Goal: Information Seeking & Learning: Learn about a topic

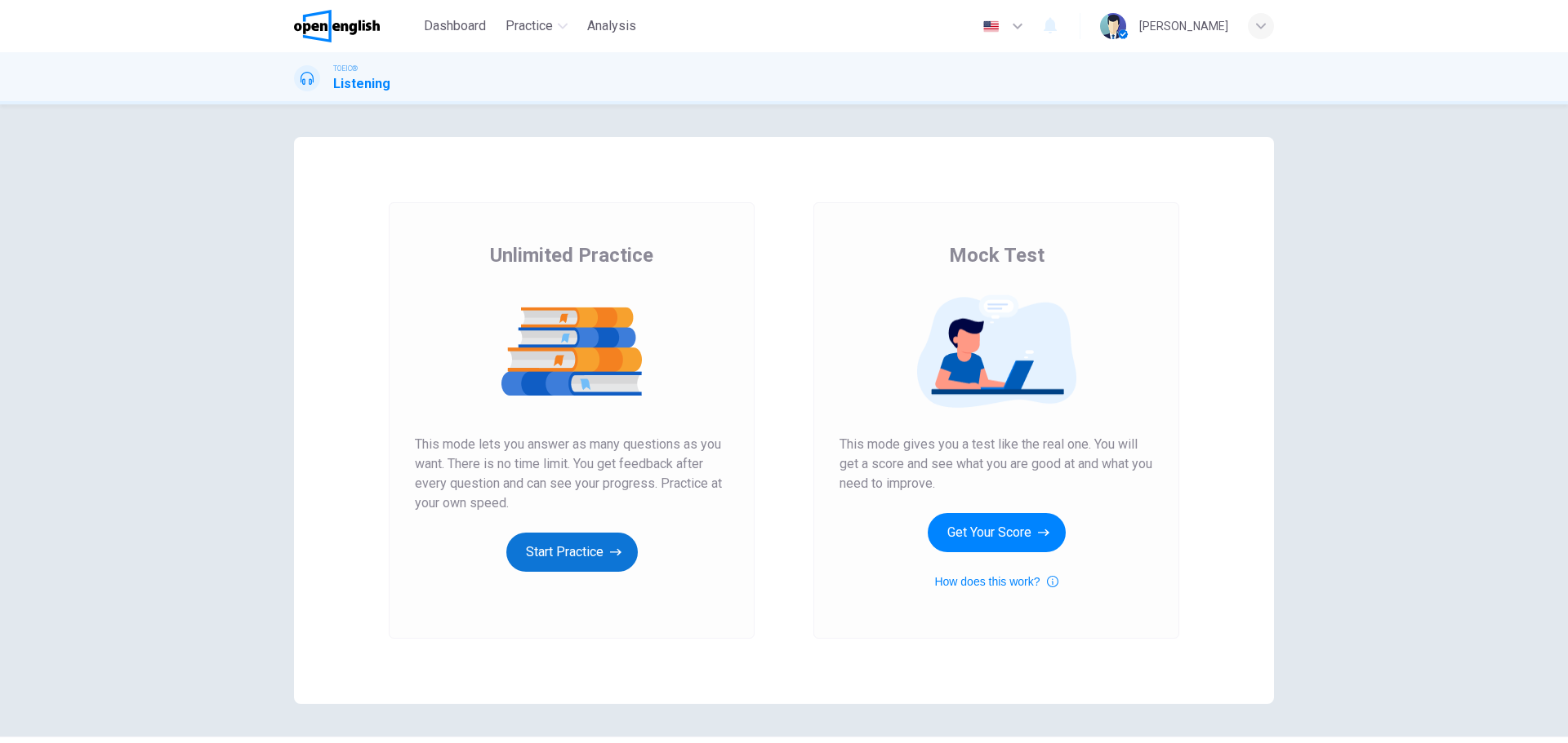
click at [563, 549] on button "Start Practice" at bounding box center [572, 552] width 132 height 39
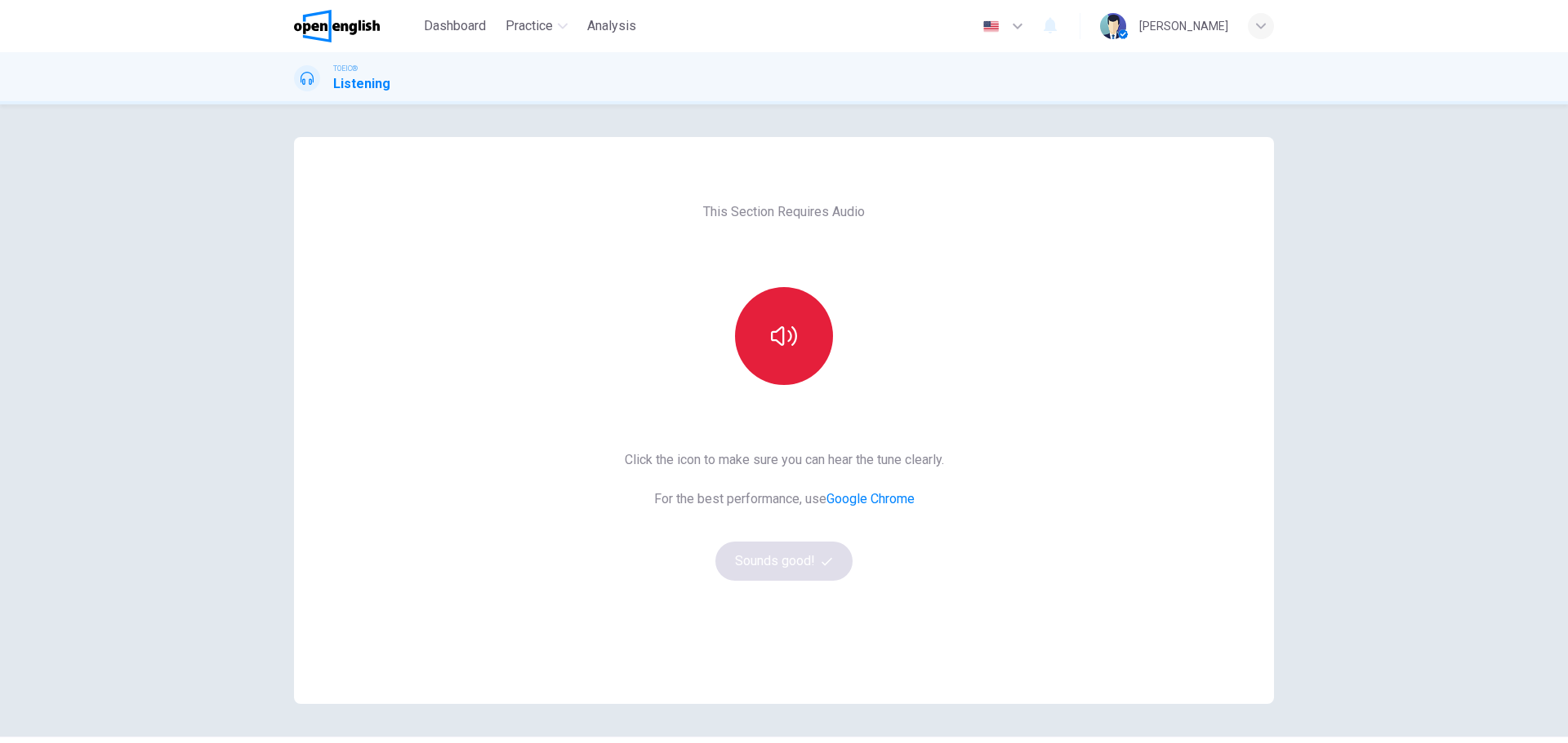
click at [775, 313] on button "button" at bounding box center [784, 336] width 98 height 98
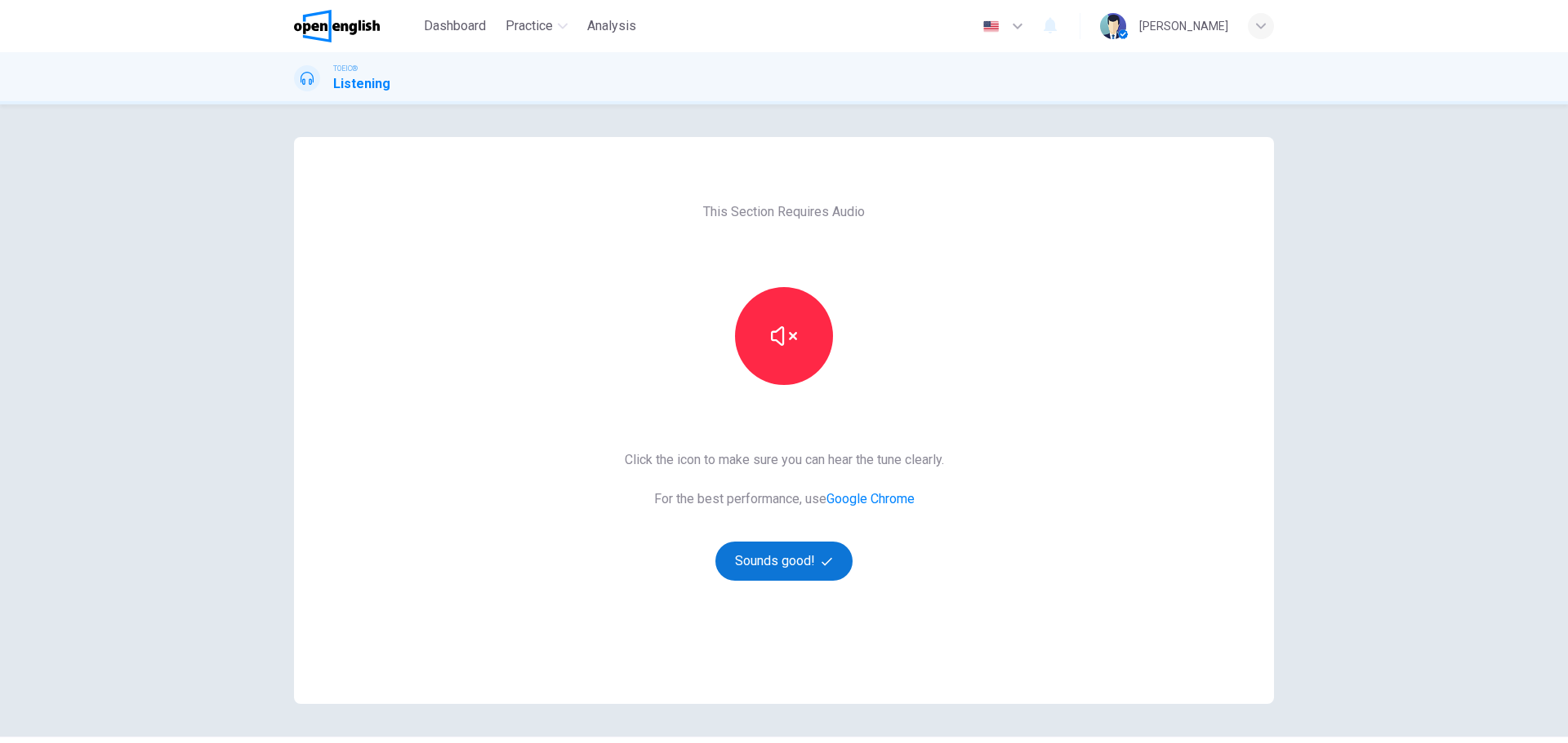
click at [769, 556] on button "Sounds good!" at bounding box center [784, 561] width 138 height 39
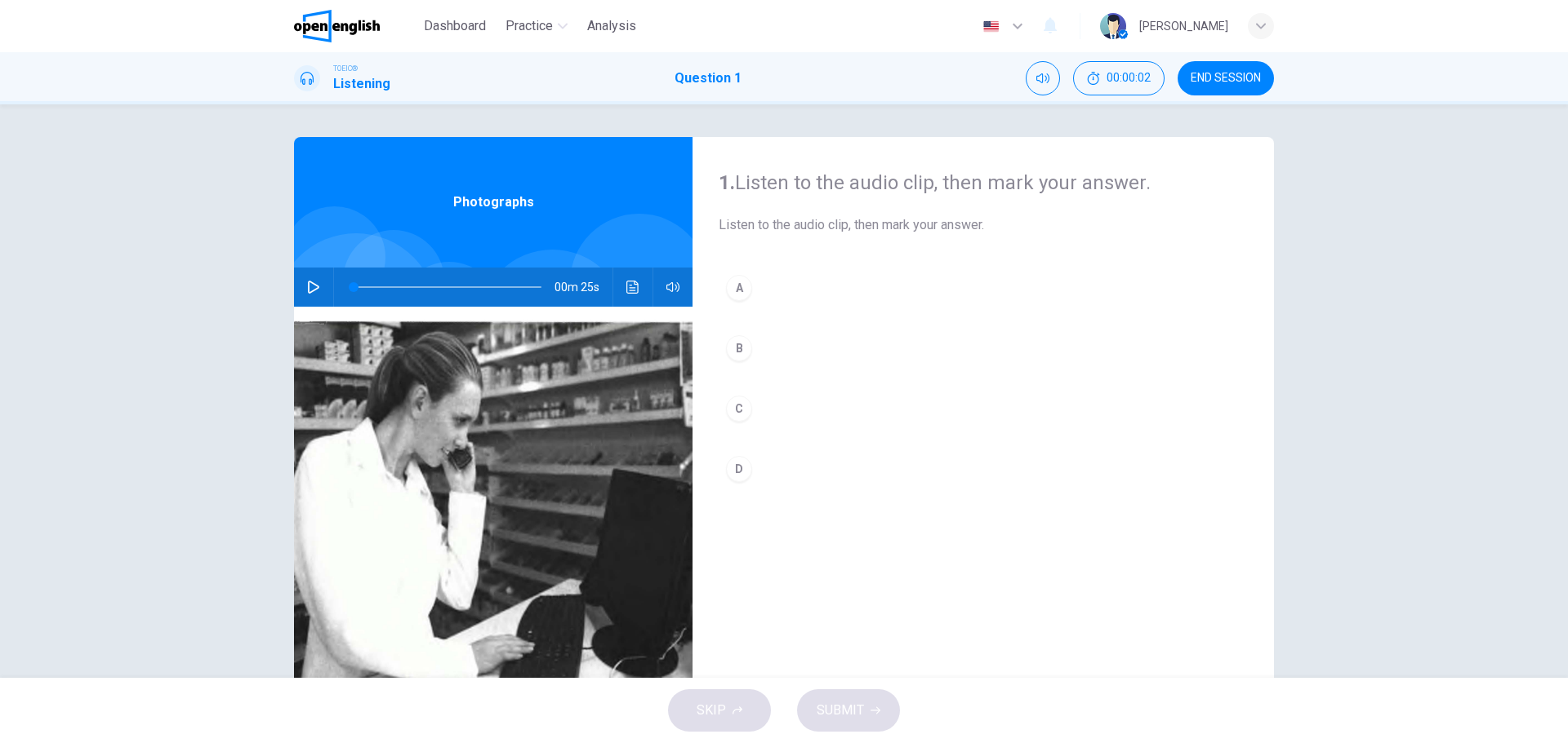
click at [312, 293] on icon "button" at bounding box center [314, 287] width 13 height 13
click at [738, 408] on div "C" at bounding box center [739, 409] width 26 height 26
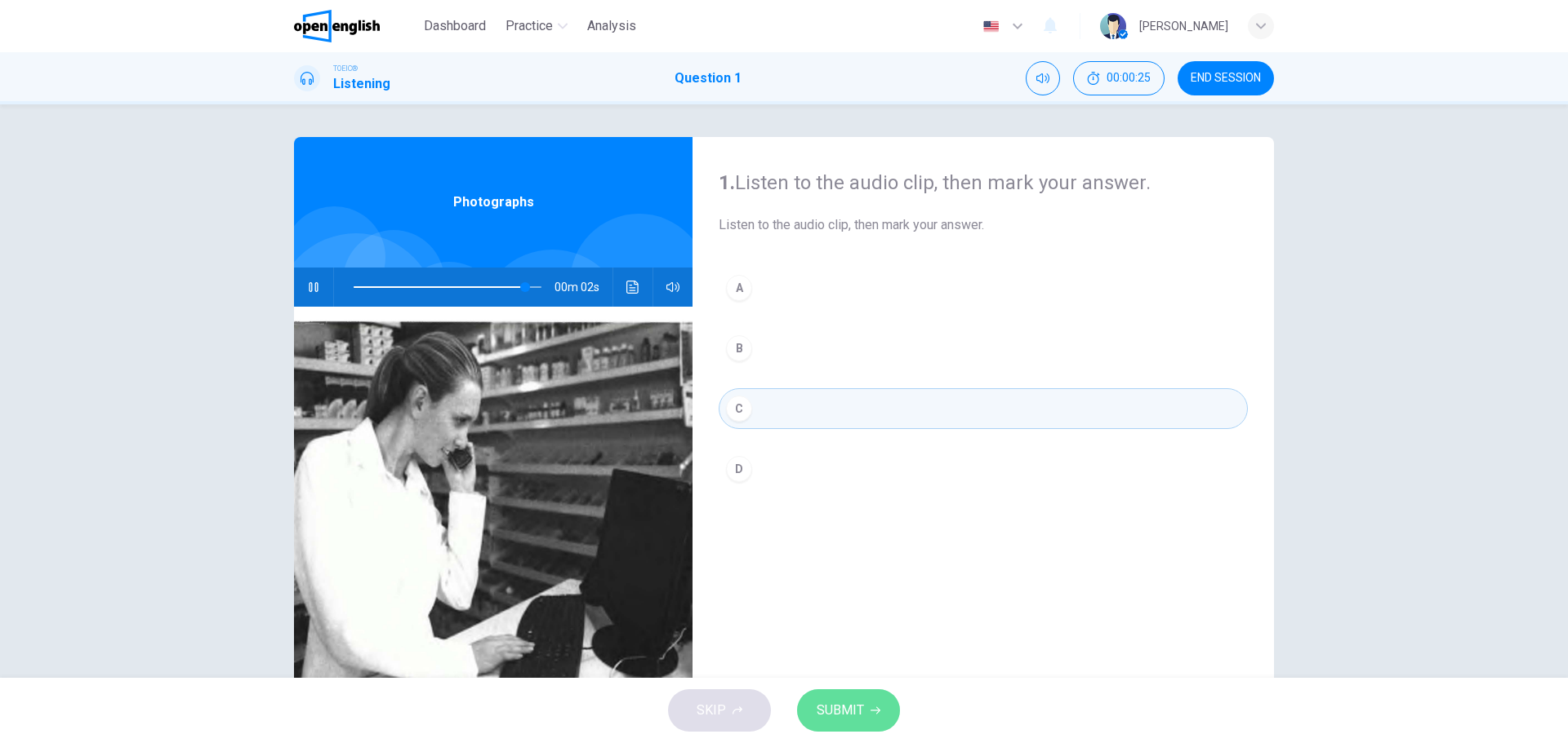
click at [857, 701] on span "SUBMIT" at bounding box center [840, 711] width 47 height 23
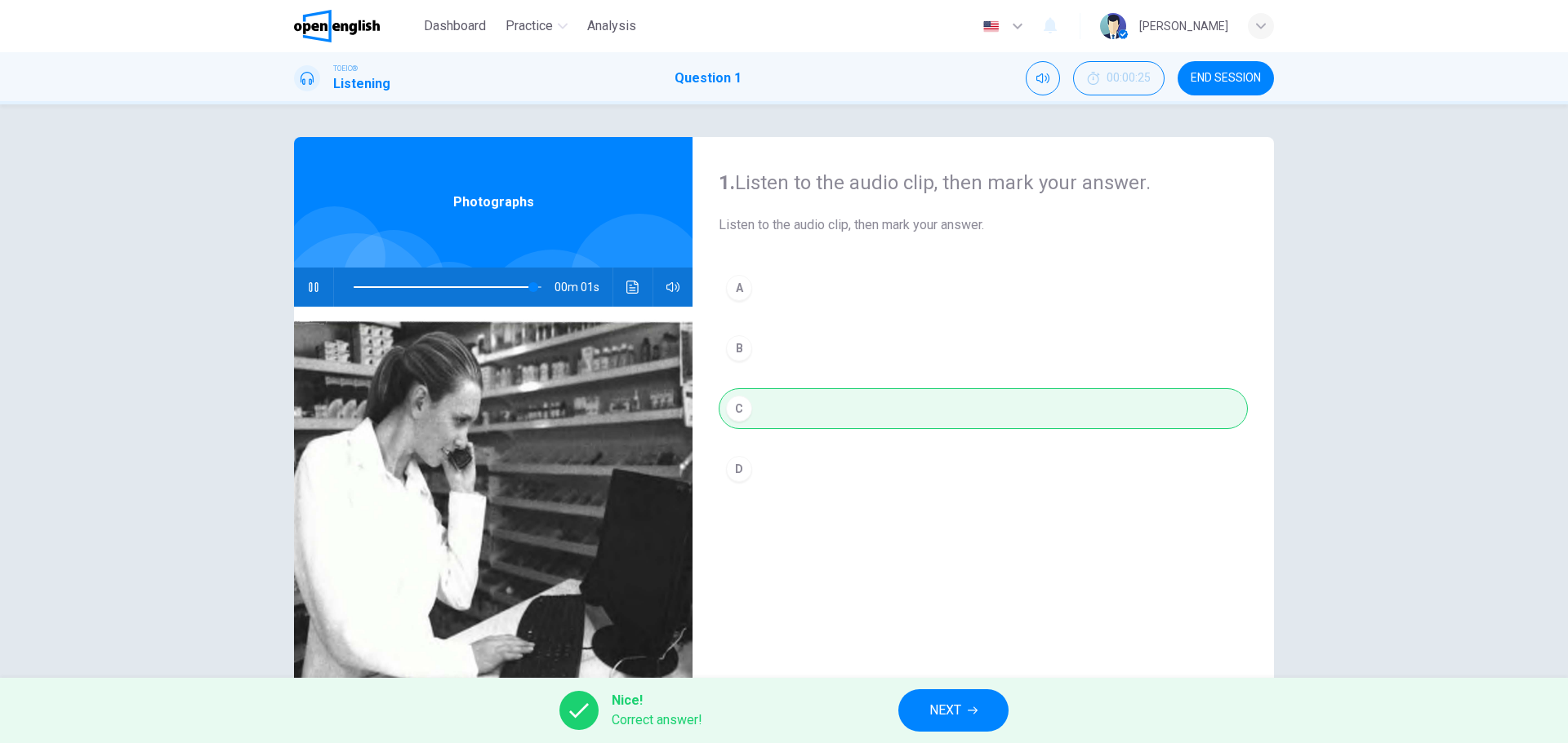
type input "*"
click at [942, 711] on span "NEXT" at bounding box center [945, 711] width 32 height 23
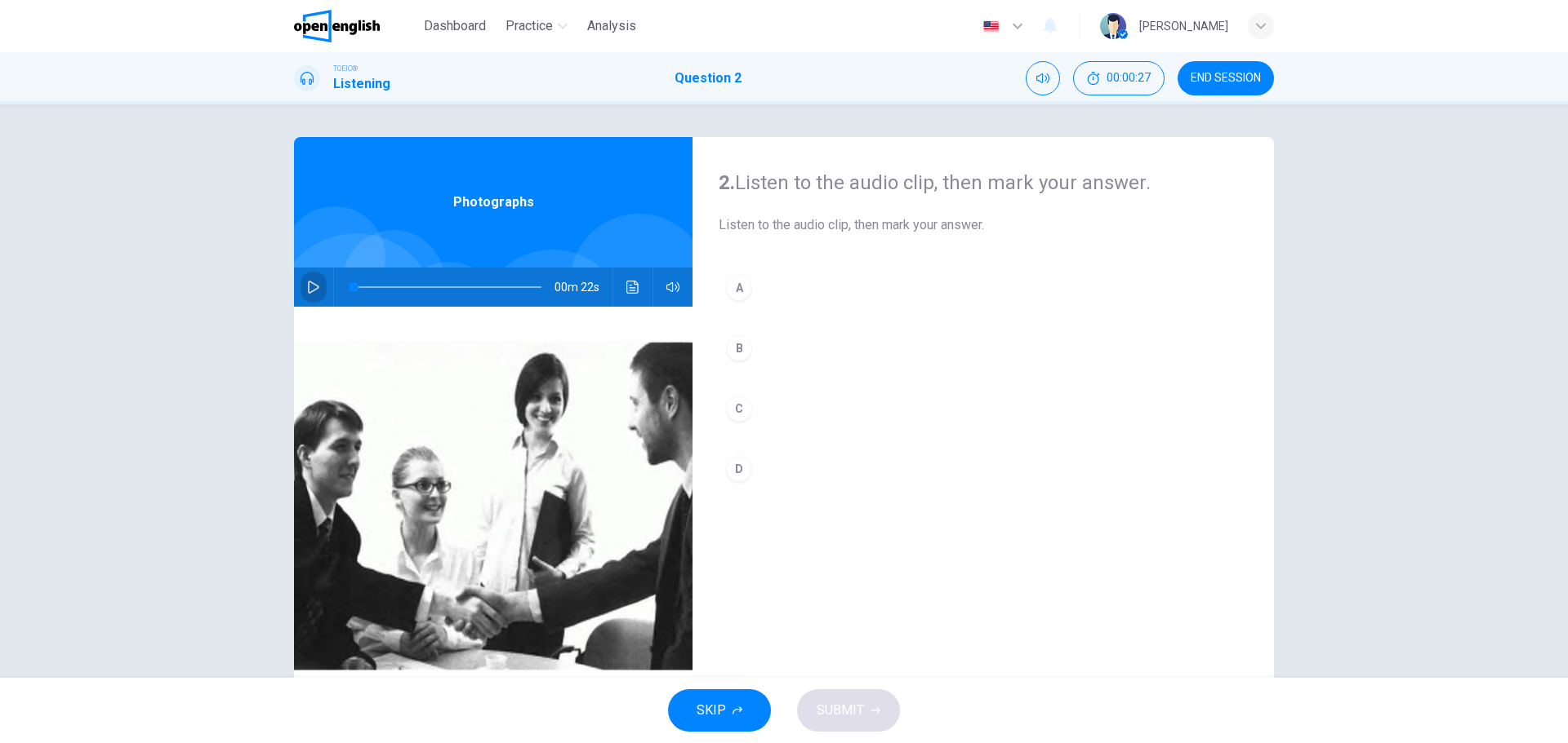
click at [307, 288] on icon "button" at bounding box center [314, 287] width 13 height 13
type input "*"
click at [740, 469] on div "D" at bounding box center [739, 469] width 26 height 26
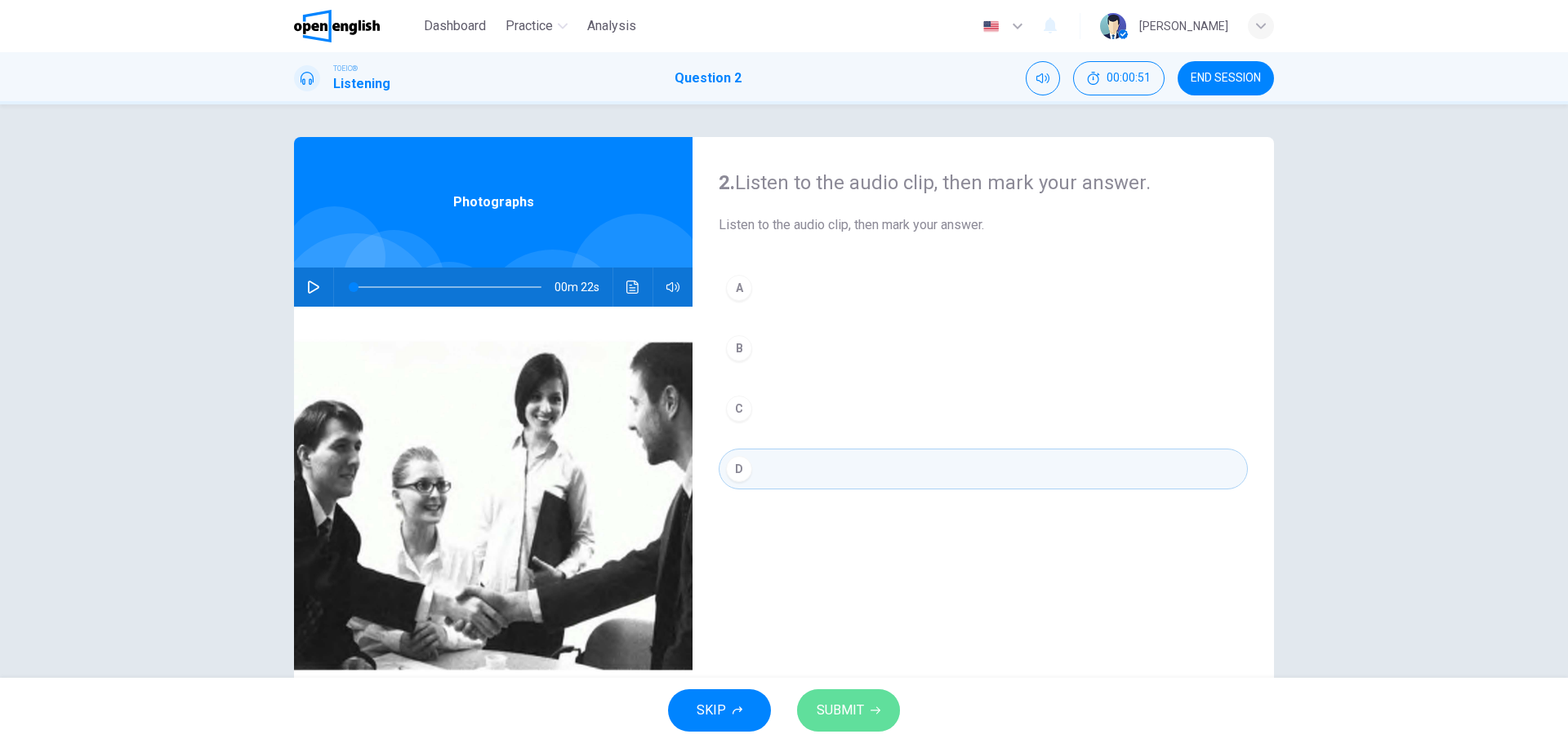
drag, startPoint x: 851, startPoint y: 706, endPoint x: 858, endPoint y: 686, distance: 21.2
click at [852, 707] on span "SUBMIT" at bounding box center [840, 711] width 47 height 23
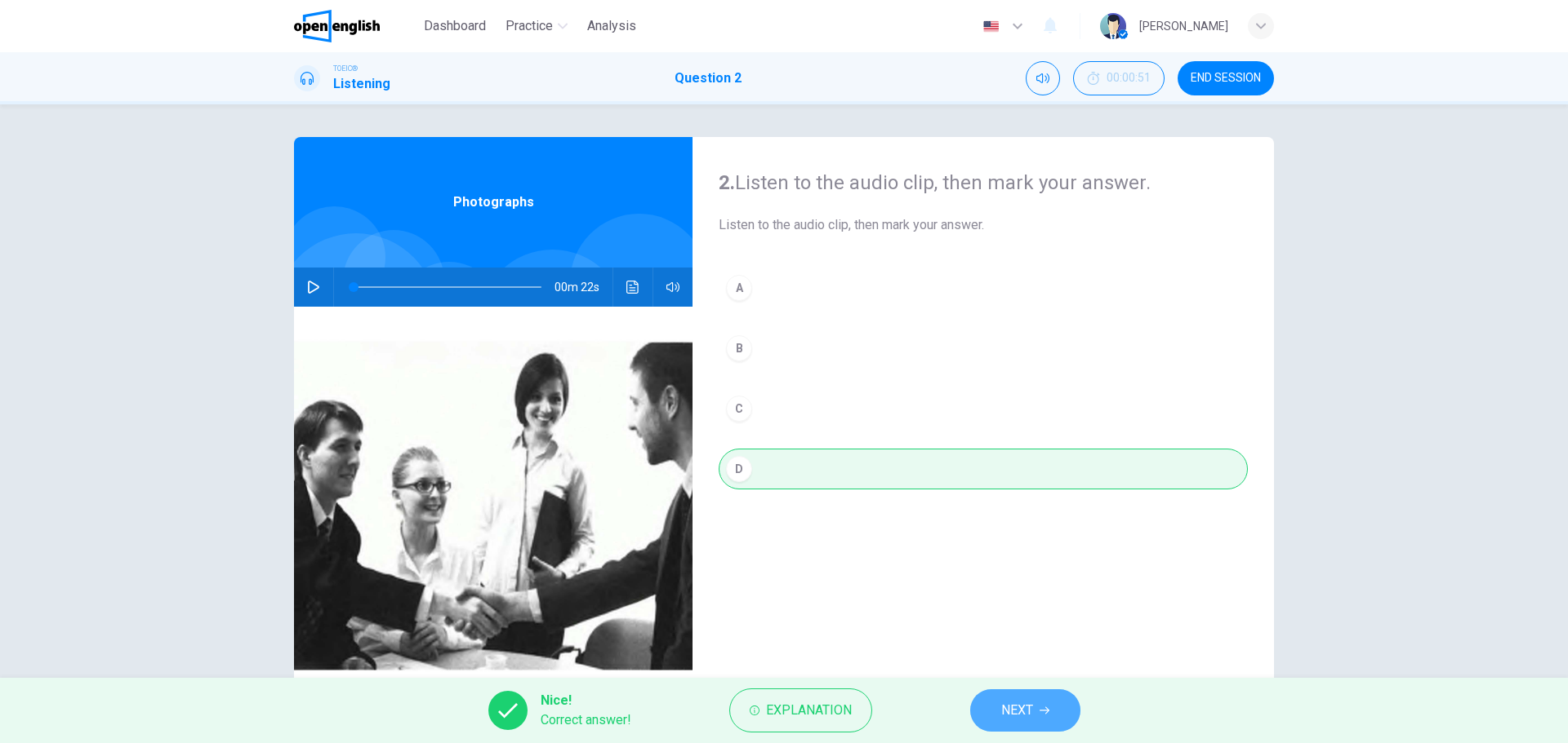
click at [1033, 694] on button "NEXT" at bounding box center [1025, 711] width 111 height 43
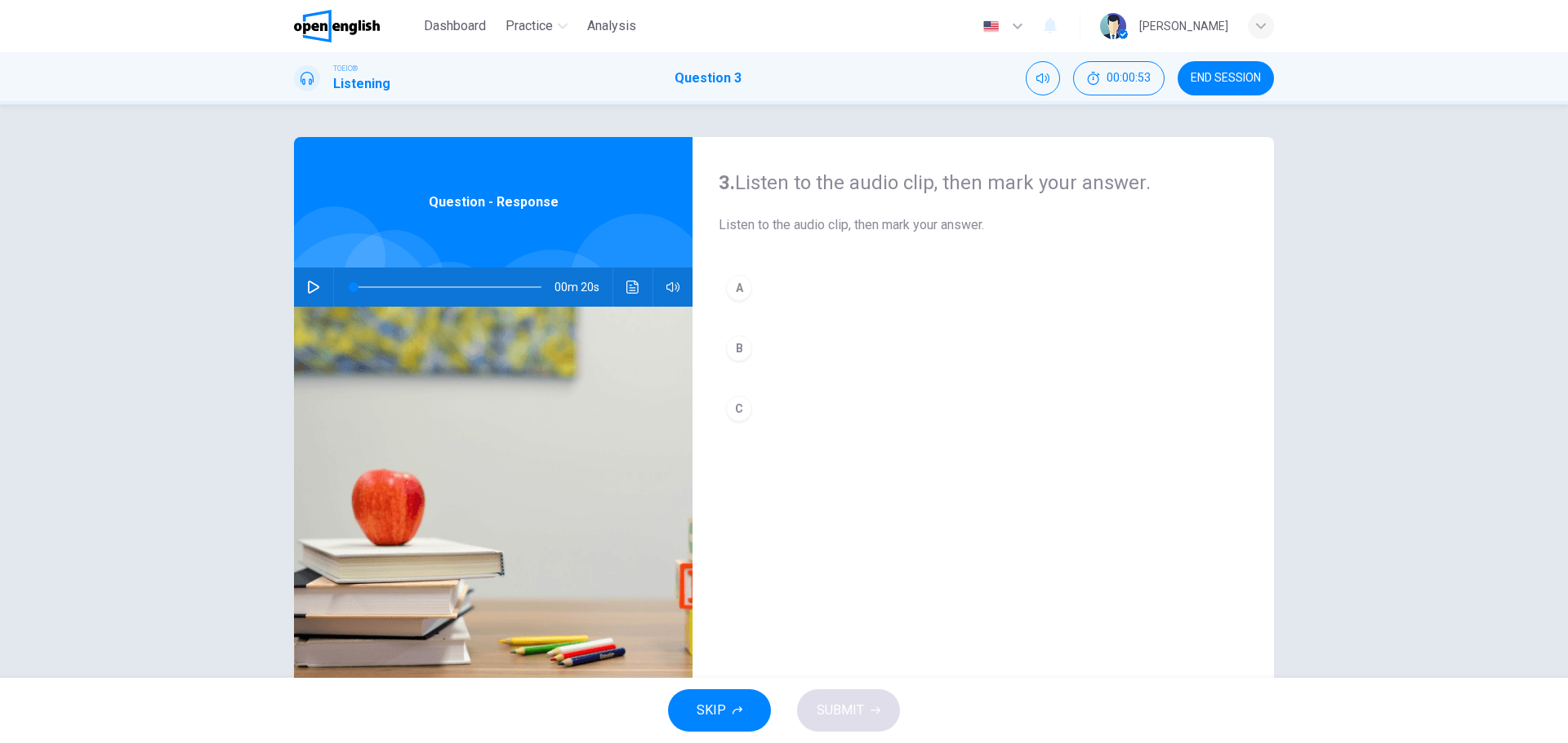
click at [307, 287] on icon "button" at bounding box center [314, 287] width 13 height 13
click at [734, 286] on div "A" at bounding box center [739, 288] width 26 height 26
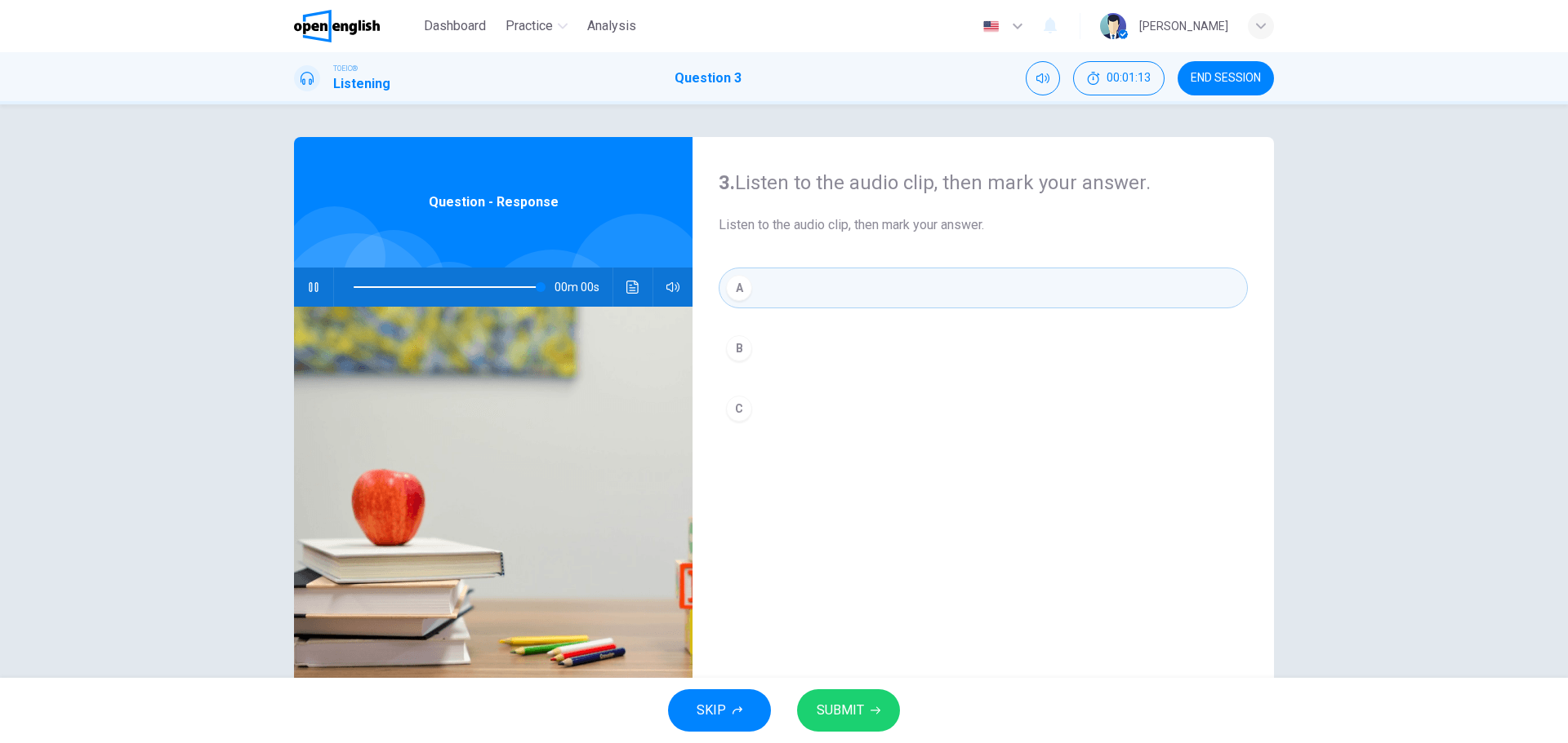
type input "*"
click at [853, 716] on span "SUBMIT" at bounding box center [840, 711] width 47 height 23
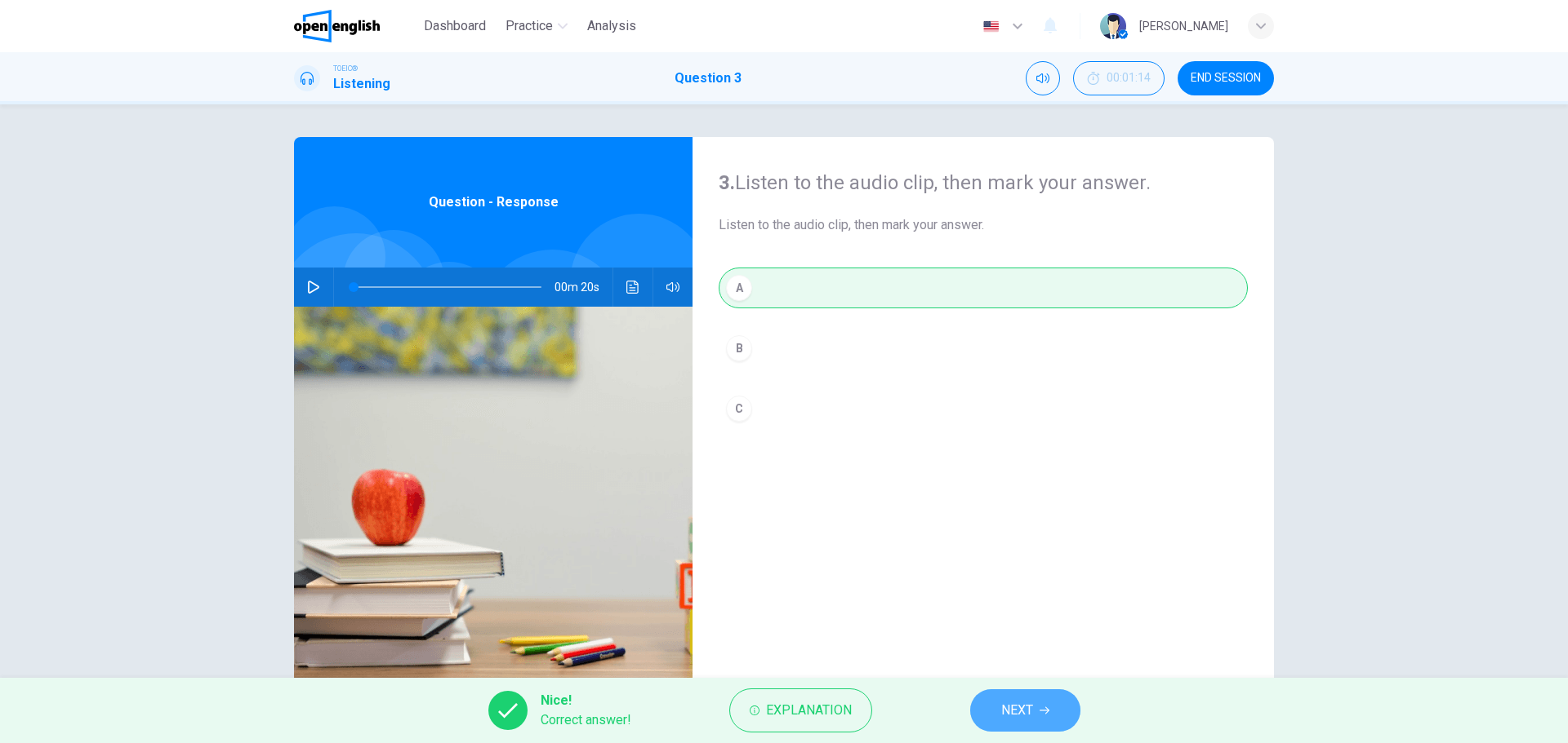
click at [1024, 708] on span "NEXT" at bounding box center [1017, 711] width 32 height 23
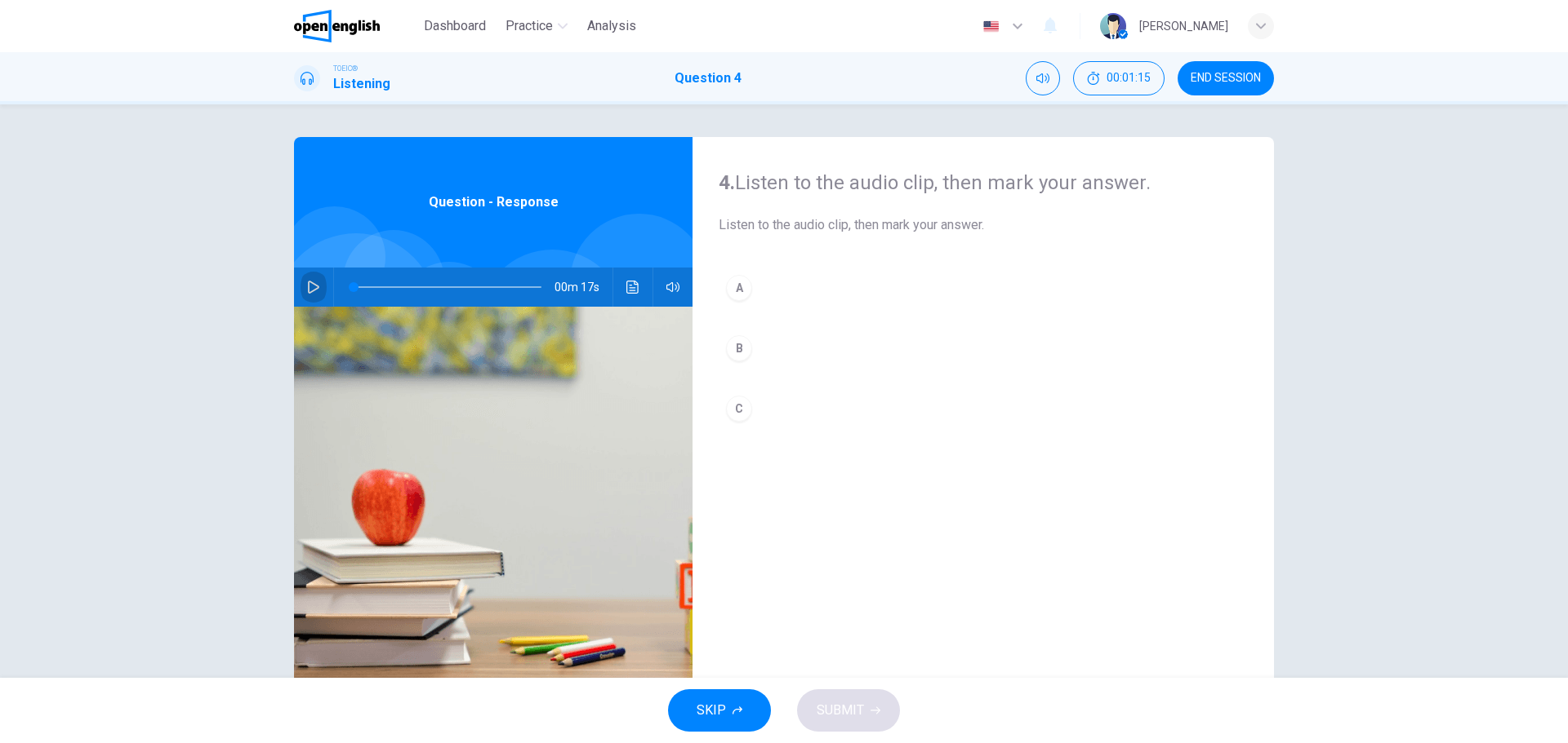
click at [307, 288] on icon "button" at bounding box center [314, 287] width 13 height 13
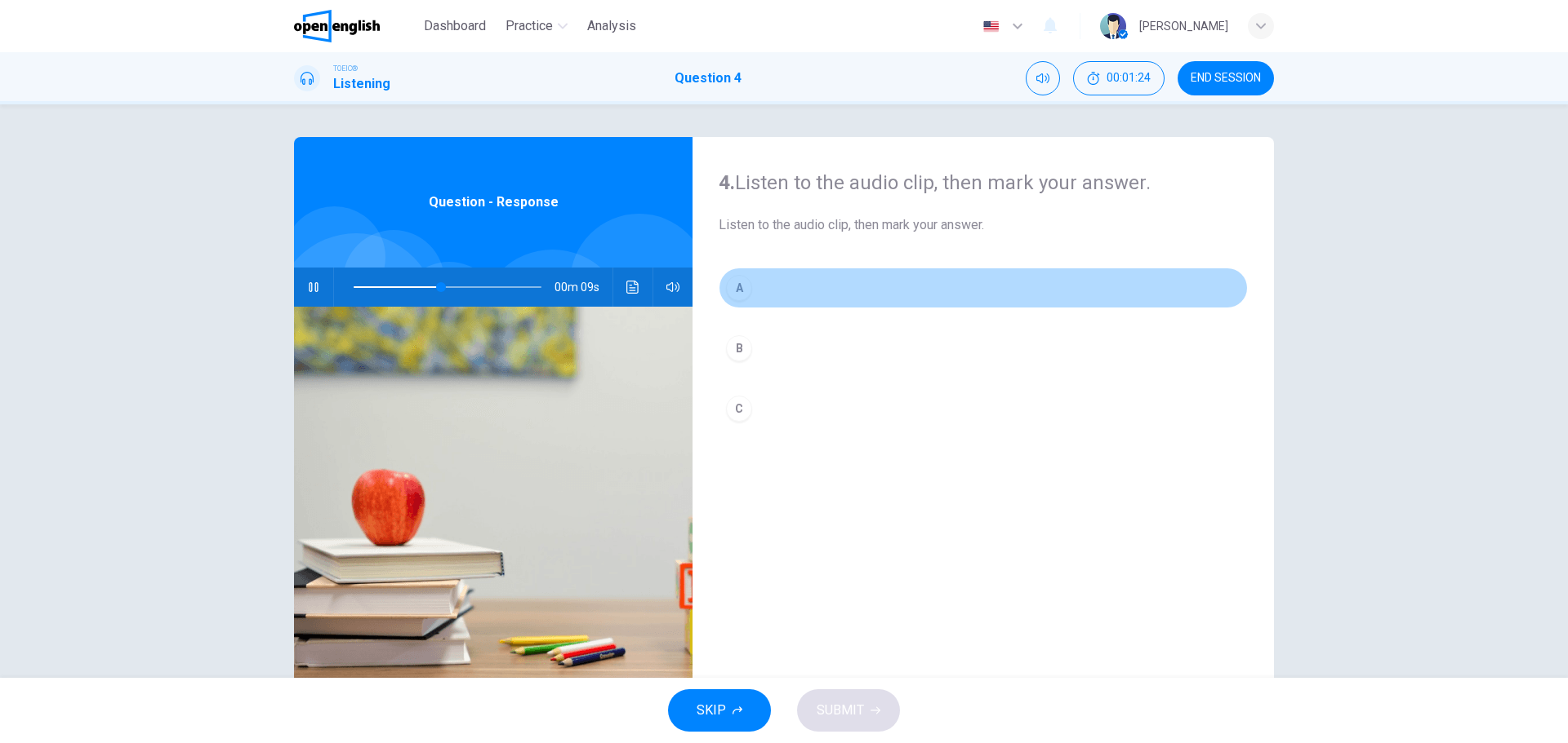
click at [726, 287] on div "A" at bounding box center [739, 288] width 26 height 26
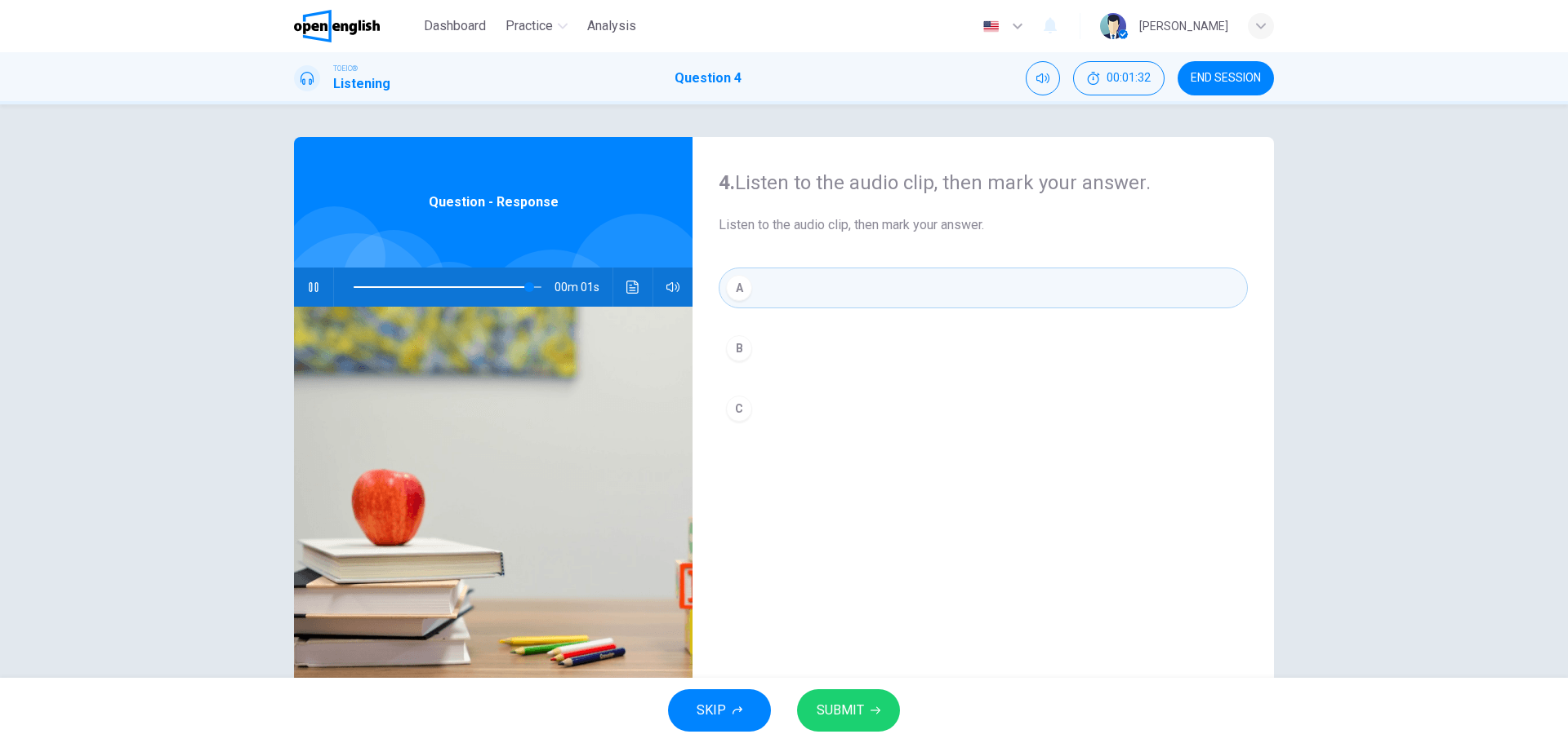
click at [847, 709] on span "SUBMIT" at bounding box center [840, 711] width 47 height 23
type input "*"
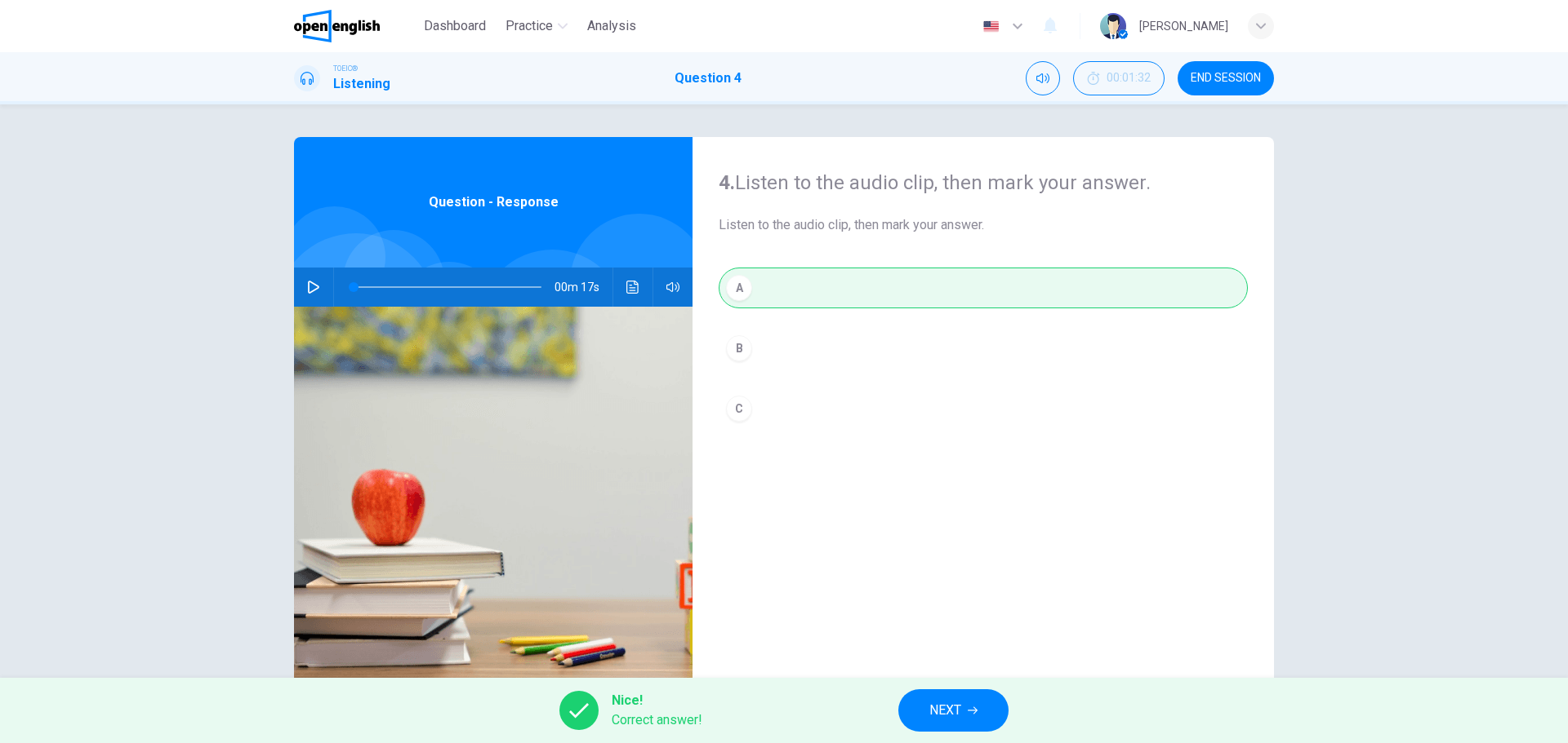
click at [942, 705] on span "NEXT" at bounding box center [945, 711] width 32 height 23
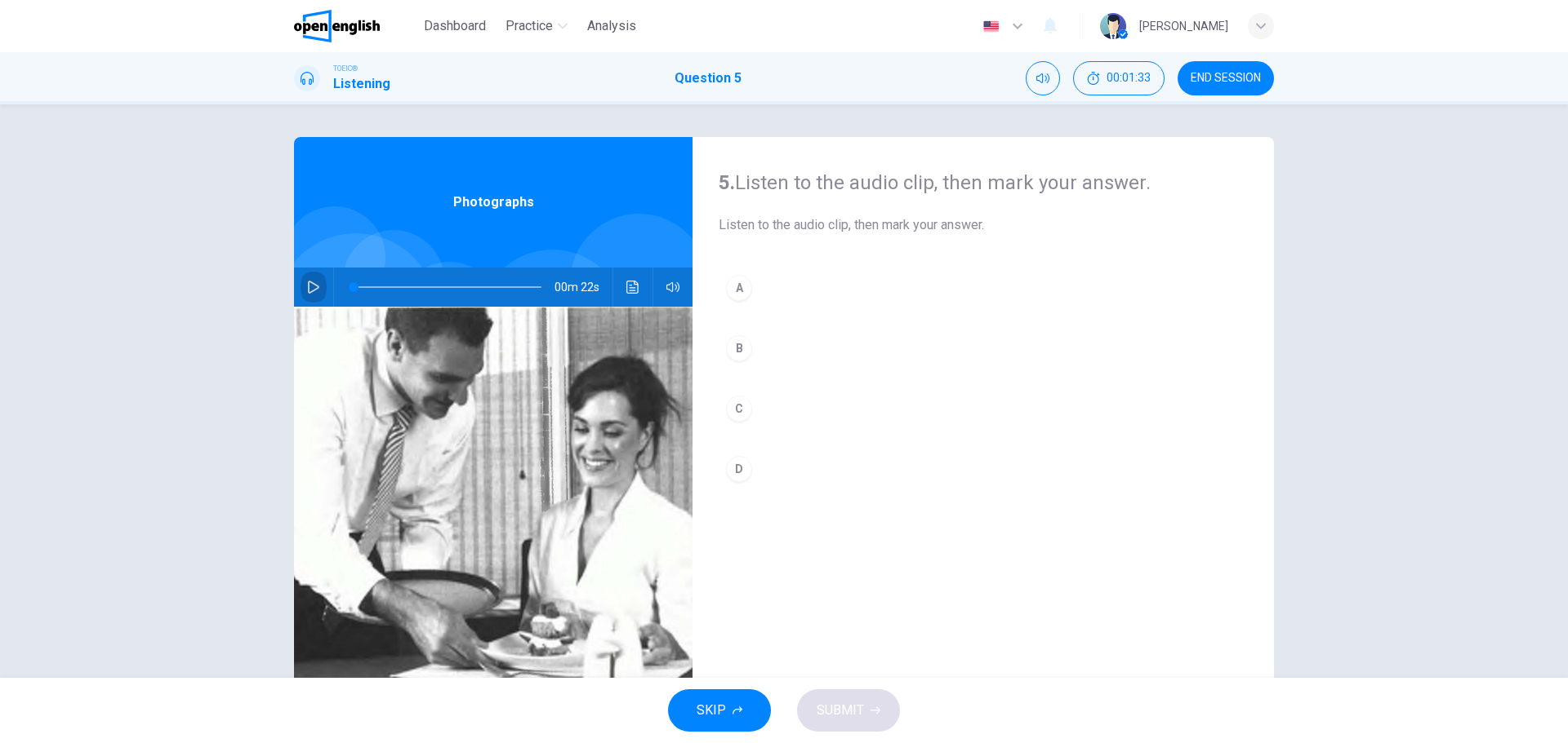
click at [307, 285] on icon "button" at bounding box center [314, 287] width 13 height 13
click at [734, 467] on div "D" at bounding box center [739, 469] width 26 height 26
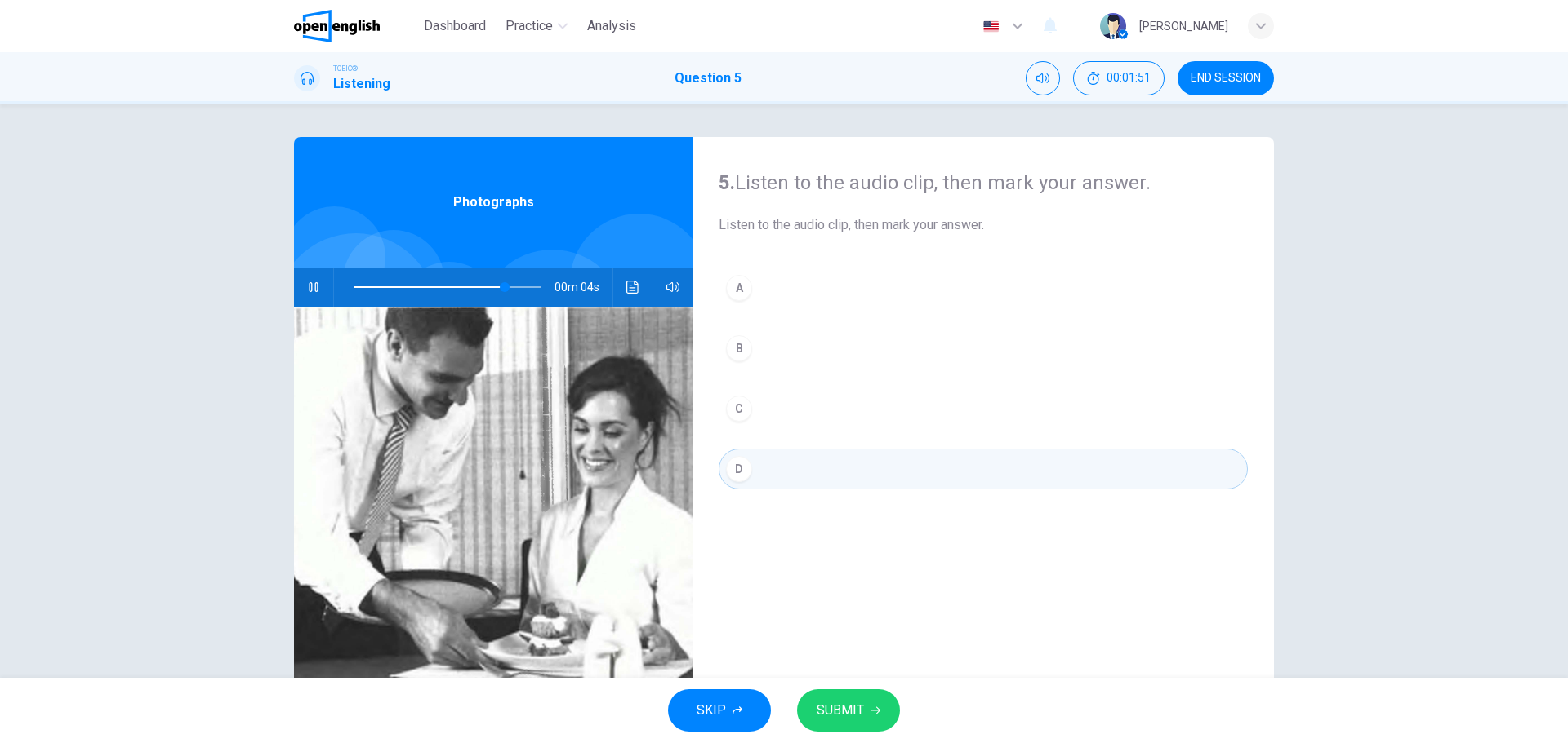
click at [749, 412] on button "C" at bounding box center [983, 409] width 529 height 41
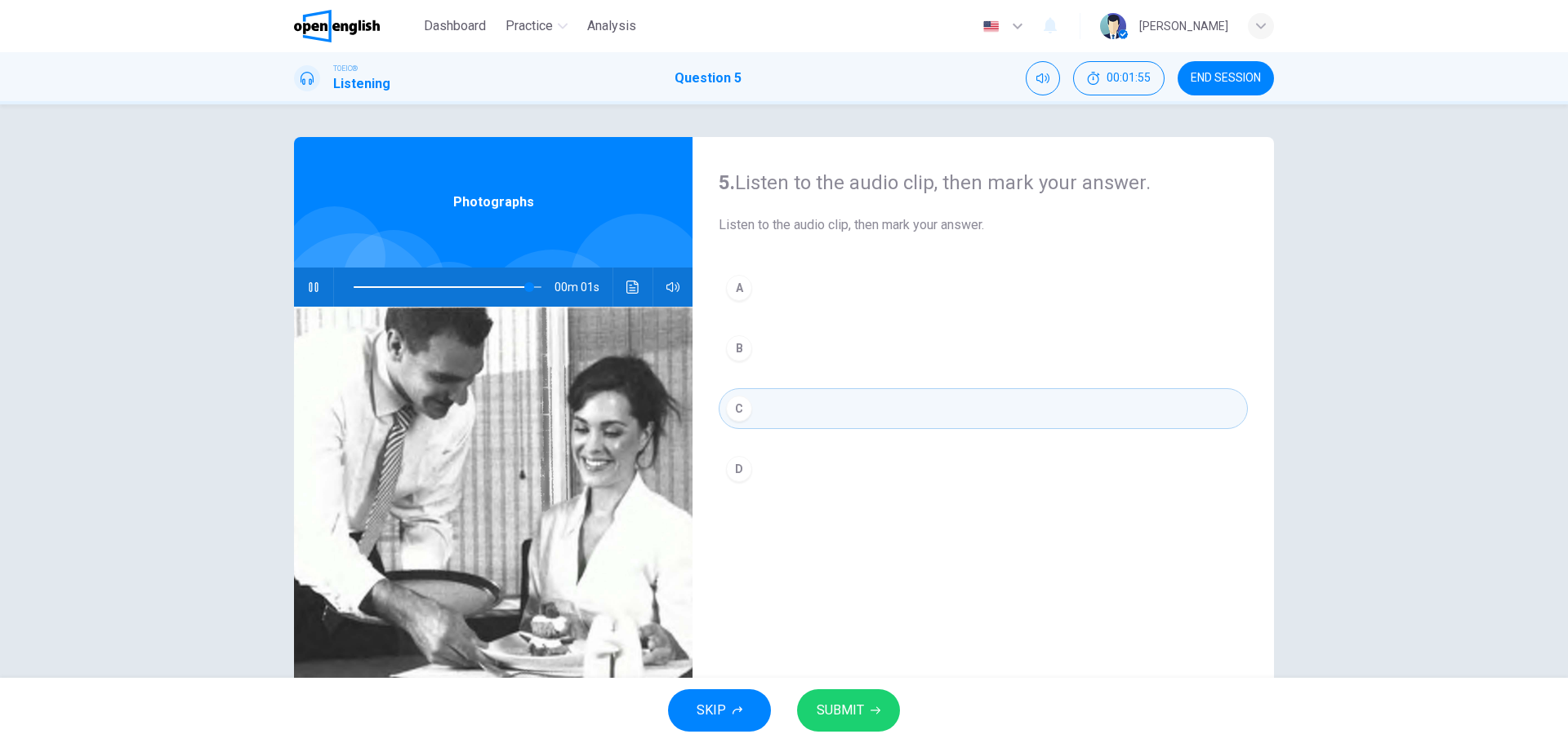
click at [847, 705] on span "SUBMIT" at bounding box center [840, 711] width 47 height 23
type input "*"
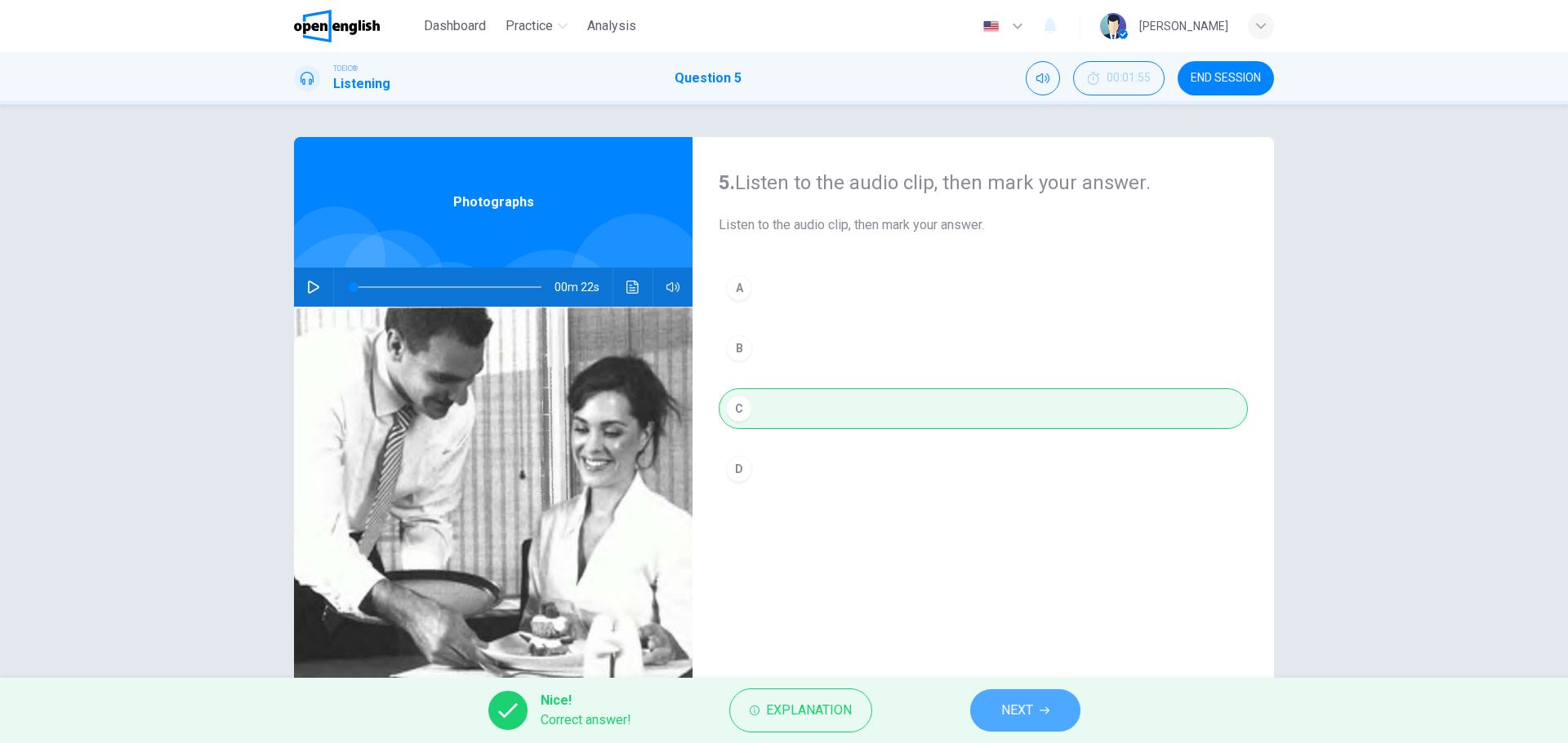
click at [1016, 707] on span "NEXT" at bounding box center [1017, 711] width 32 height 23
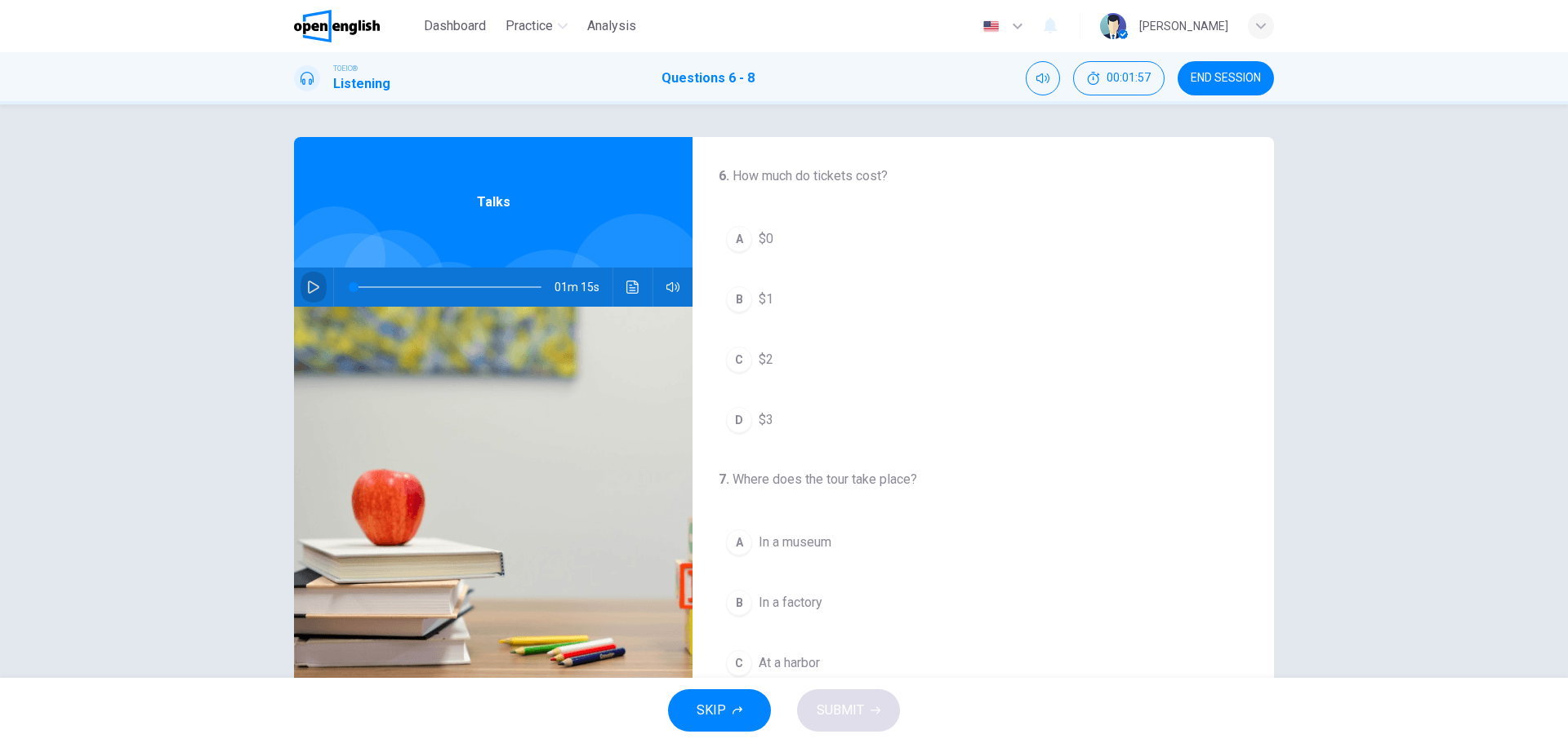
click at [309, 286] on icon "button" at bounding box center [314, 287] width 13 height 13
click at [732, 234] on div "A" at bounding box center [739, 239] width 26 height 26
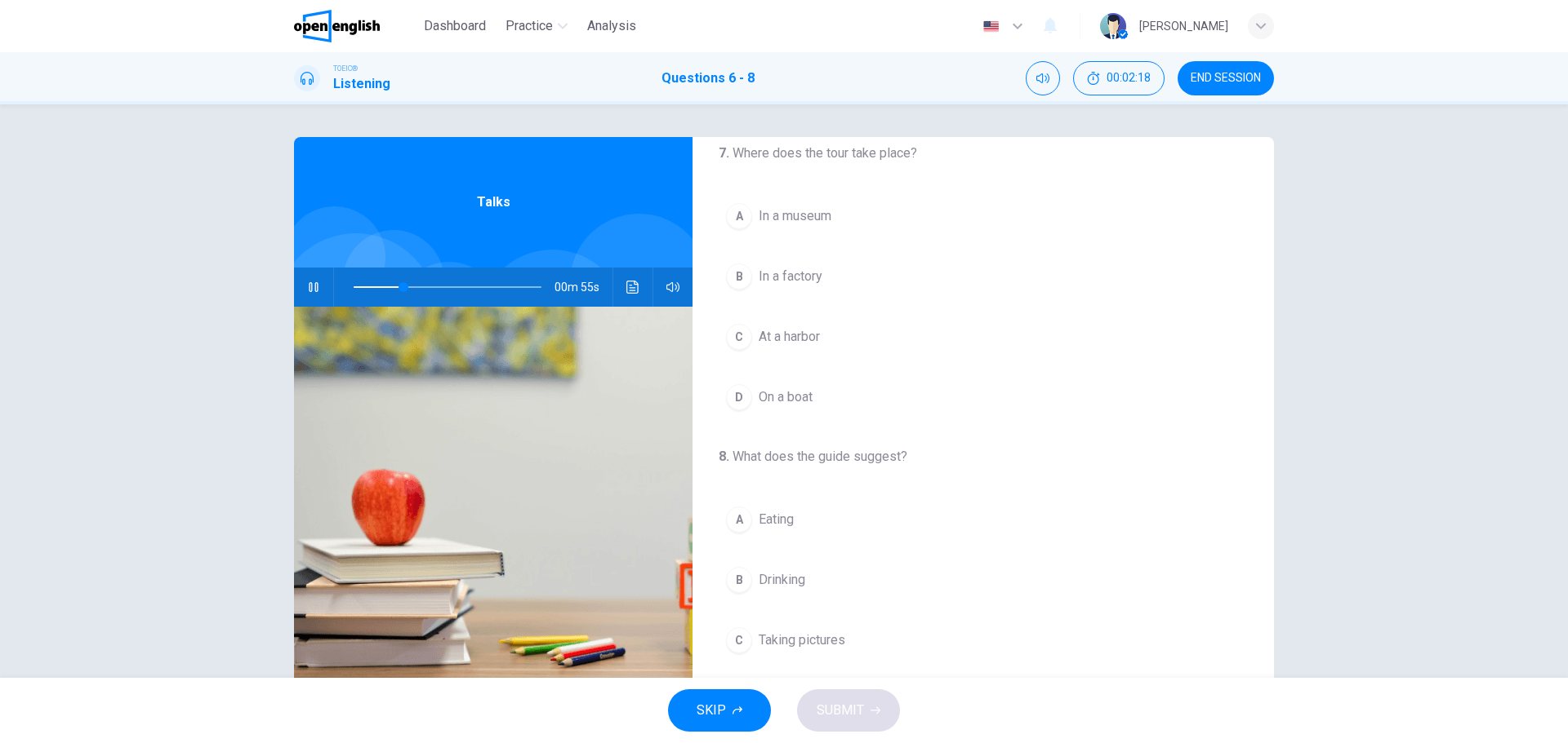
scroll to position [245, 0]
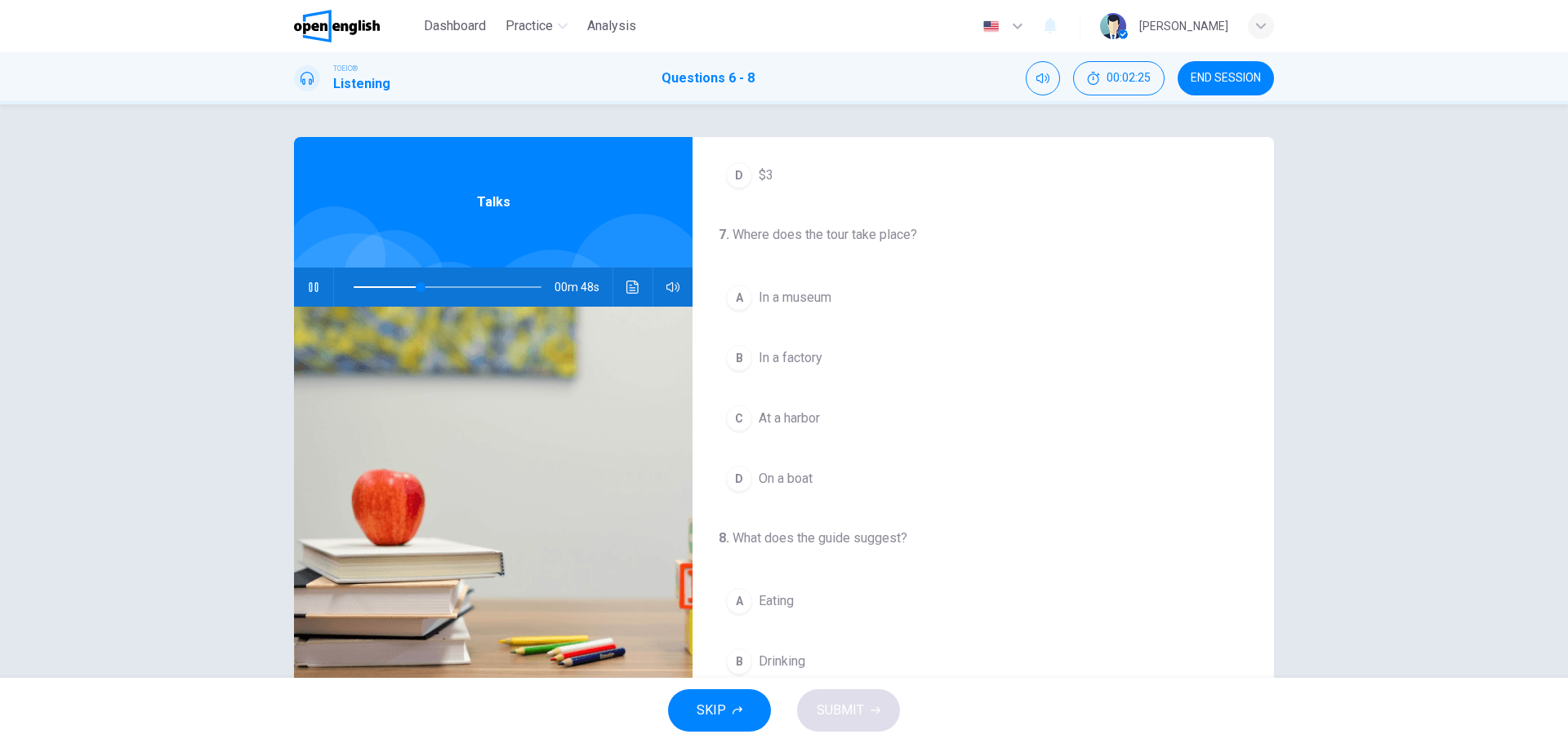
click at [731, 357] on div "B" at bounding box center [739, 358] width 26 height 26
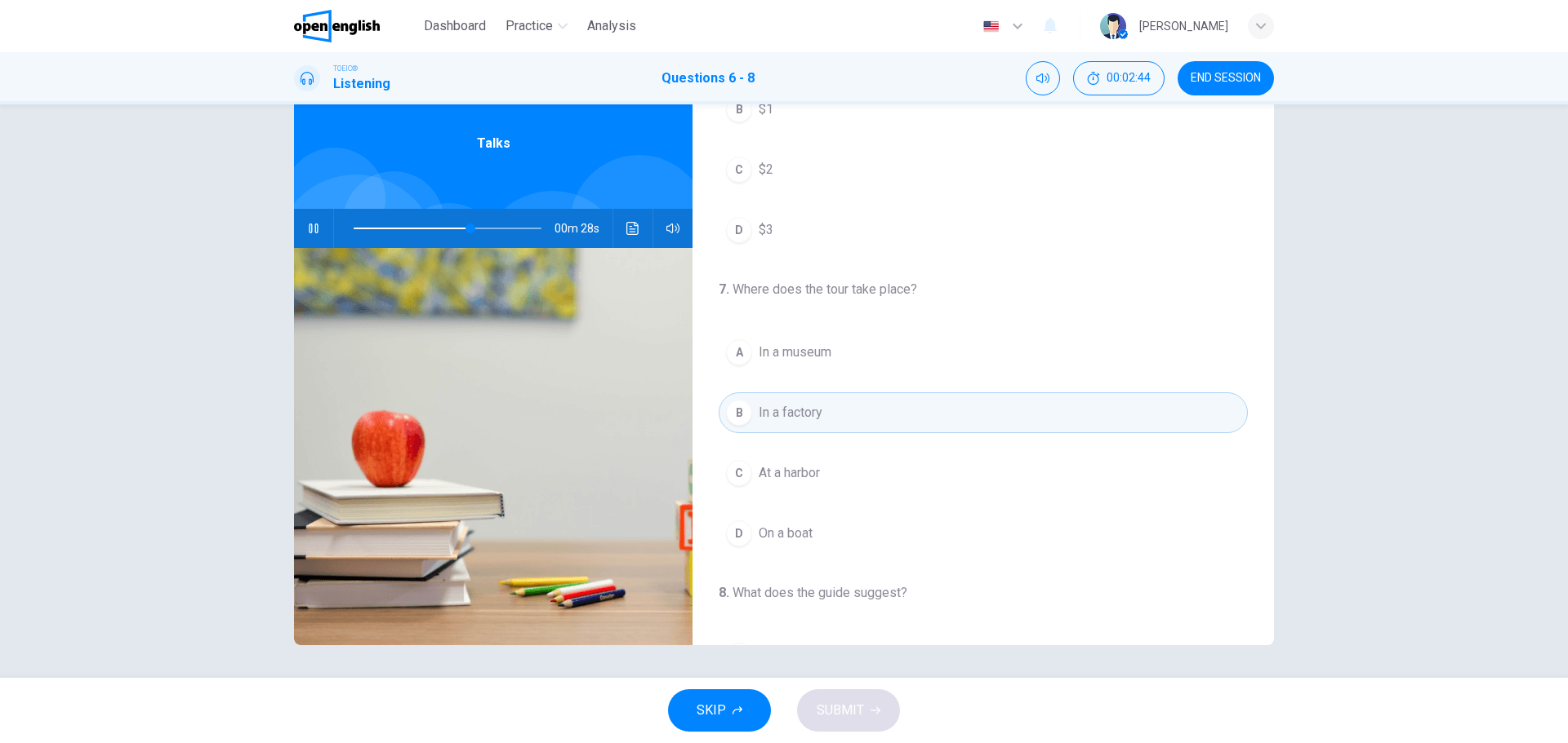
scroll to position [128, 0]
click at [736, 360] on div "A" at bounding box center [739, 356] width 26 height 26
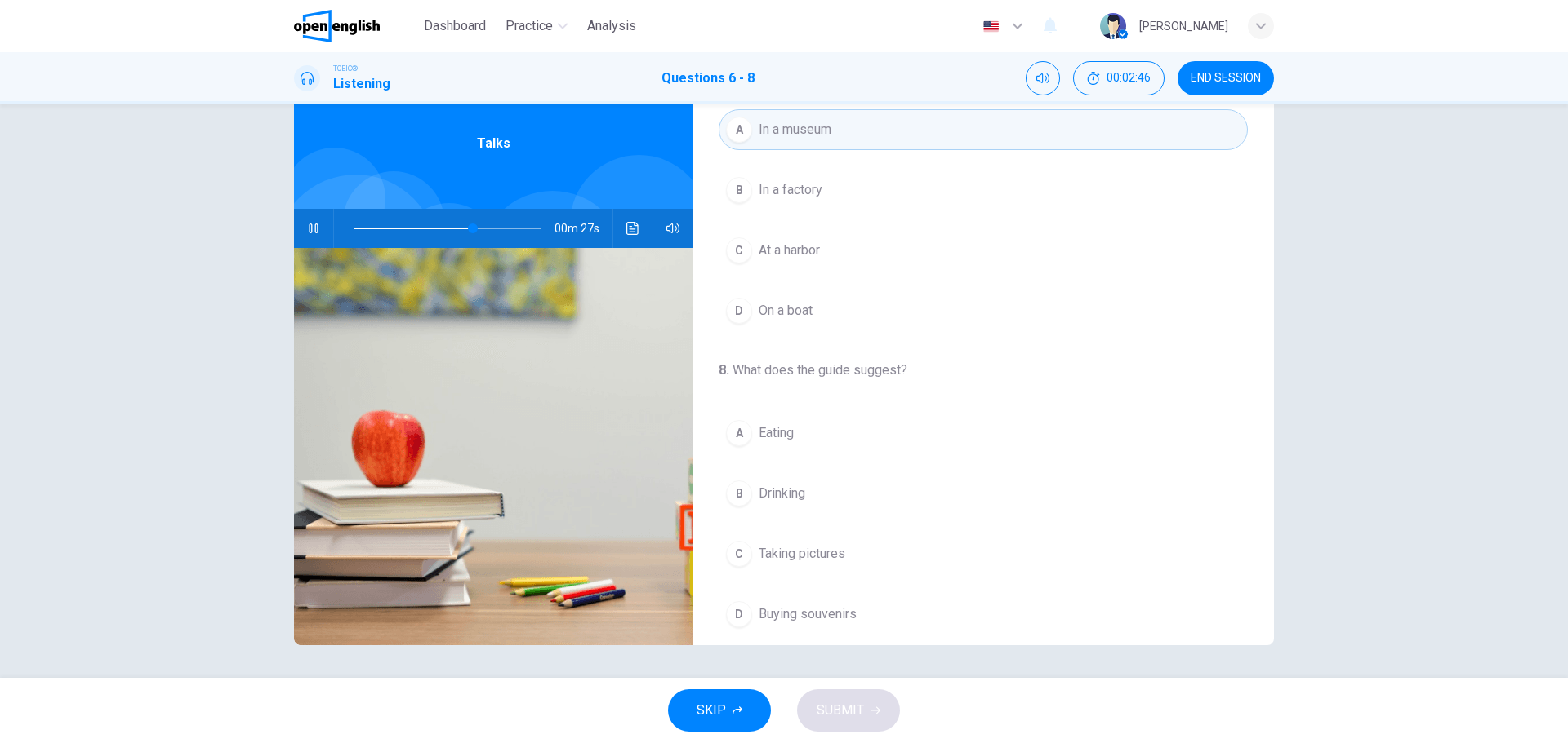
scroll to position [373, 0]
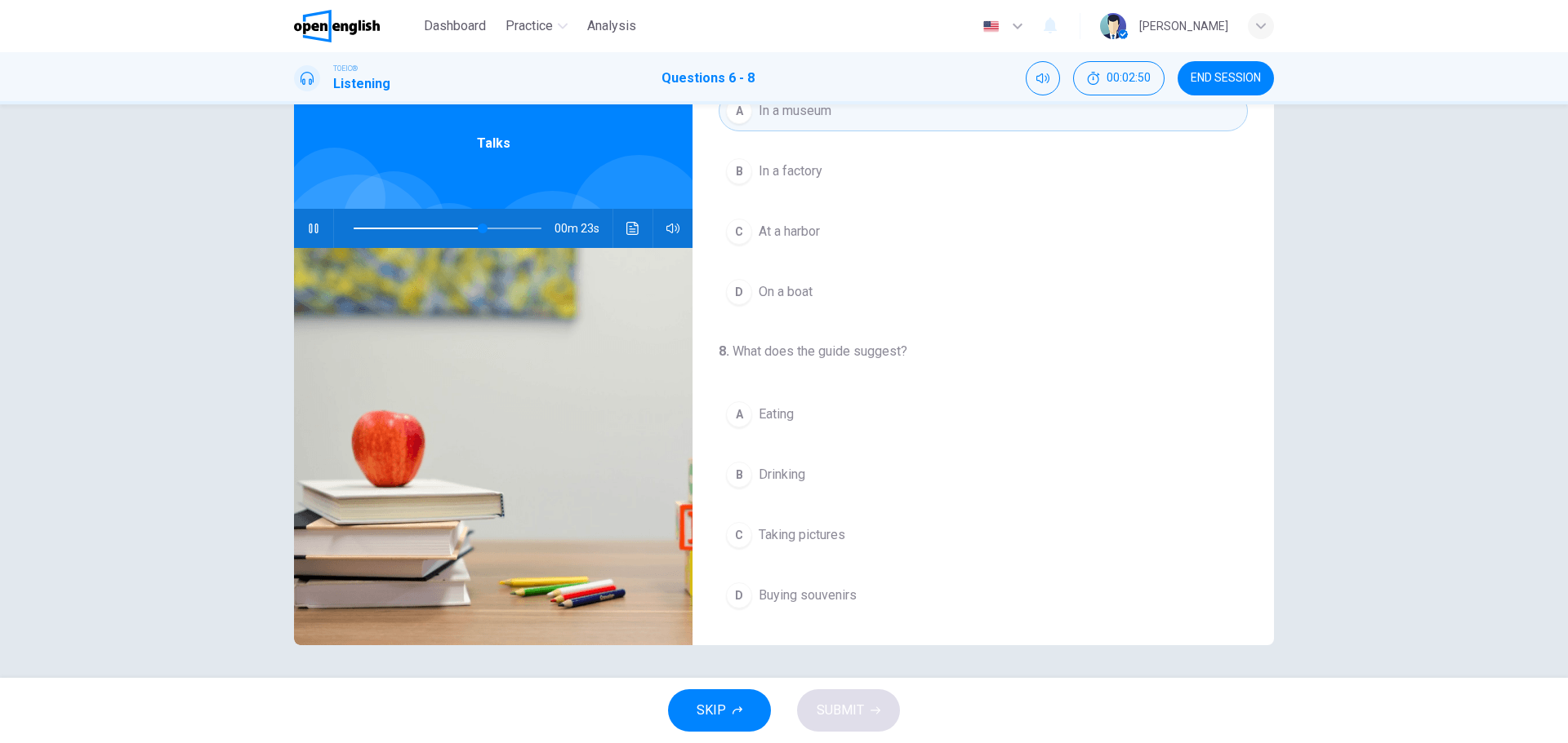
click at [738, 538] on div "C" at bounding box center [739, 535] width 26 height 26
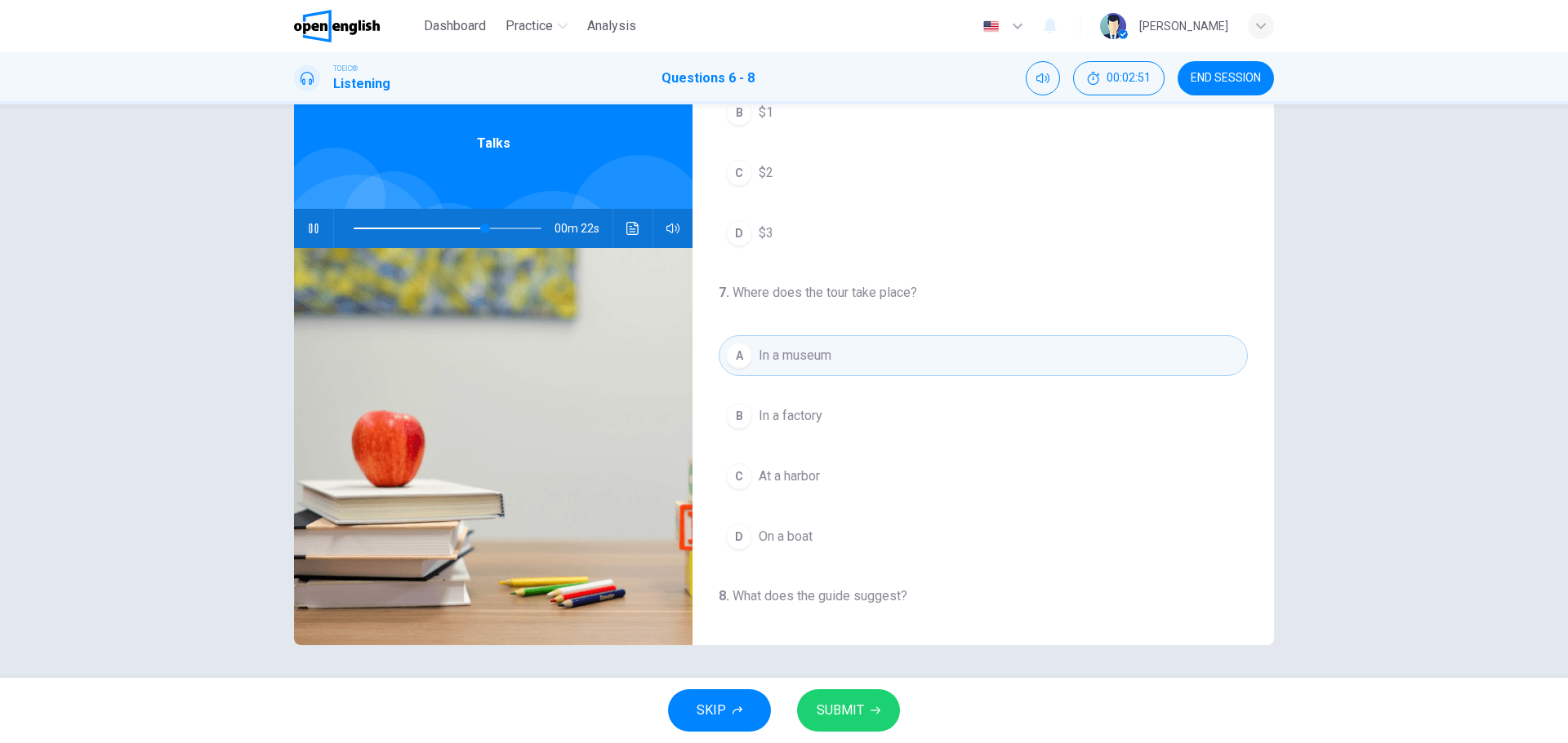
scroll to position [0, 0]
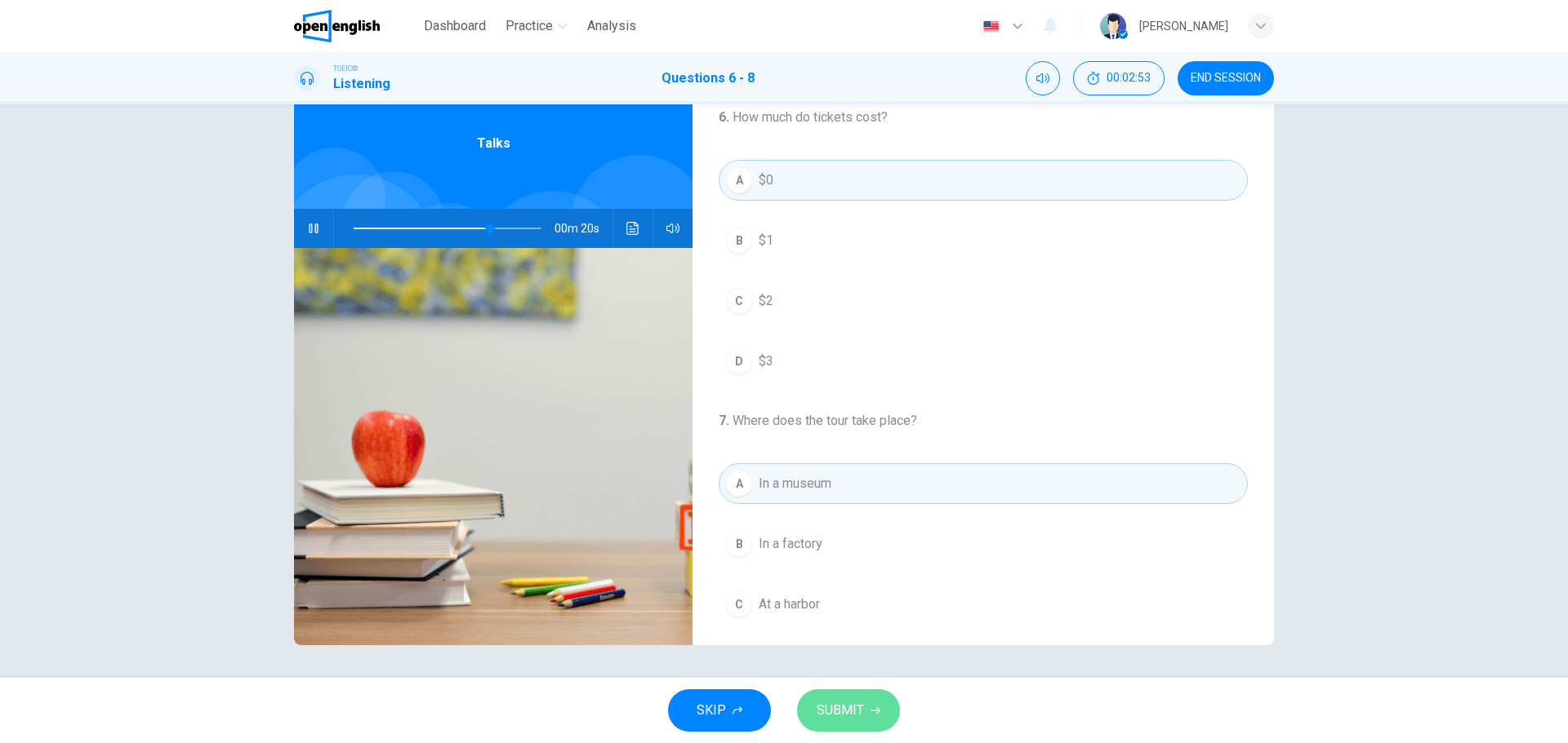
click at [847, 696] on button "SUBMIT" at bounding box center [848, 711] width 103 height 43
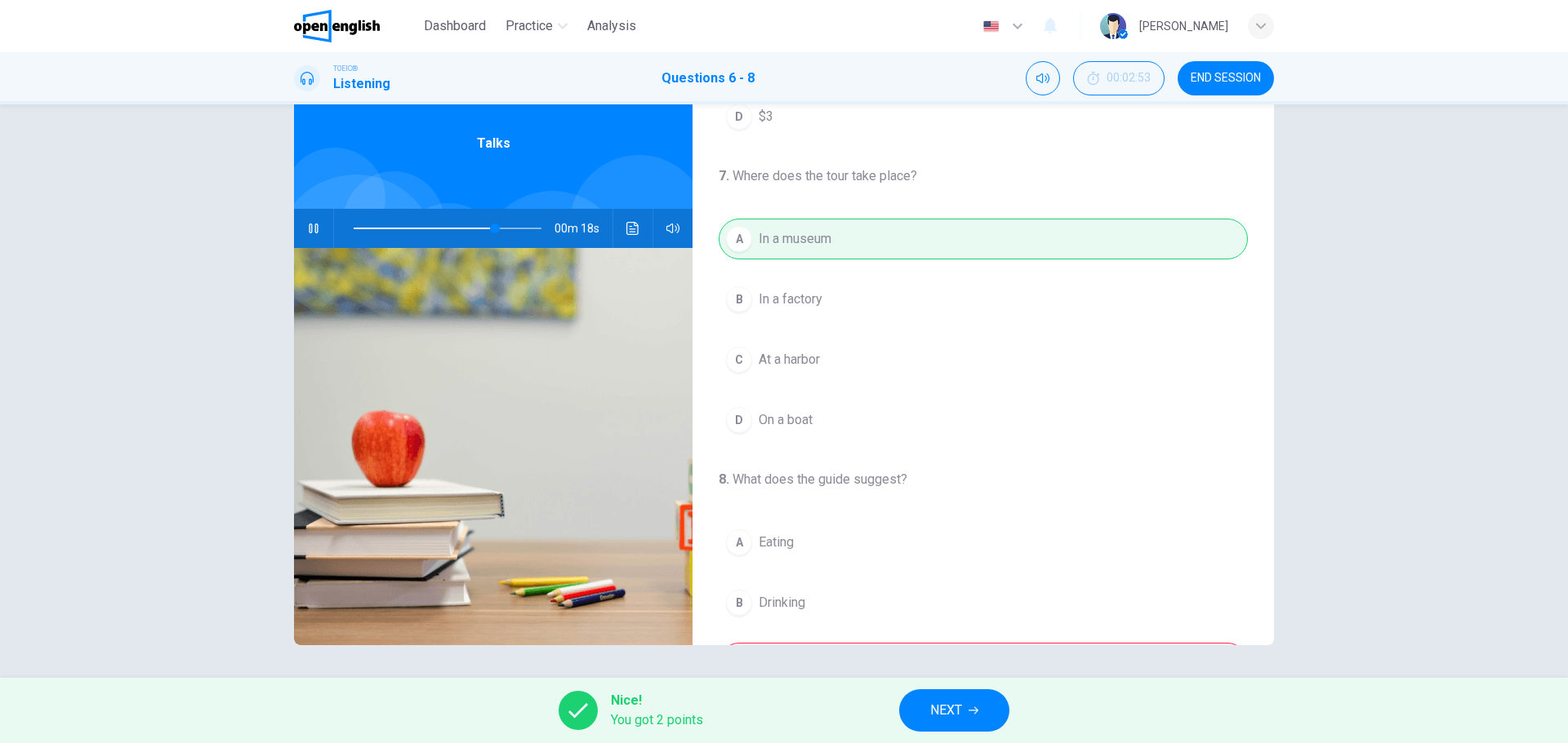
scroll to position [373, 0]
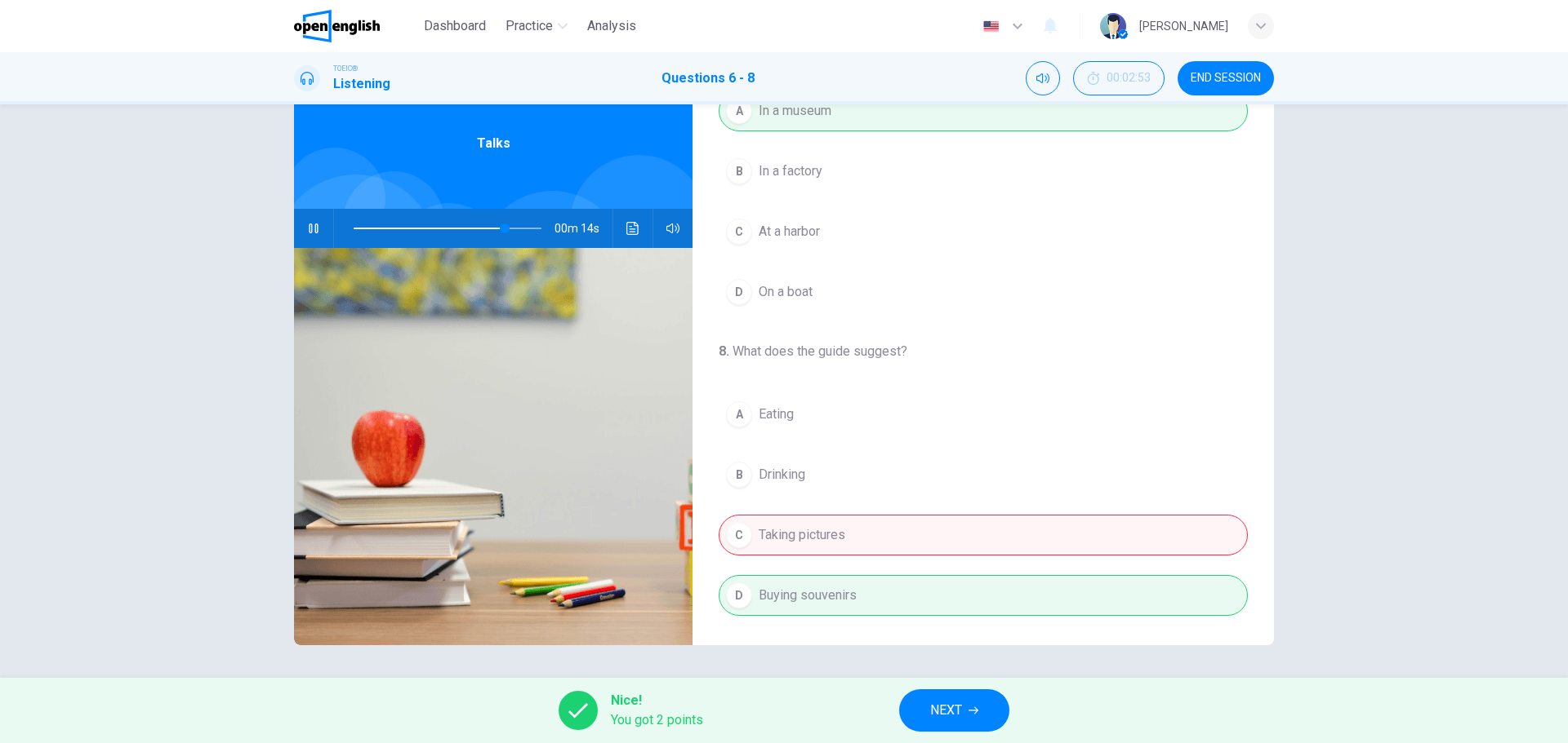
type input "**"
click at [958, 709] on span "NEXT" at bounding box center [946, 711] width 32 height 23
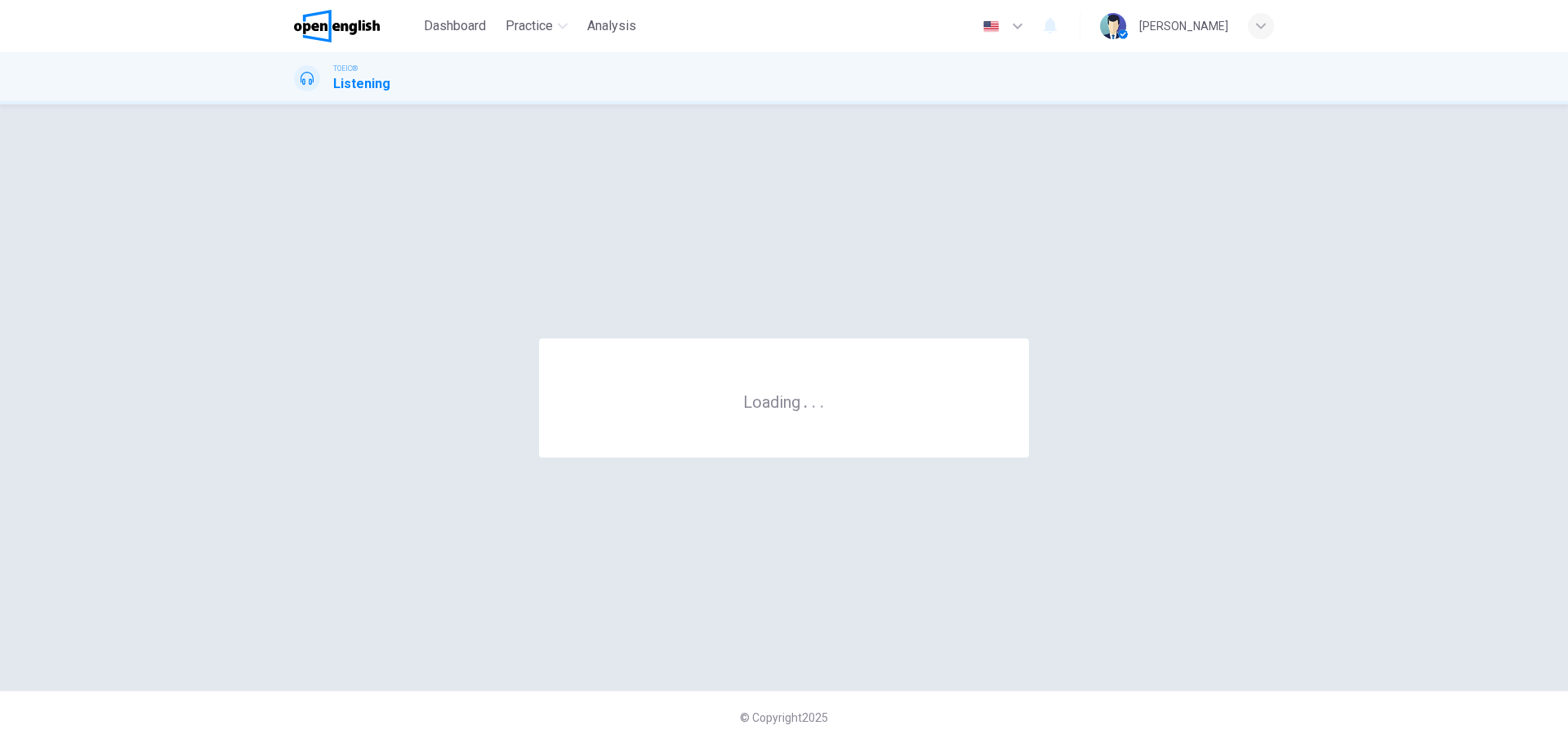
scroll to position [0, 0]
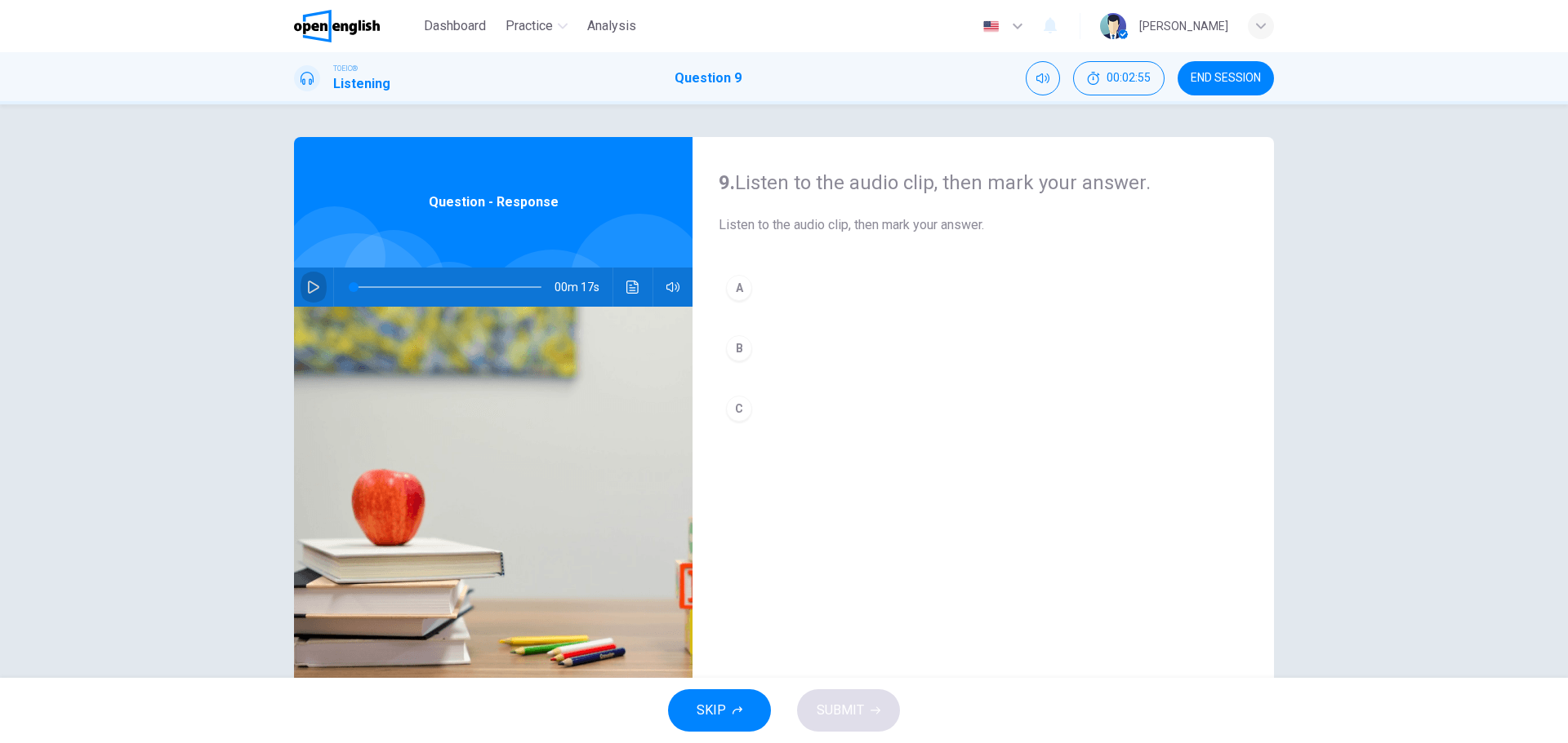
click at [310, 286] on icon "button" at bounding box center [314, 287] width 13 height 13
drag, startPoint x: 378, startPoint y: 291, endPoint x: 347, endPoint y: 290, distance: 31.0
click at [349, 290] on span at bounding box center [354, 287] width 10 height 10
click at [310, 281] on icon "button" at bounding box center [314, 287] width 13 height 13
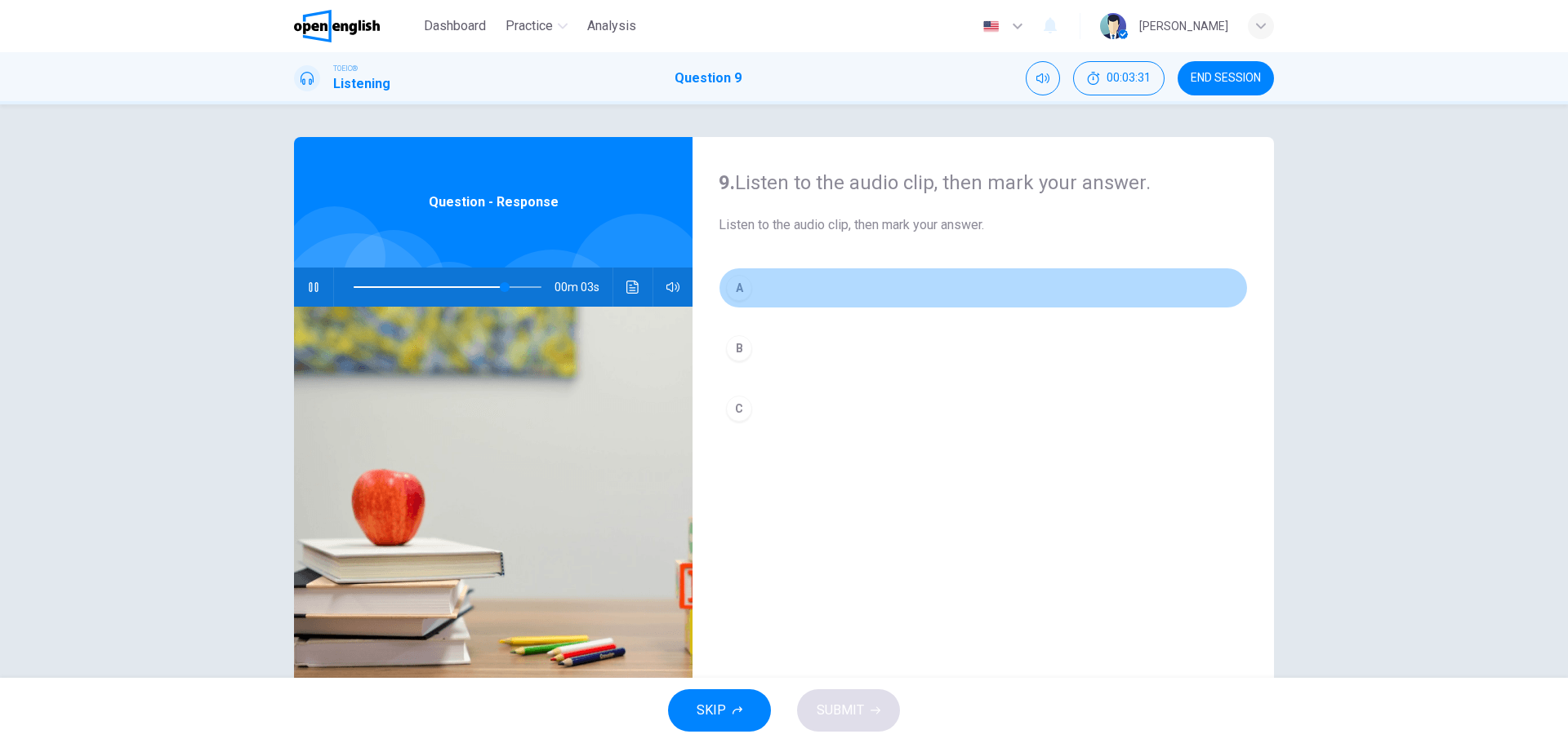
click at [735, 286] on div "A" at bounding box center [739, 288] width 26 height 26
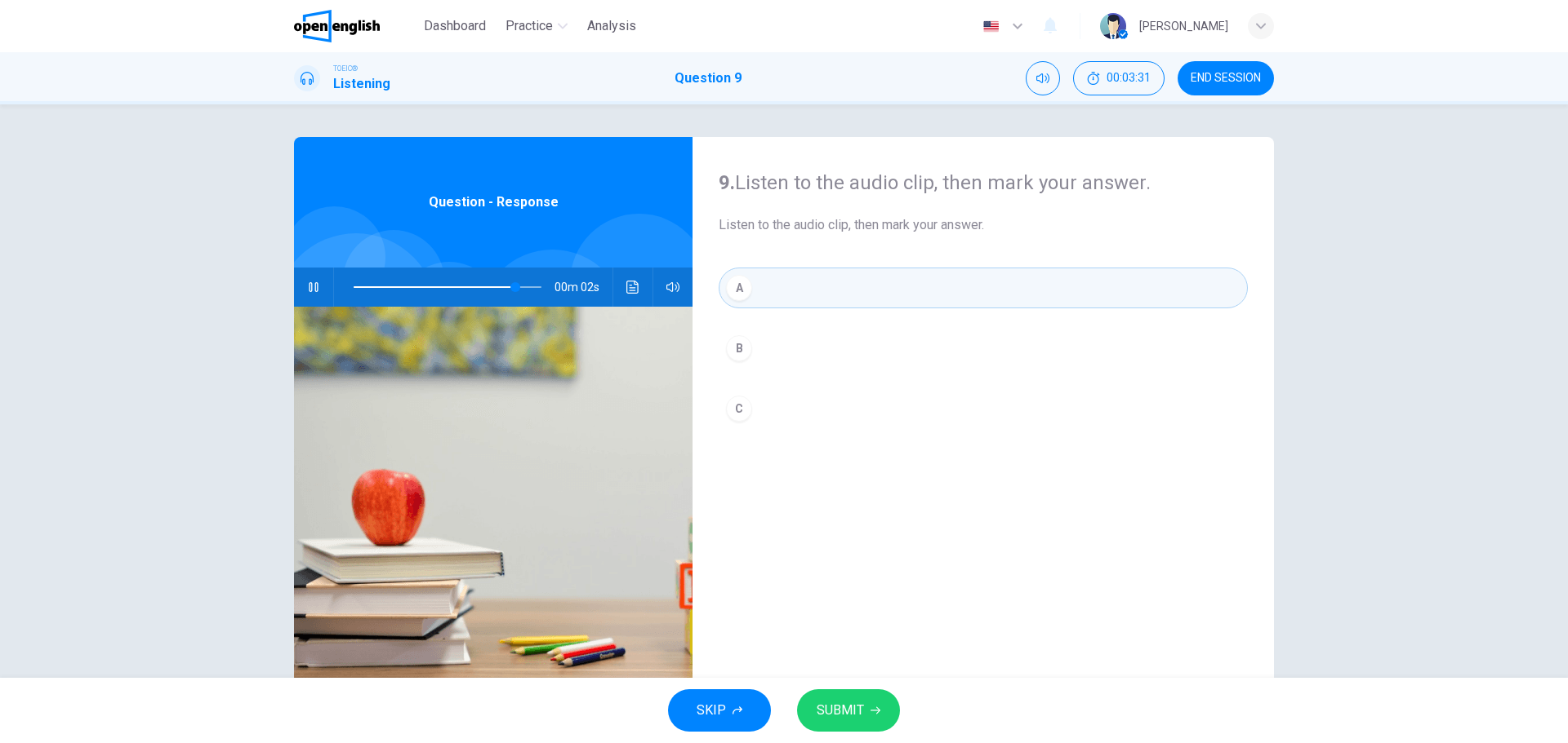
click at [844, 698] on button "SUBMIT" at bounding box center [848, 711] width 103 height 43
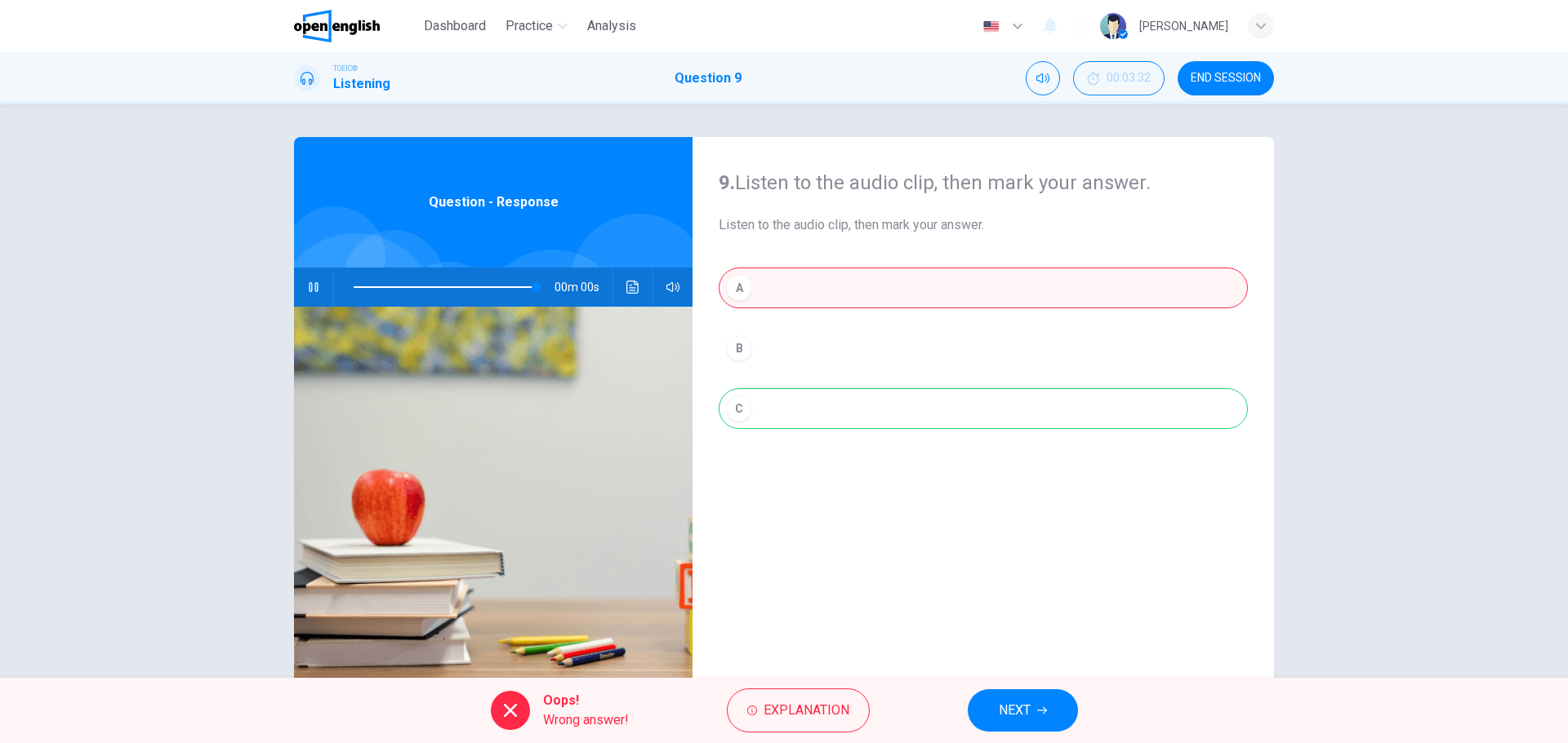
type input "*"
click at [1005, 704] on span "NEXT" at bounding box center [1014, 711] width 32 height 23
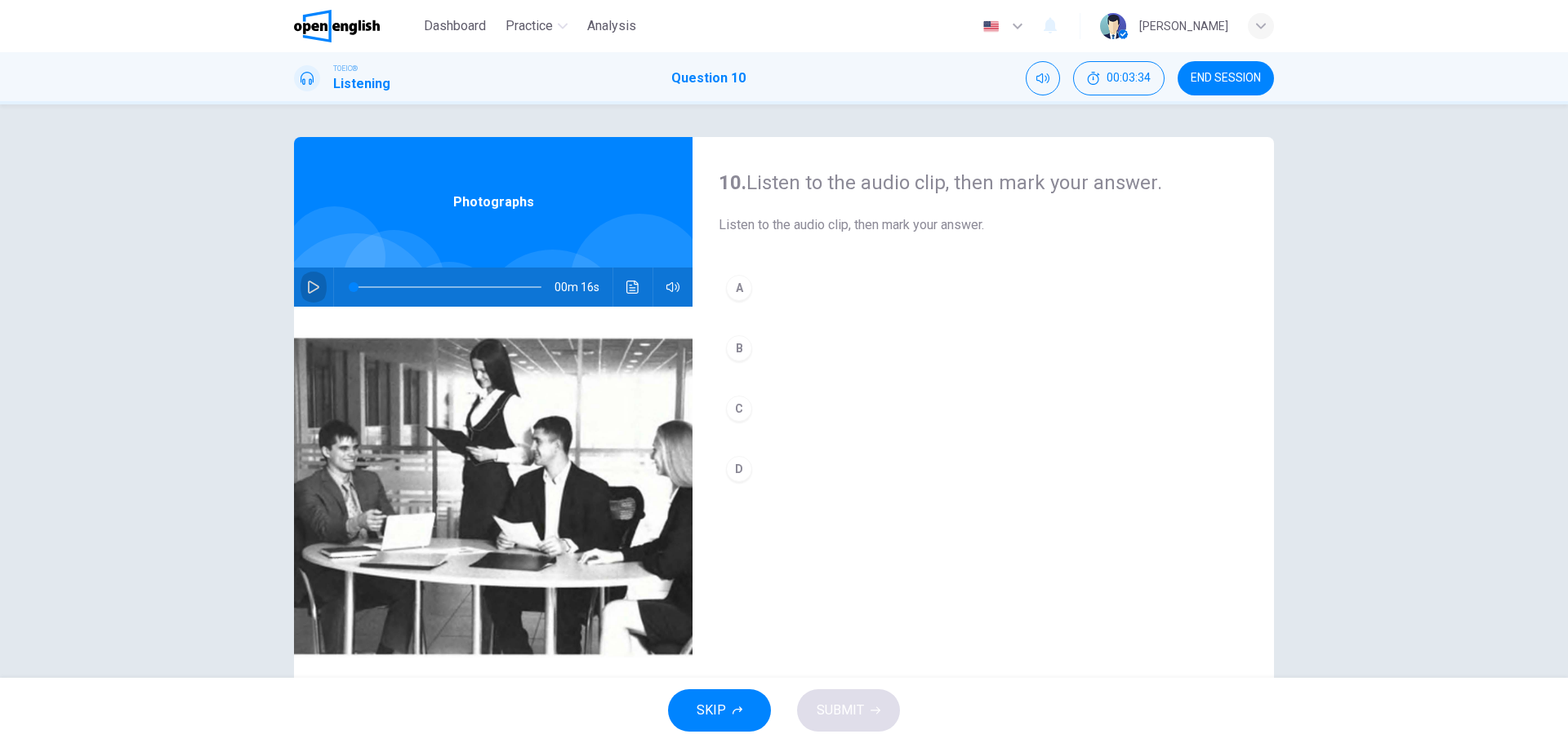
click at [313, 286] on icon "button" at bounding box center [314, 287] width 11 height 13
click at [740, 349] on div "B" at bounding box center [739, 349] width 26 height 26
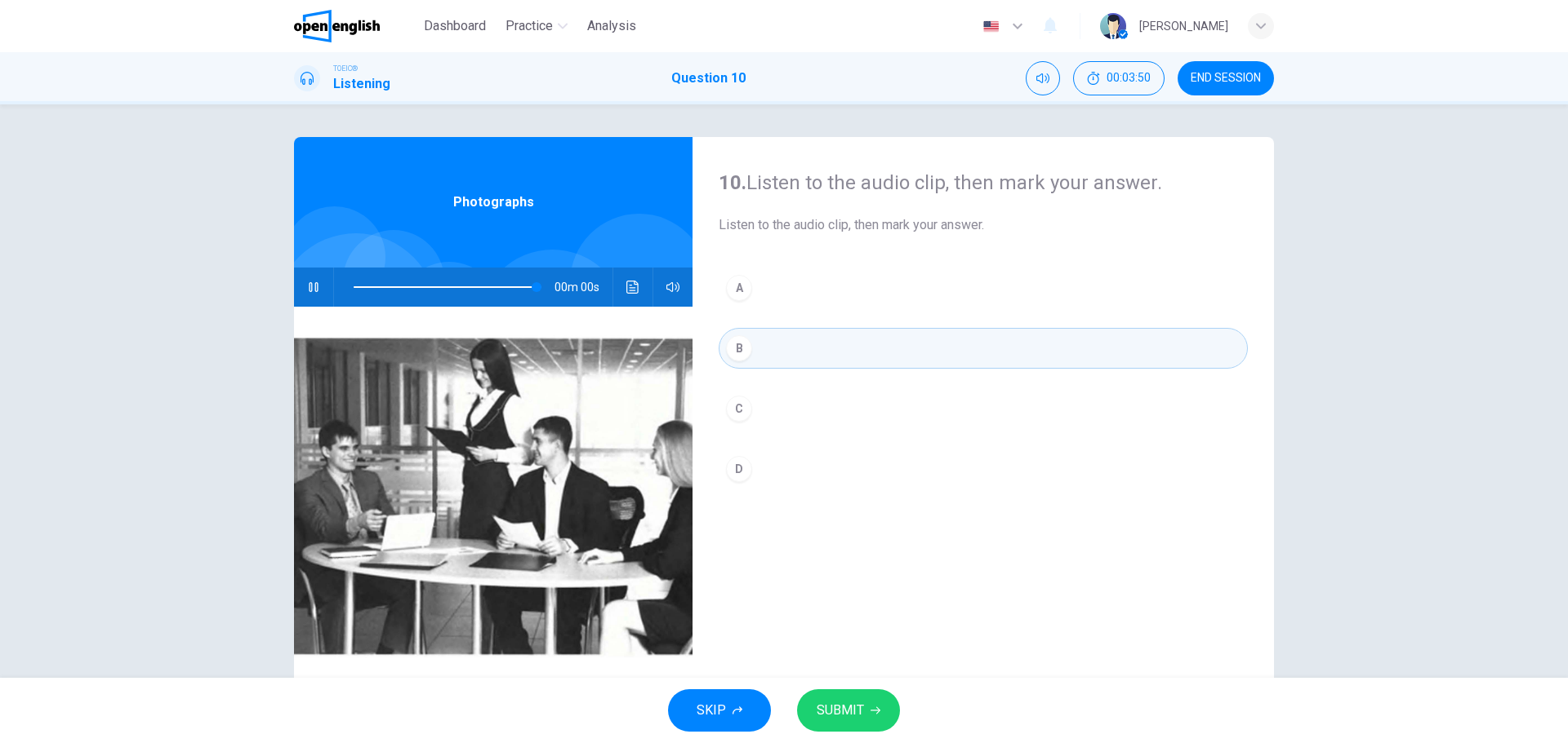
type input "*"
click at [852, 700] on button "SUBMIT" at bounding box center [848, 711] width 103 height 43
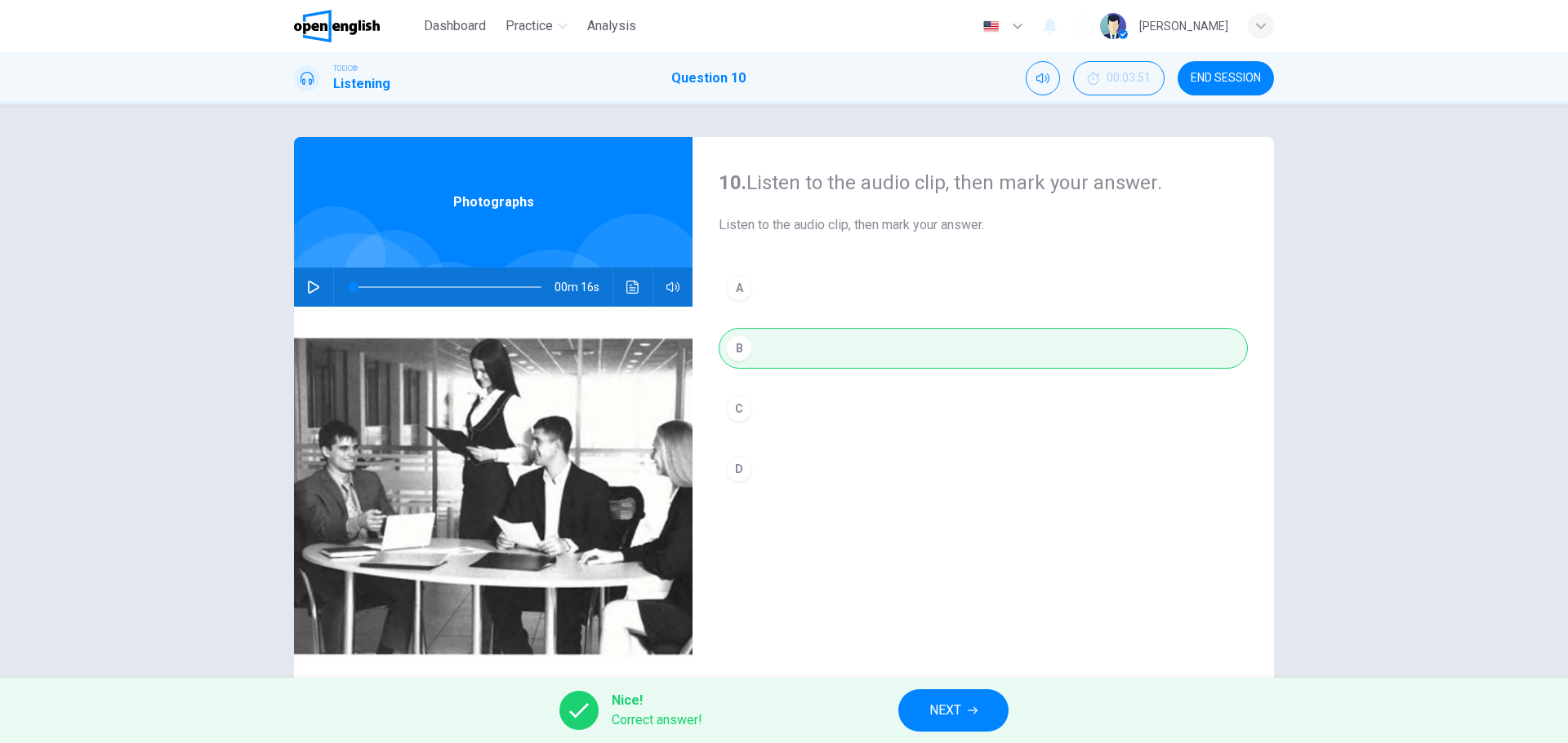
click at [958, 714] on span "NEXT" at bounding box center [945, 711] width 32 height 23
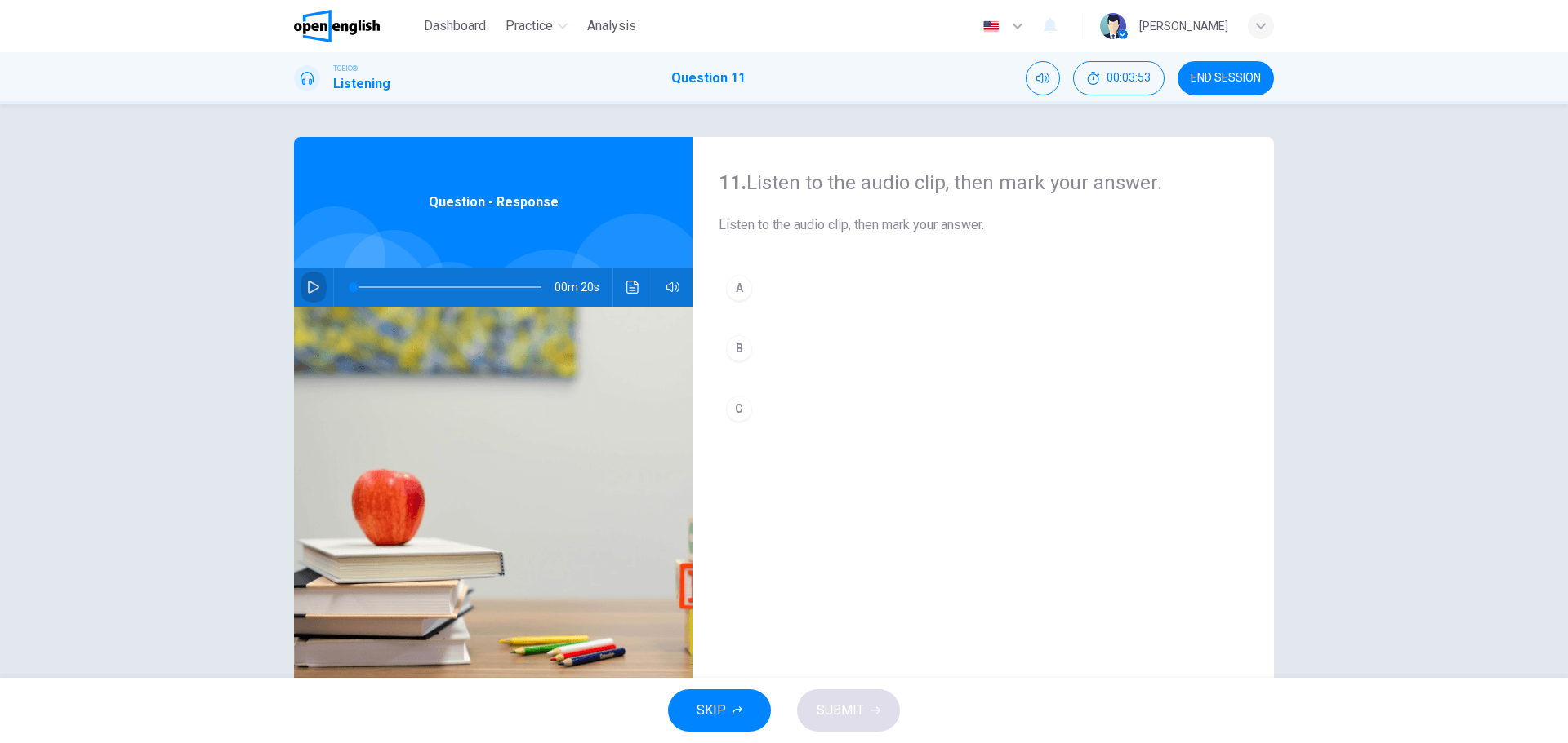
click at [309, 286] on icon "button" at bounding box center [314, 287] width 13 height 13
click at [735, 344] on div "B" at bounding box center [739, 349] width 26 height 26
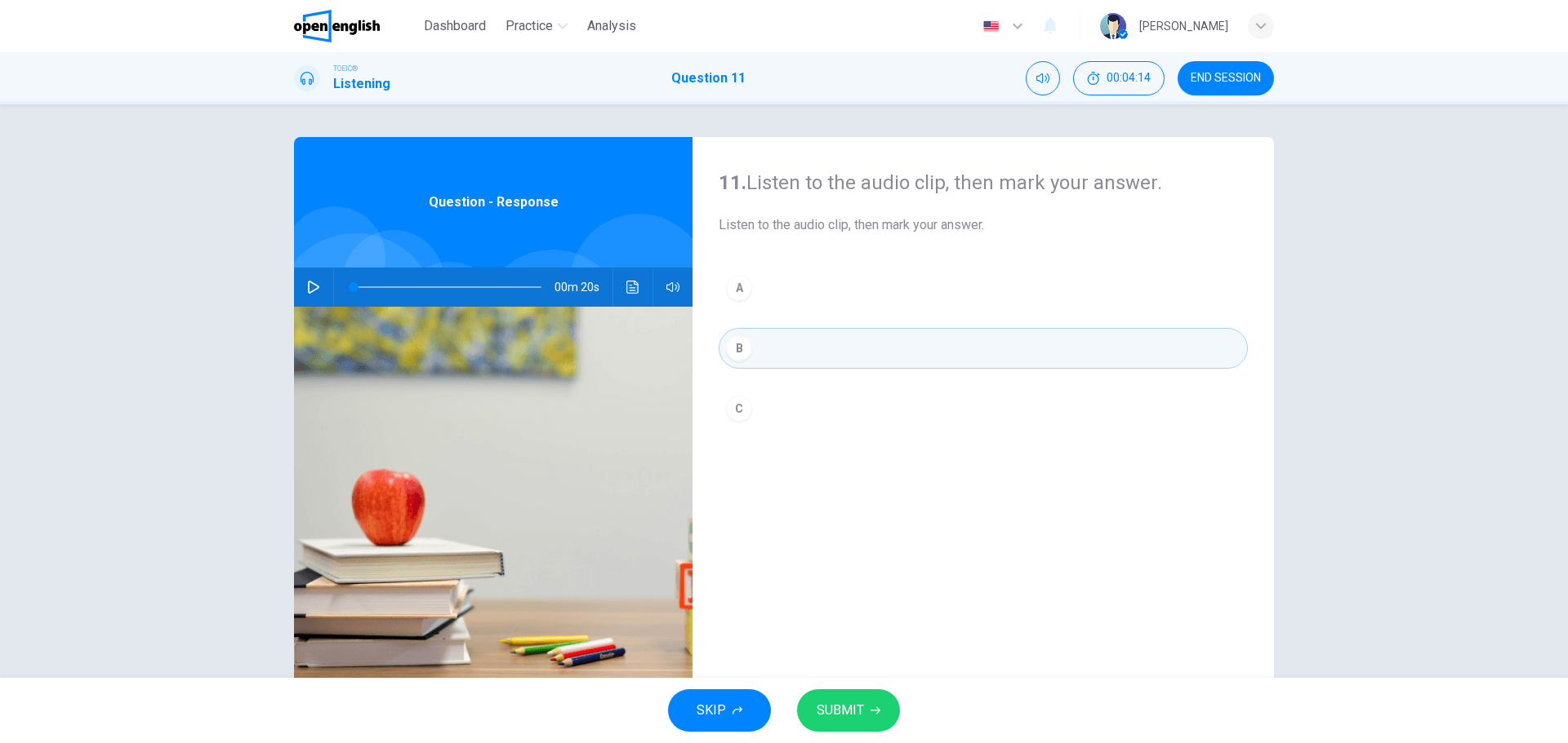
click at [307, 285] on icon "button" at bounding box center [314, 287] width 13 height 13
click at [844, 711] on span "SUBMIT" at bounding box center [840, 711] width 47 height 23
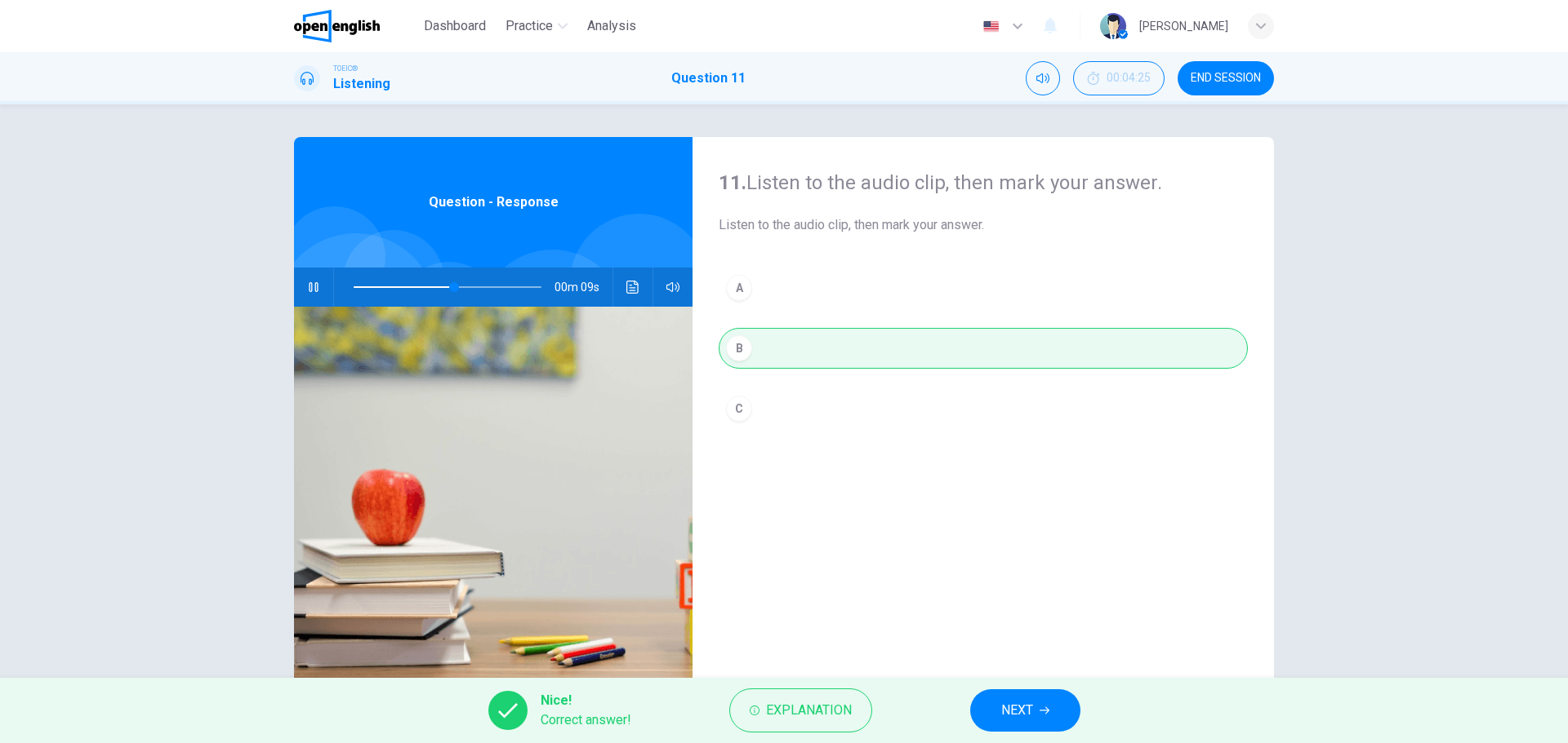
type input "**"
click at [1019, 704] on span "NEXT" at bounding box center [1017, 711] width 32 height 23
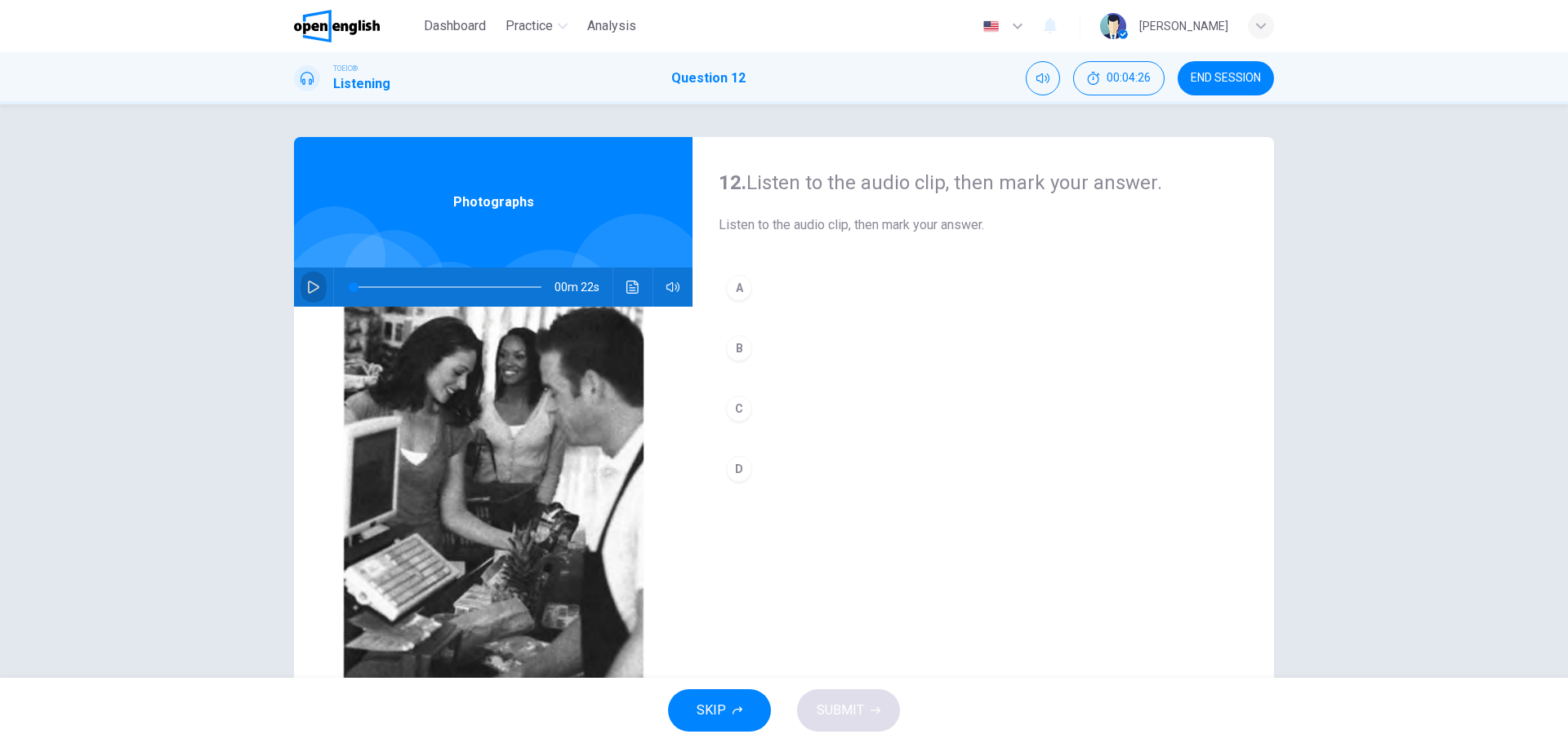
click at [308, 283] on icon "button" at bounding box center [314, 287] width 11 height 13
click at [738, 283] on div "A" at bounding box center [739, 288] width 26 height 26
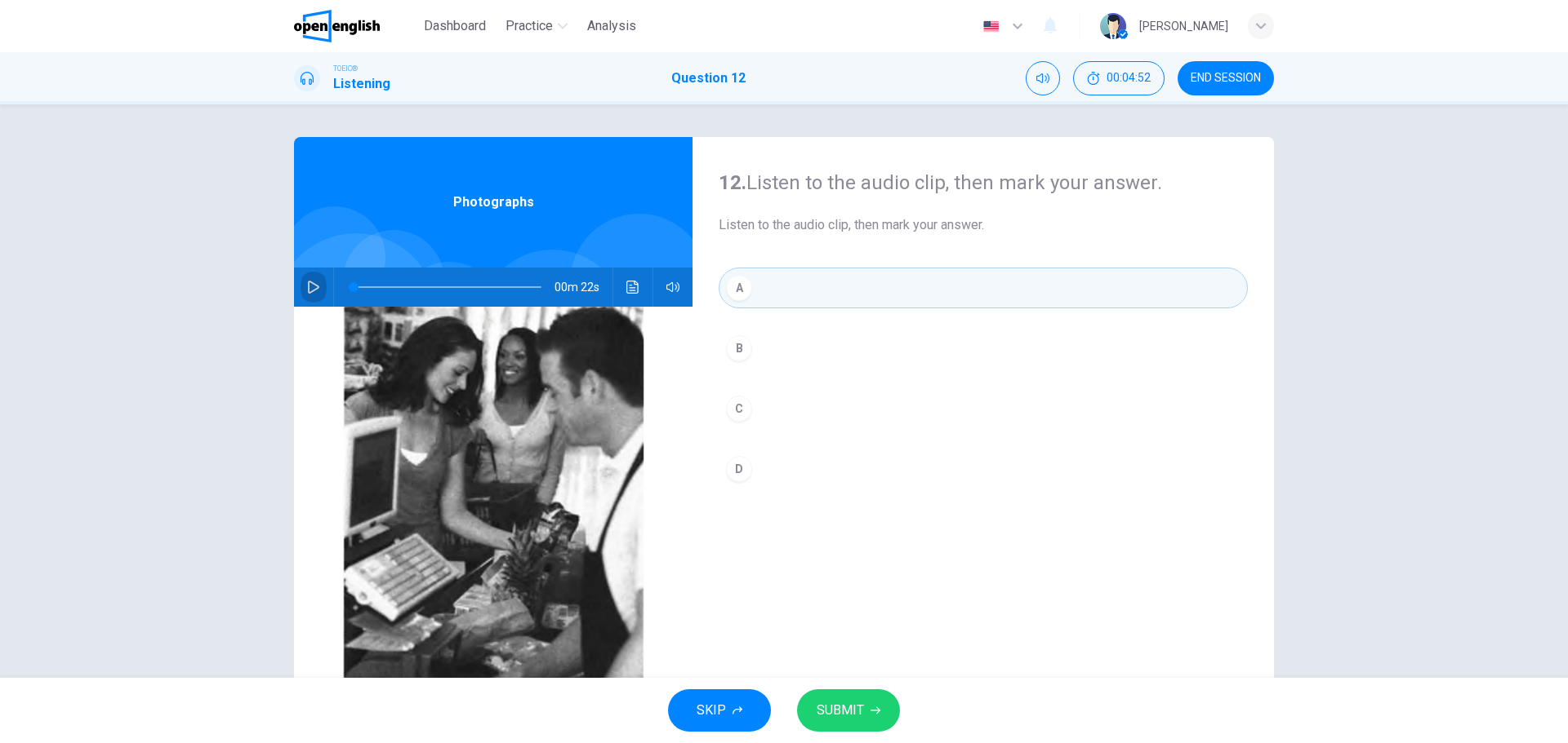
click at [307, 283] on icon "button" at bounding box center [314, 287] width 13 height 13
type input "*"
drag, startPoint x: 849, startPoint y: 698, endPoint x: 842, endPoint y: 670, distance: 28.9
click at [849, 699] on button "SUBMIT" at bounding box center [848, 711] width 103 height 43
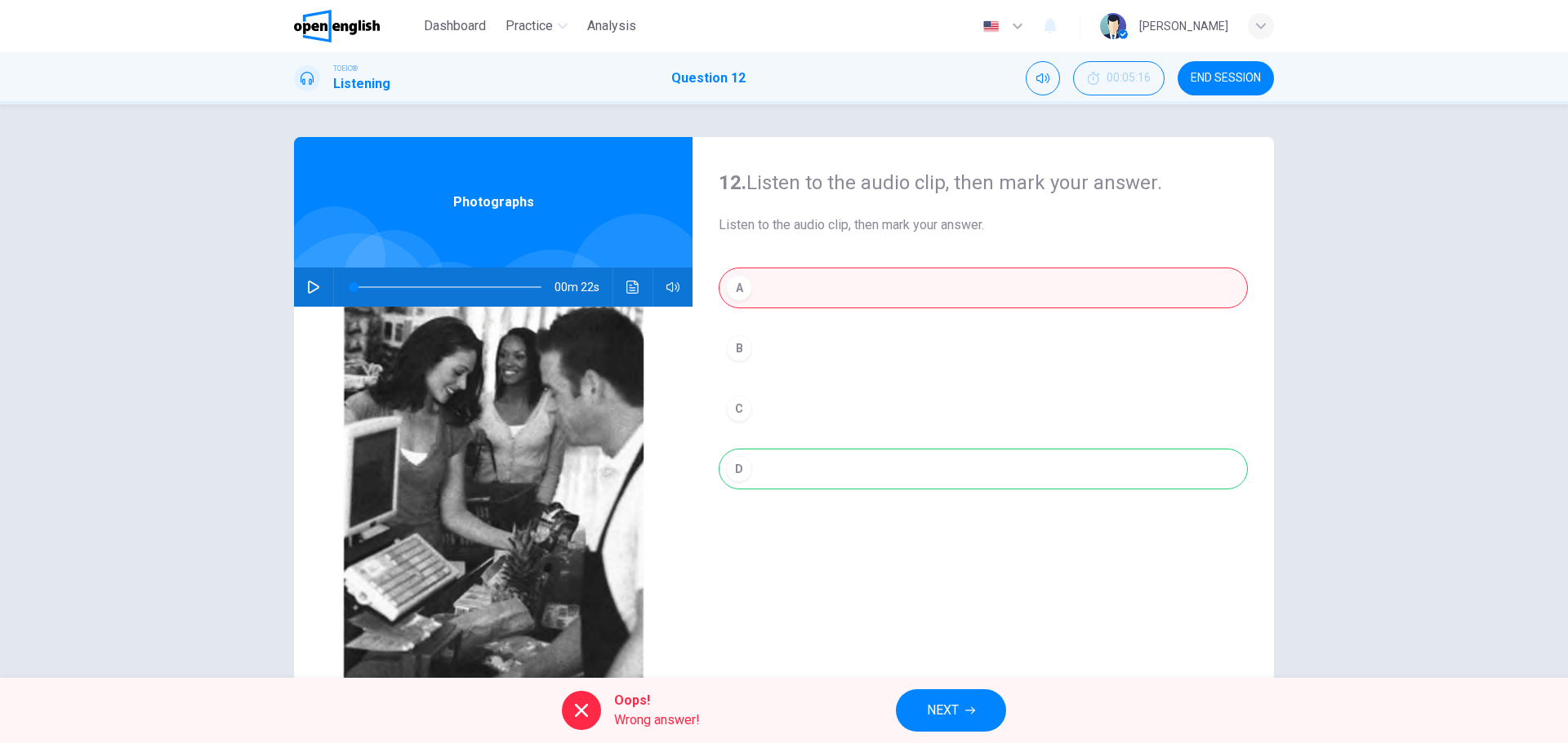
click at [942, 704] on span "NEXT" at bounding box center [942, 711] width 32 height 23
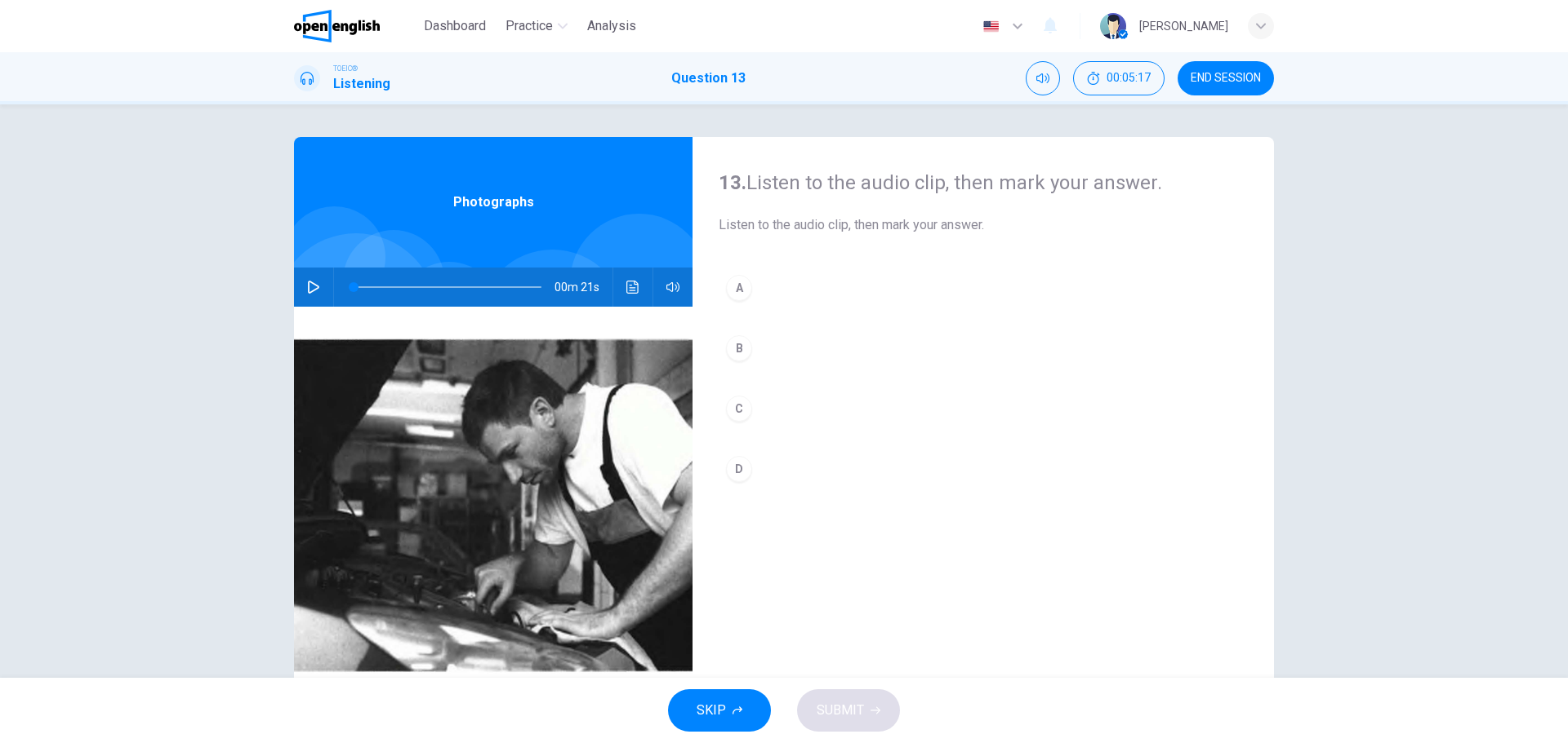
click at [307, 286] on icon "button" at bounding box center [314, 287] width 13 height 13
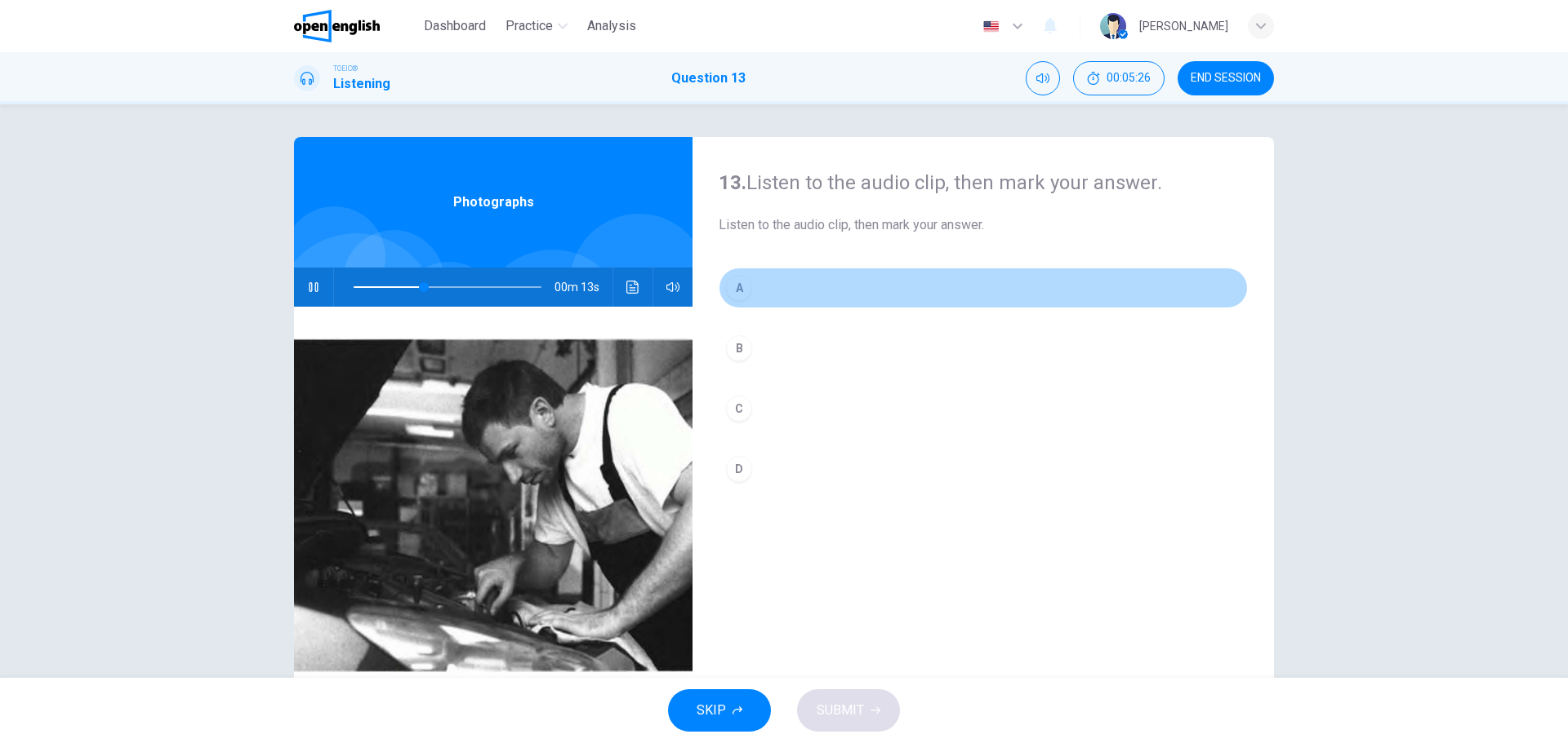
click at [734, 282] on div "A" at bounding box center [739, 288] width 26 height 26
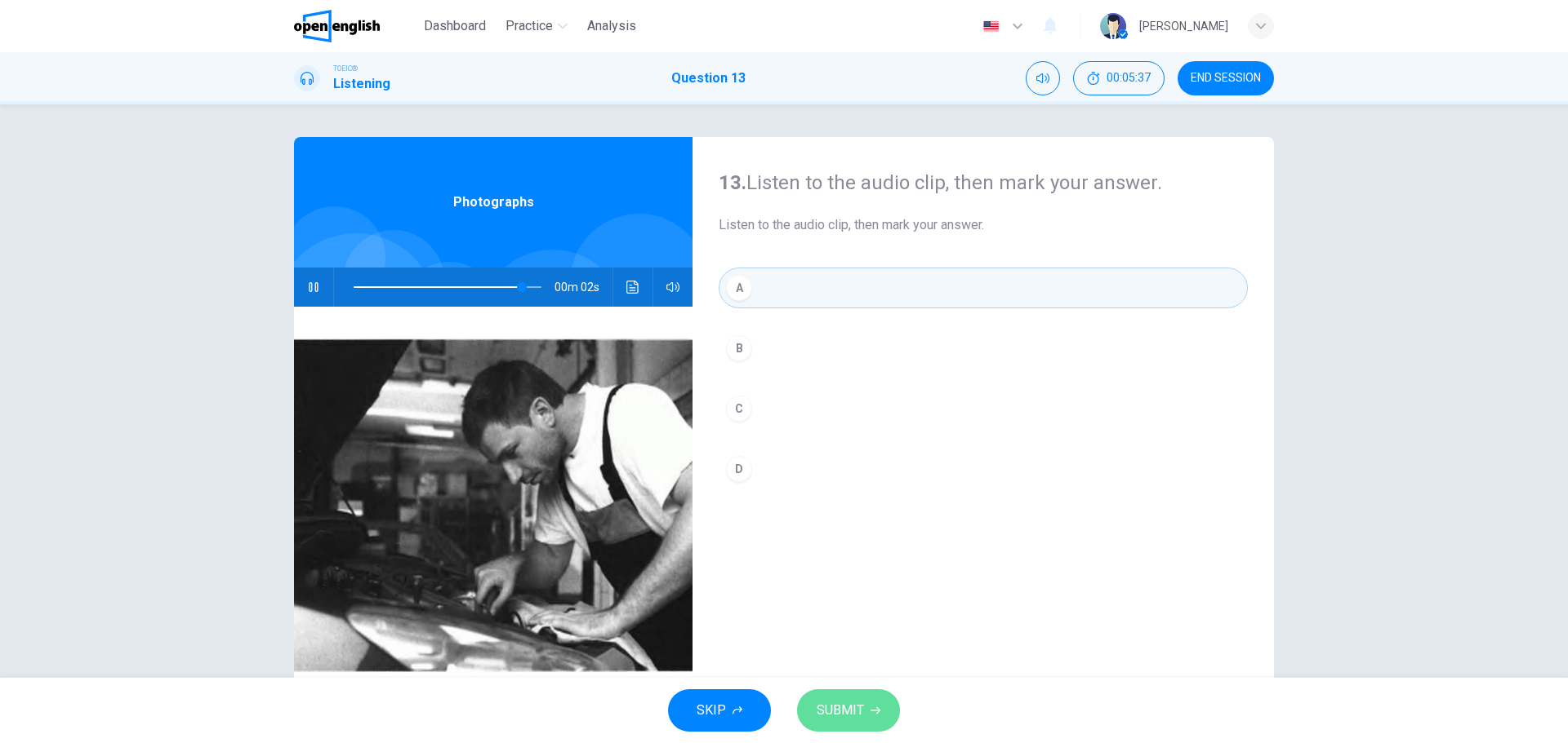
click at [845, 703] on span "SUBMIT" at bounding box center [840, 711] width 47 height 23
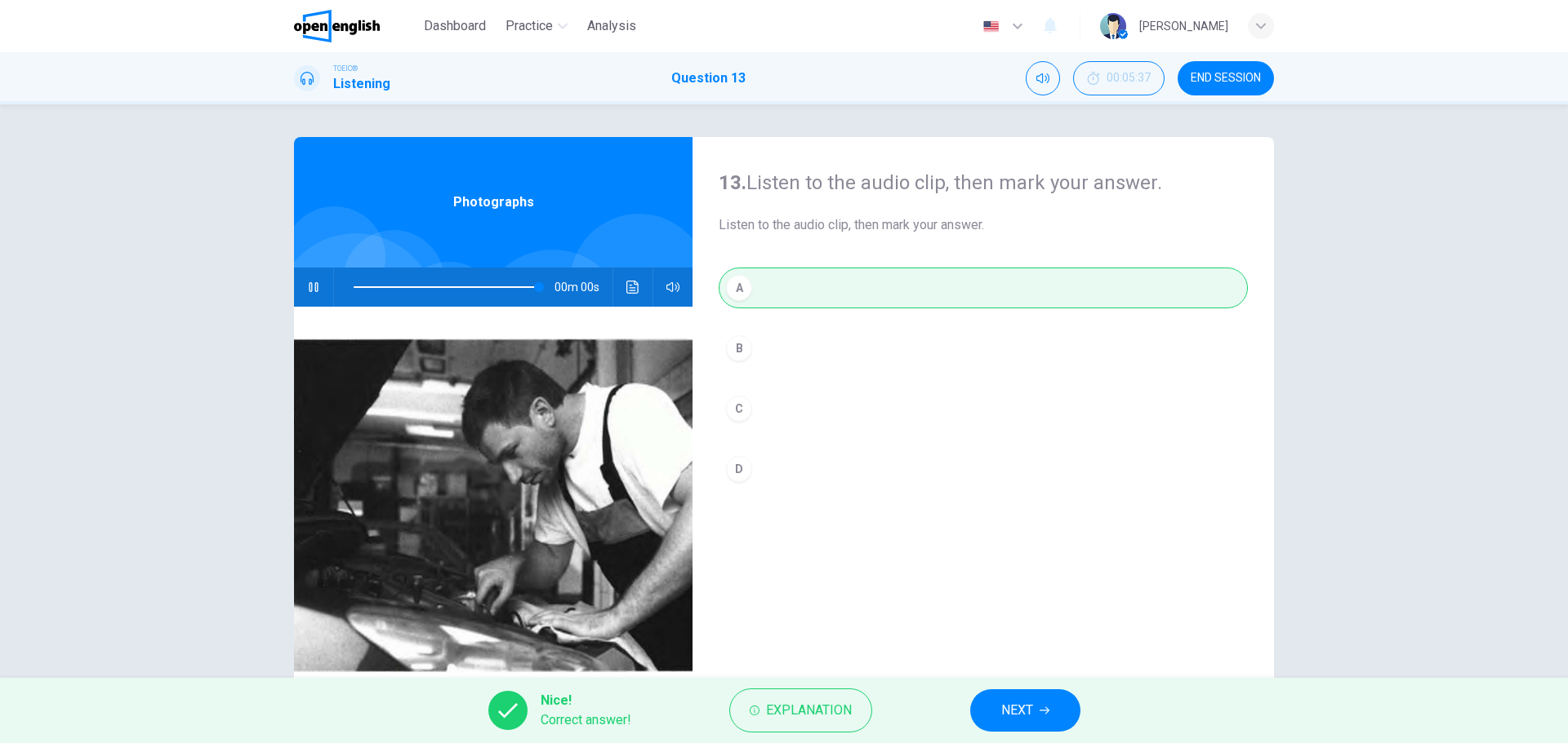
type input "*"
click at [1029, 709] on span "NEXT" at bounding box center [1017, 711] width 32 height 23
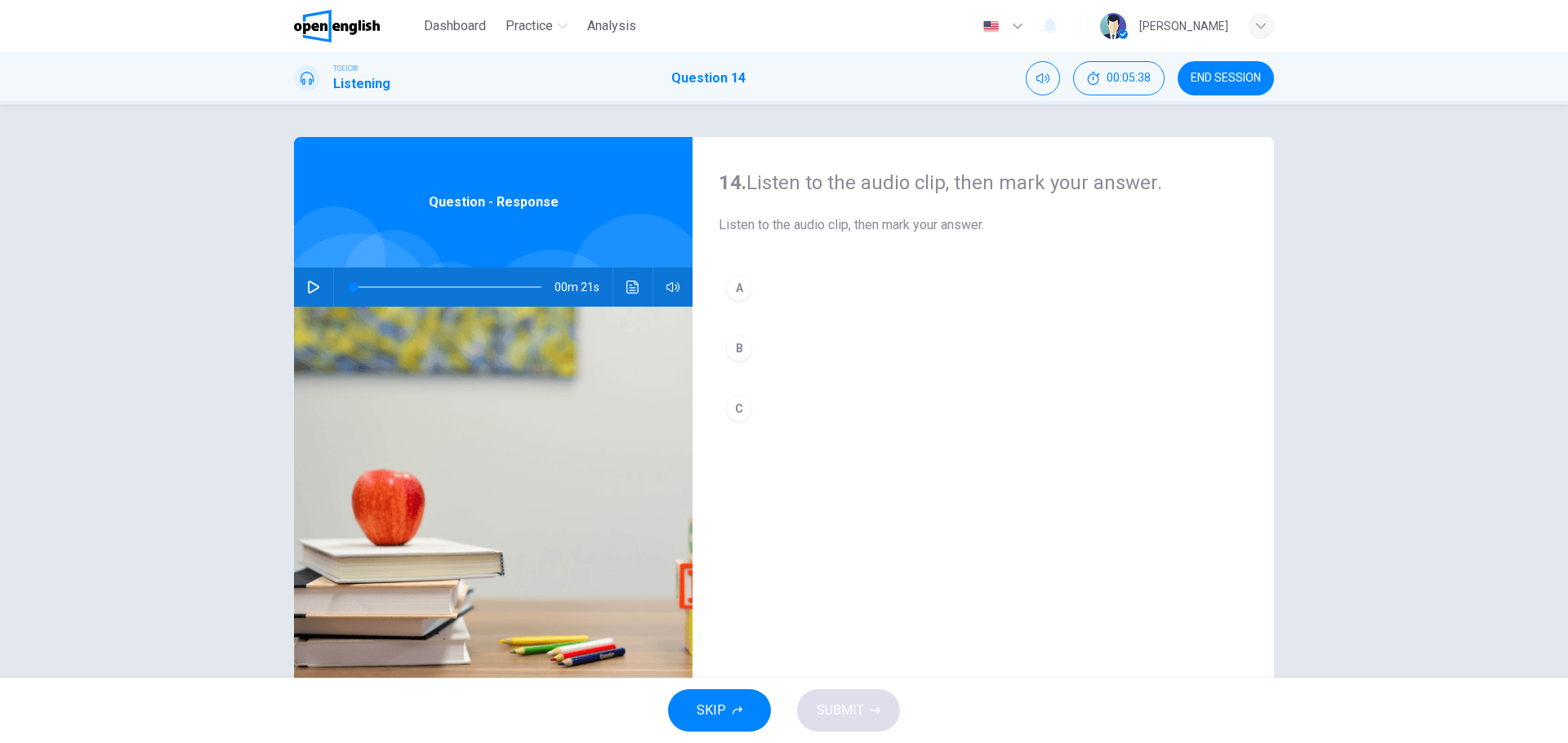
click at [310, 285] on icon "button" at bounding box center [314, 287] width 11 height 13
click at [730, 412] on div "C" at bounding box center [739, 409] width 26 height 26
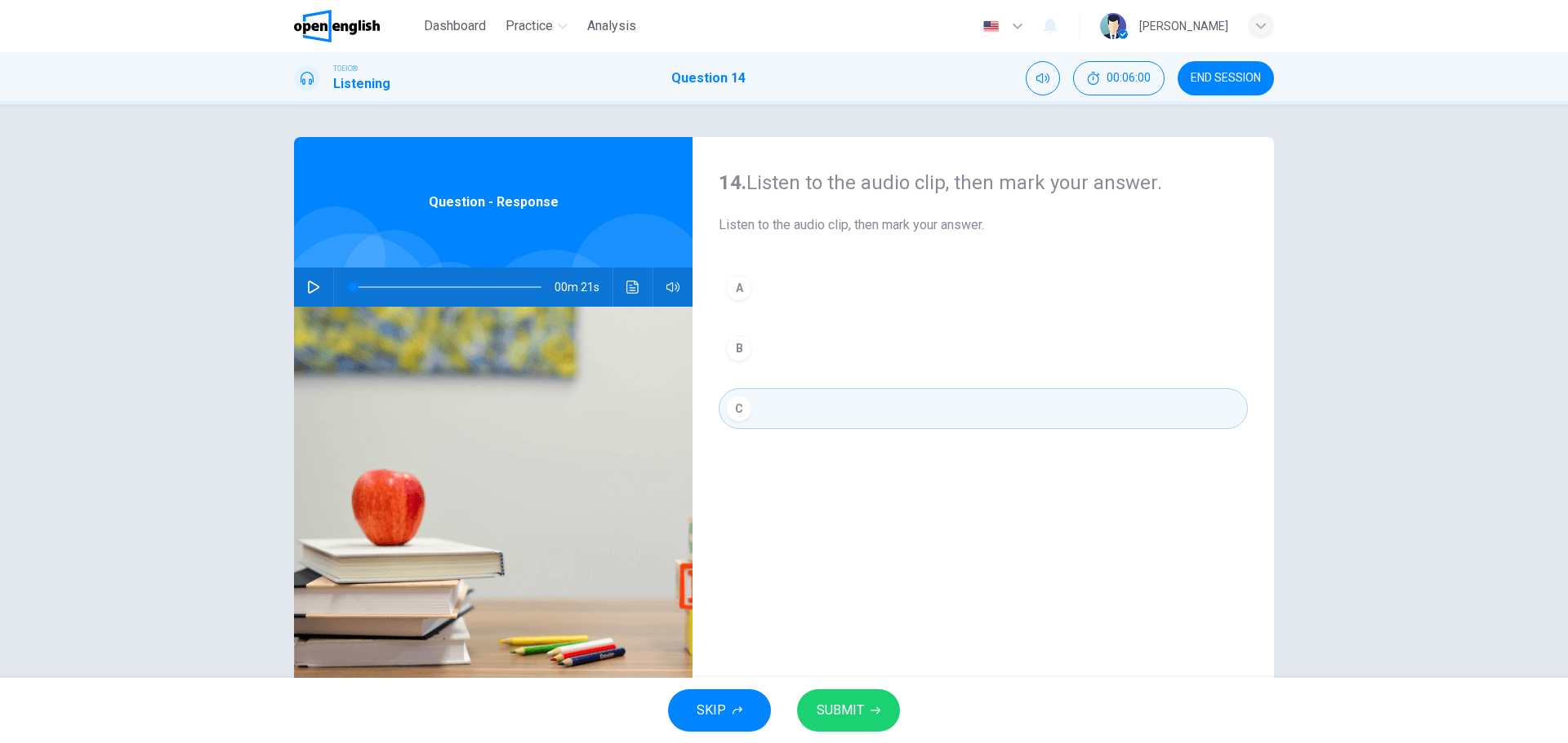
click at [308, 288] on icon "button" at bounding box center [314, 287] width 11 height 13
click at [733, 285] on div "A" at bounding box center [739, 288] width 26 height 26
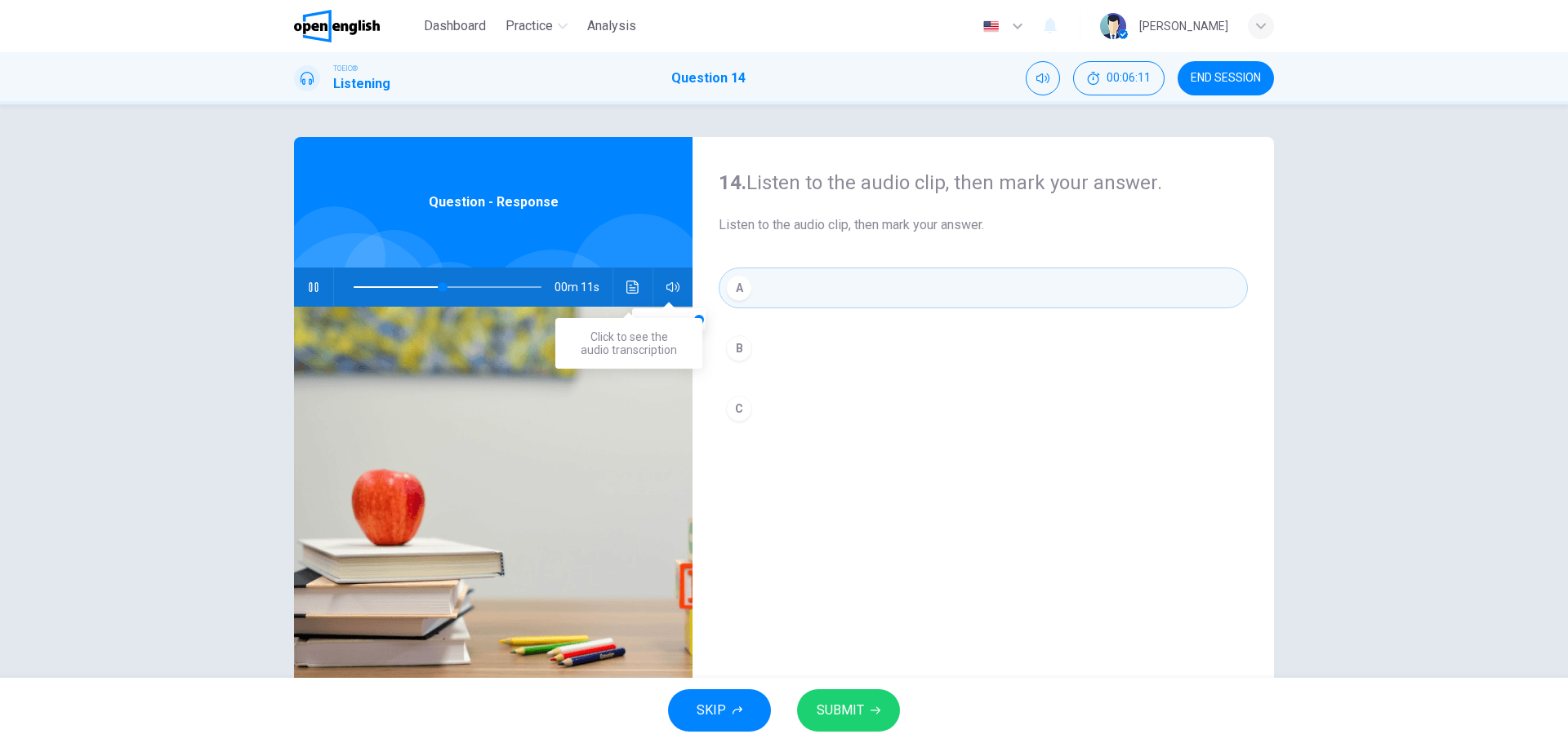
click at [638, 286] on button "Click to see the audio transcription" at bounding box center [633, 287] width 26 height 39
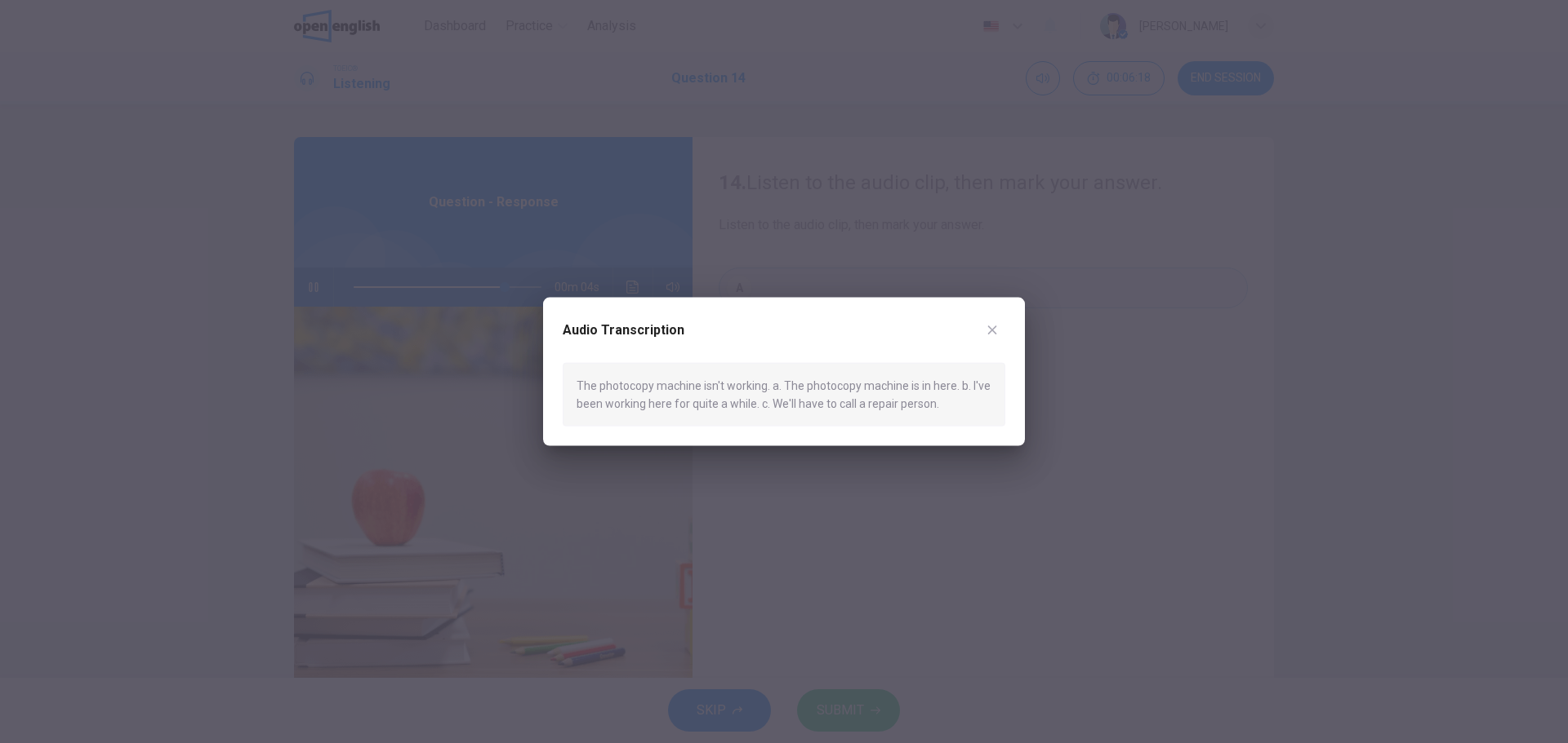
click at [997, 328] on icon "button" at bounding box center [992, 330] width 13 height 13
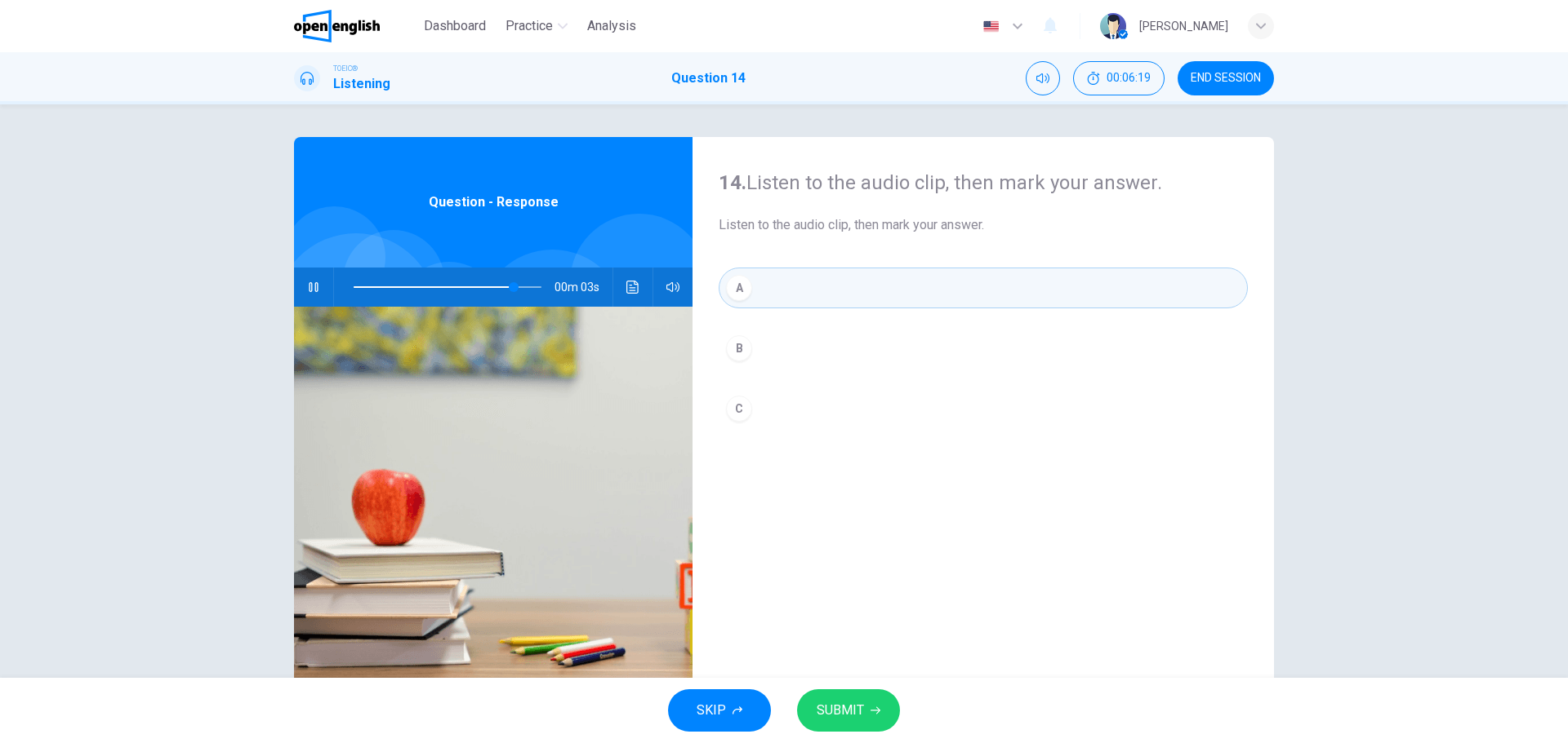
click at [738, 412] on div "C" at bounding box center [739, 409] width 26 height 26
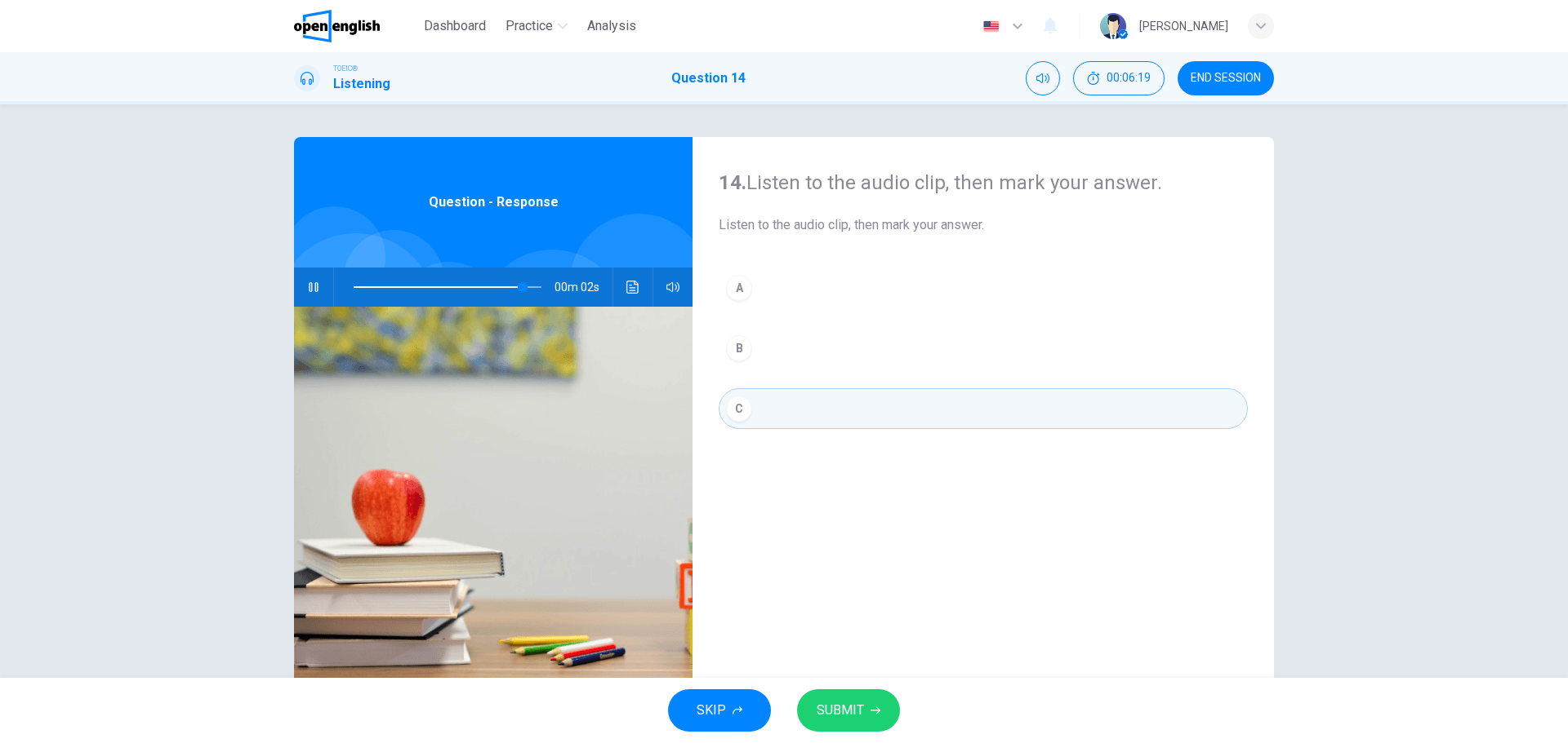
click at [832, 711] on span "SUBMIT" at bounding box center [840, 711] width 47 height 23
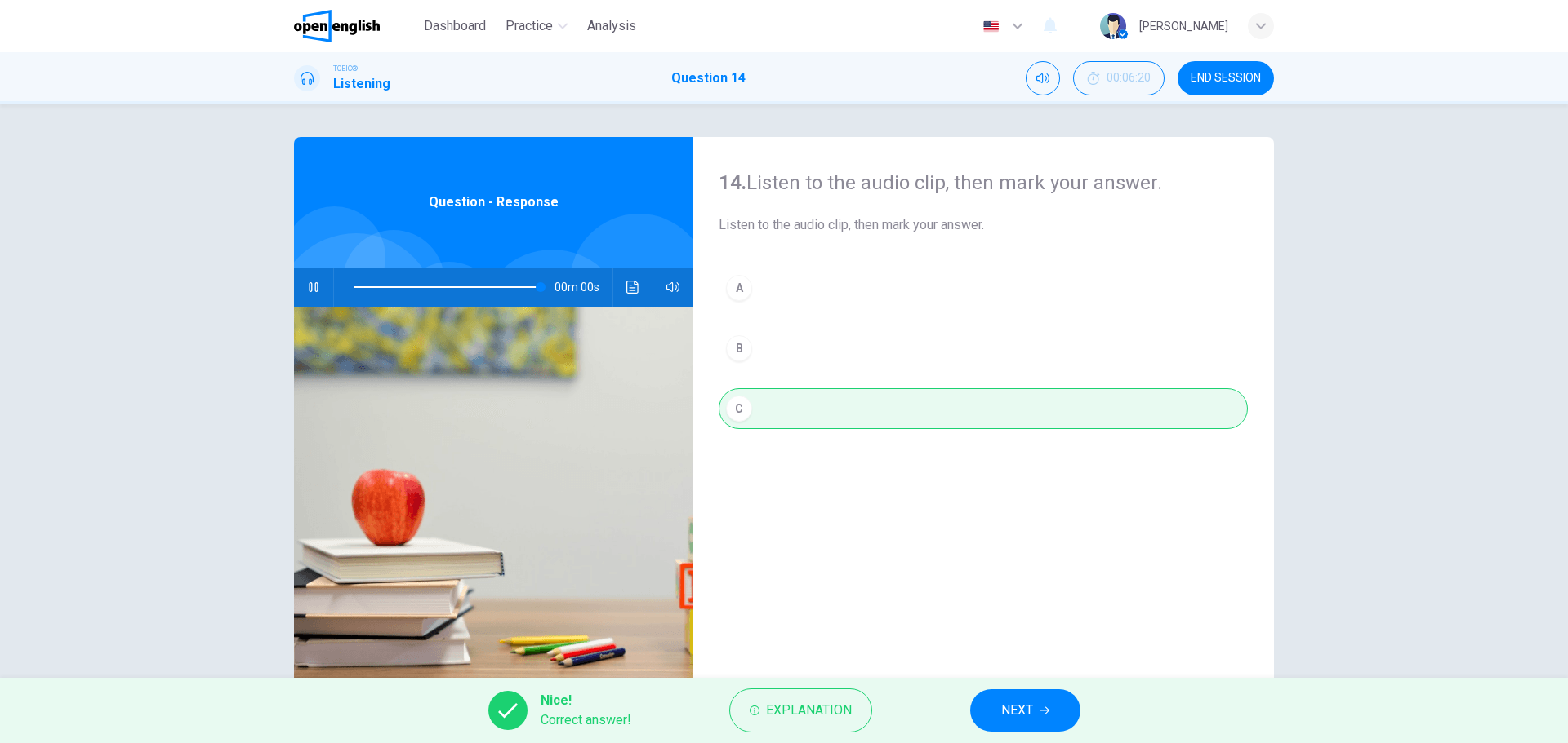
type input "*"
click at [1029, 708] on span "NEXT" at bounding box center [1017, 711] width 32 height 23
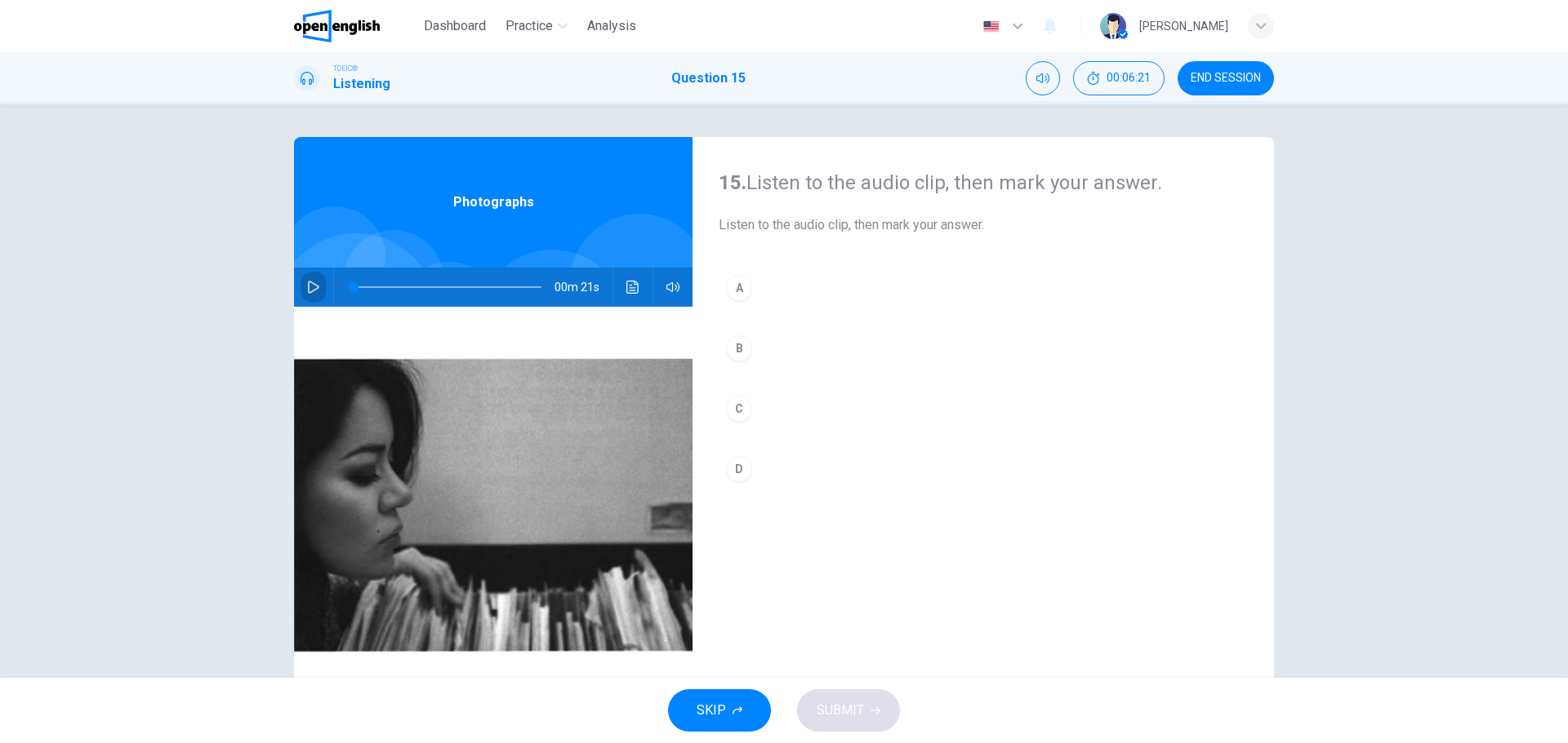
click at [307, 290] on icon "button" at bounding box center [314, 287] width 13 height 13
click at [734, 403] on div "C" at bounding box center [739, 409] width 26 height 26
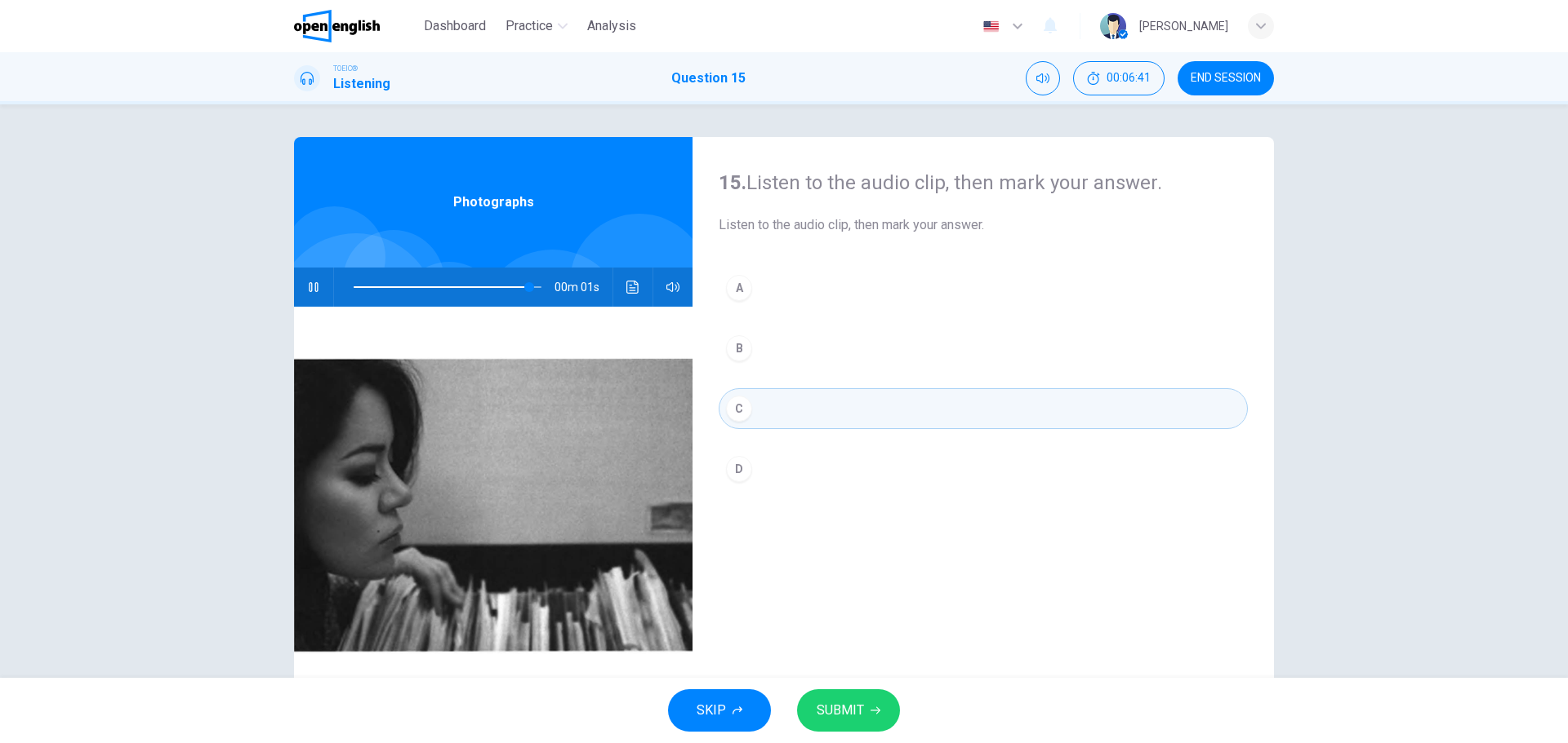
click at [847, 698] on button "SUBMIT" at bounding box center [848, 711] width 103 height 43
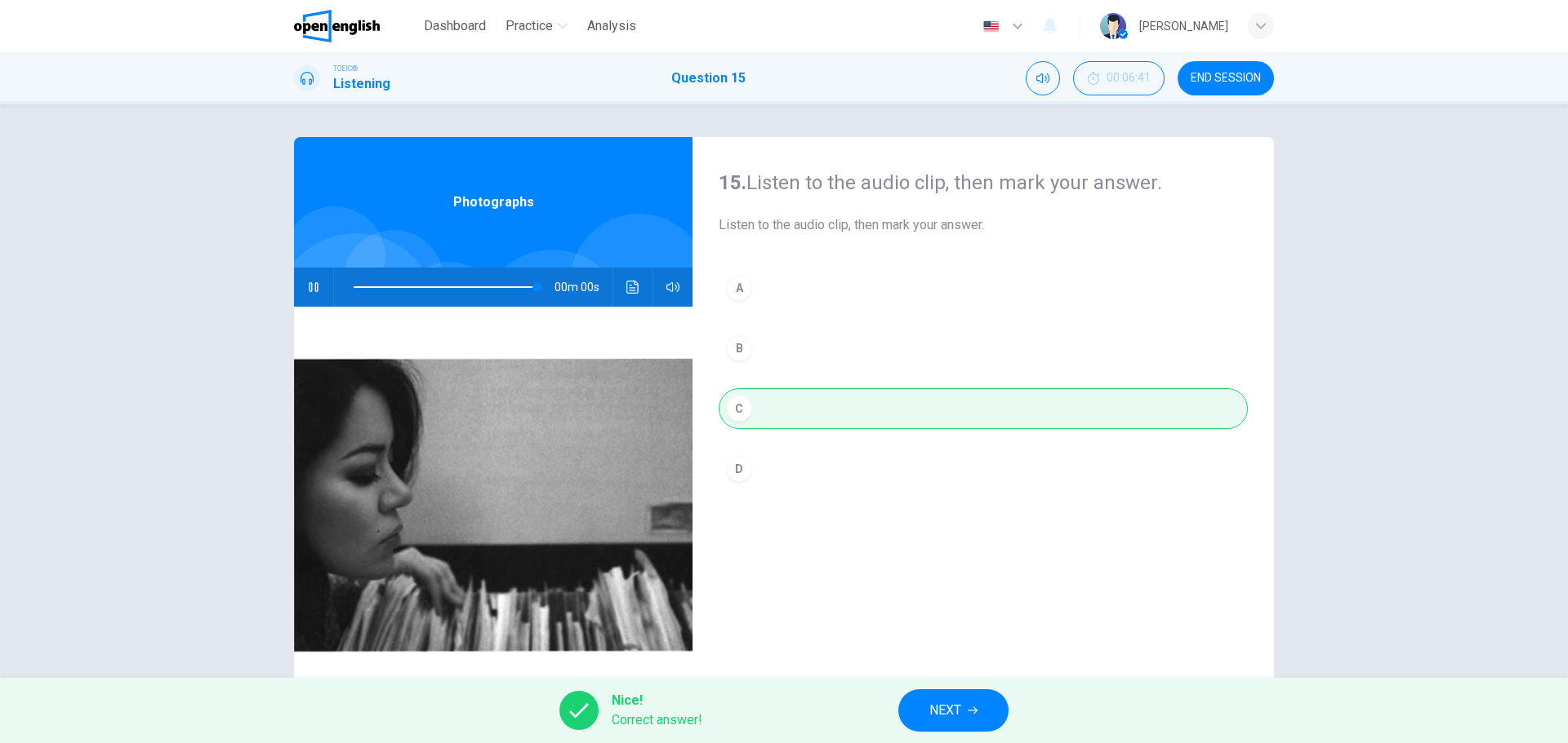
type input "*"
click at [948, 712] on span "NEXT" at bounding box center [945, 711] width 32 height 23
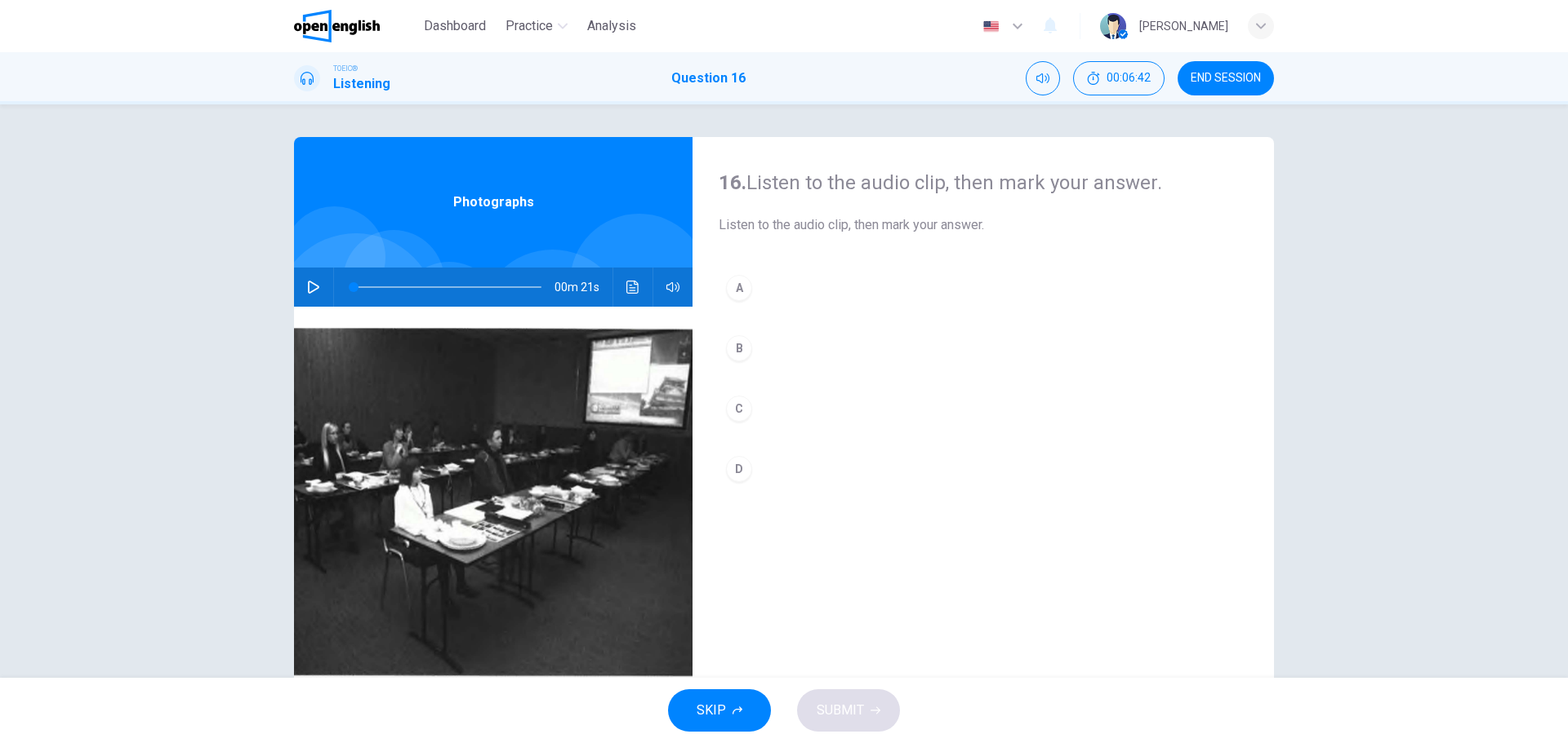
click at [307, 288] on icon "button" at bounding box center [314, 287] width 13 height 13
click at [307, 285] on icon "button" at bounding box center [314, 287] width 13 height 13
click at [732, 349] on div "B" at bounding box center [739, 349] width 26 height 26
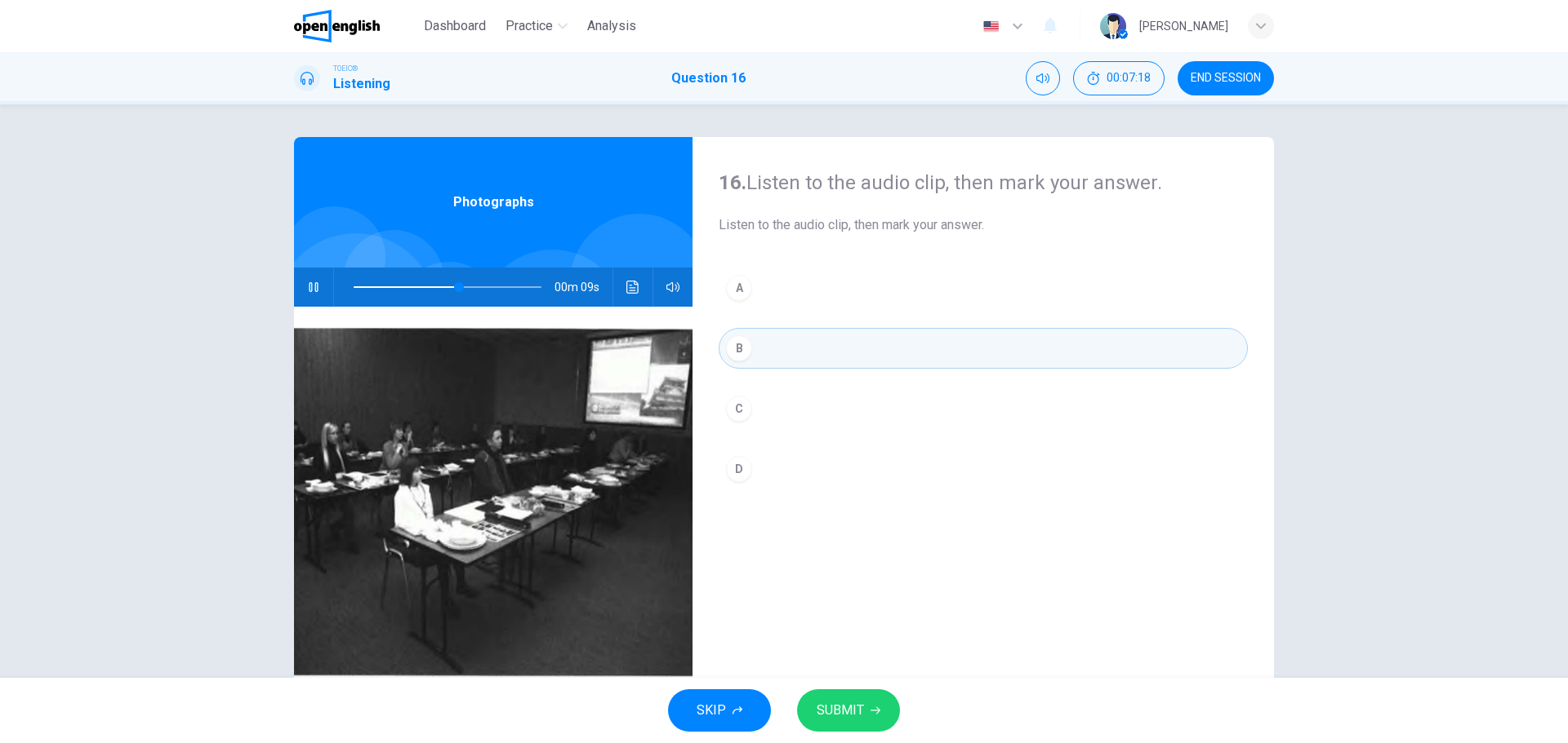
click at [849, 700] on span "SUBMIT" at bounding box center [840, 711] width 47 height 23
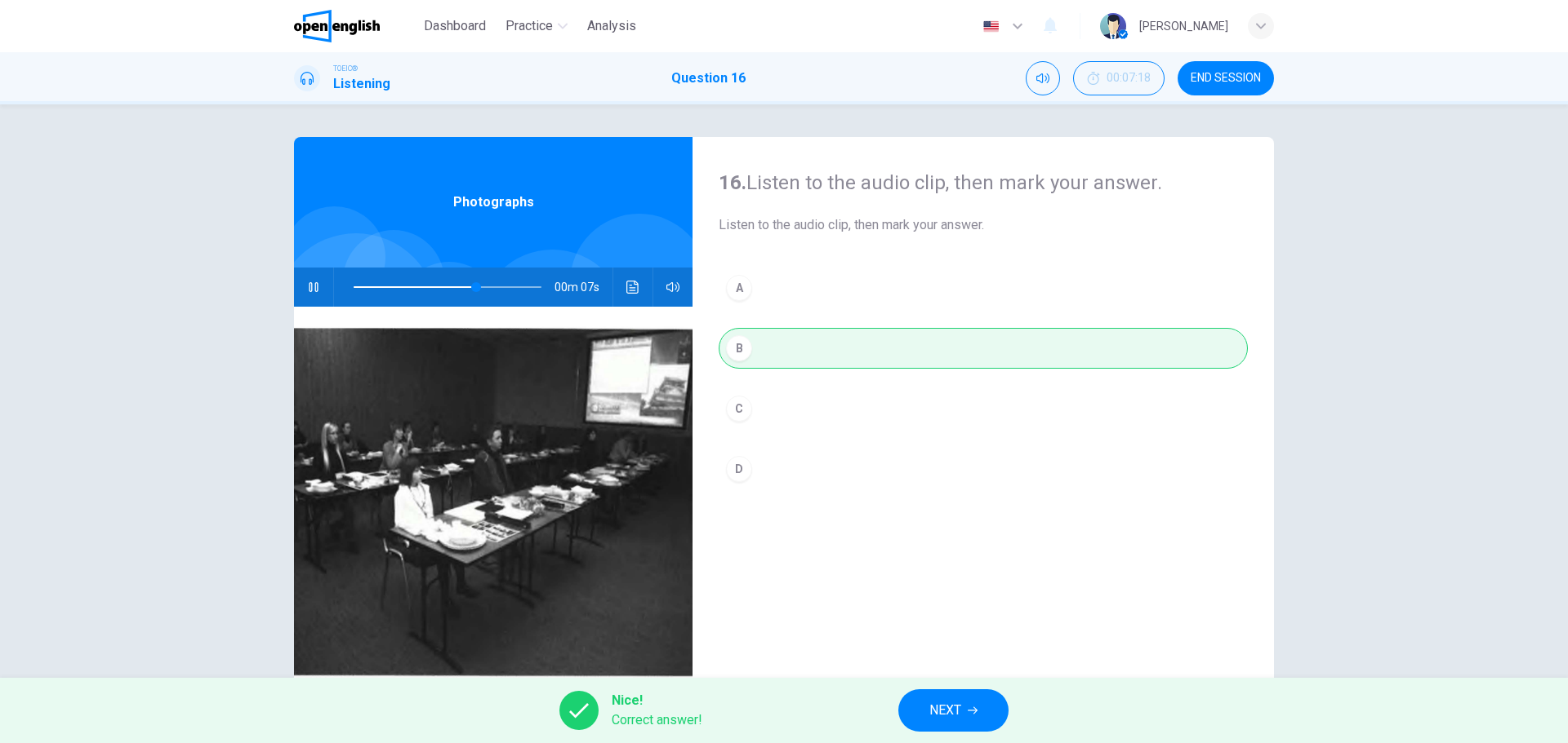
type input "**"
click at [963, 710] on button "NEXT" at bounding box center [953, 711] width 111 height 43
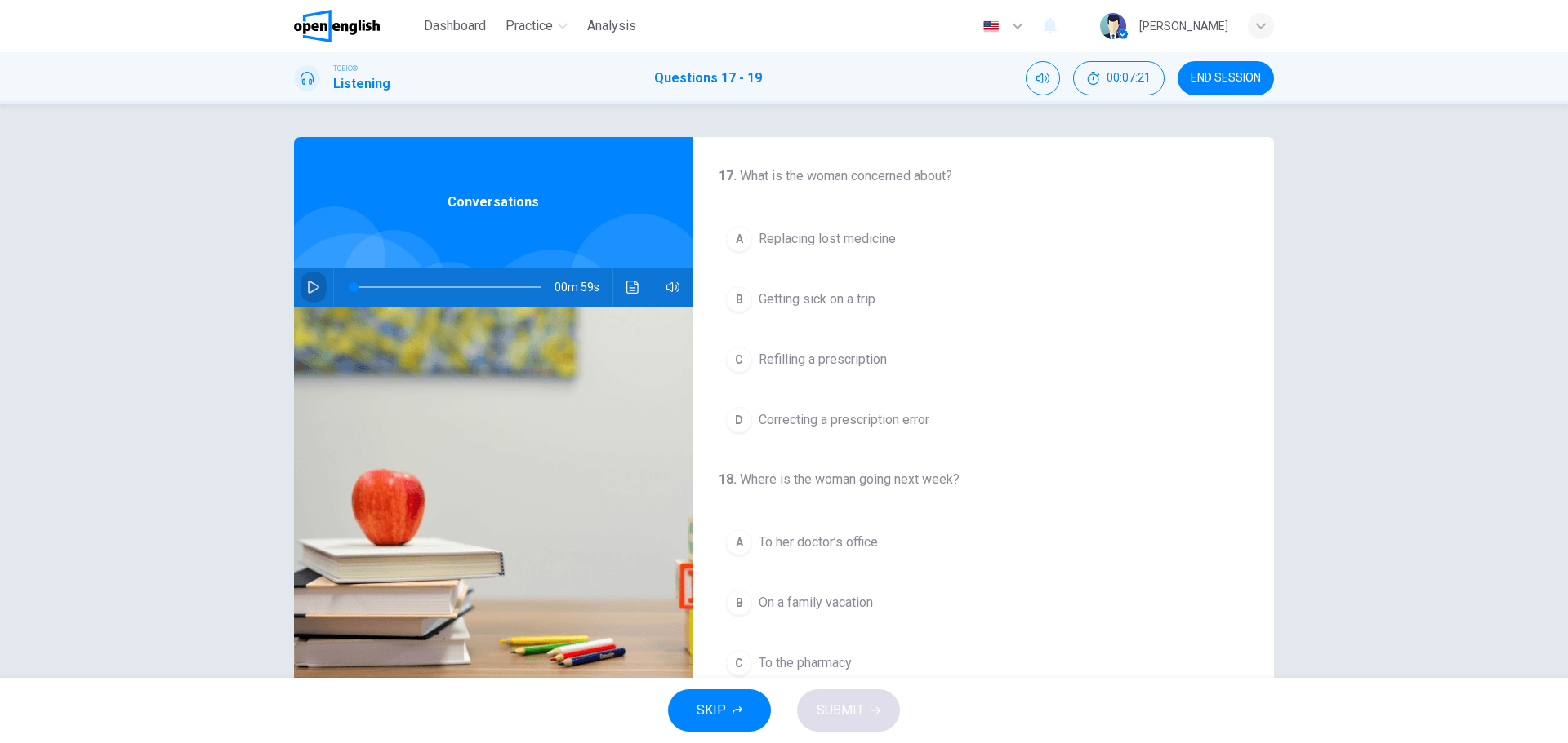
click at [308, 284] on icon "button" at bounding box center [314, 287] width 13 height 13
drag, startPoint x: 373, startPoint y: 294, endPoint x: 424, endPoint y: 288, distance: 51.4
click at [334, 289] on div at bounding box center [444, 287] width 220 height 39
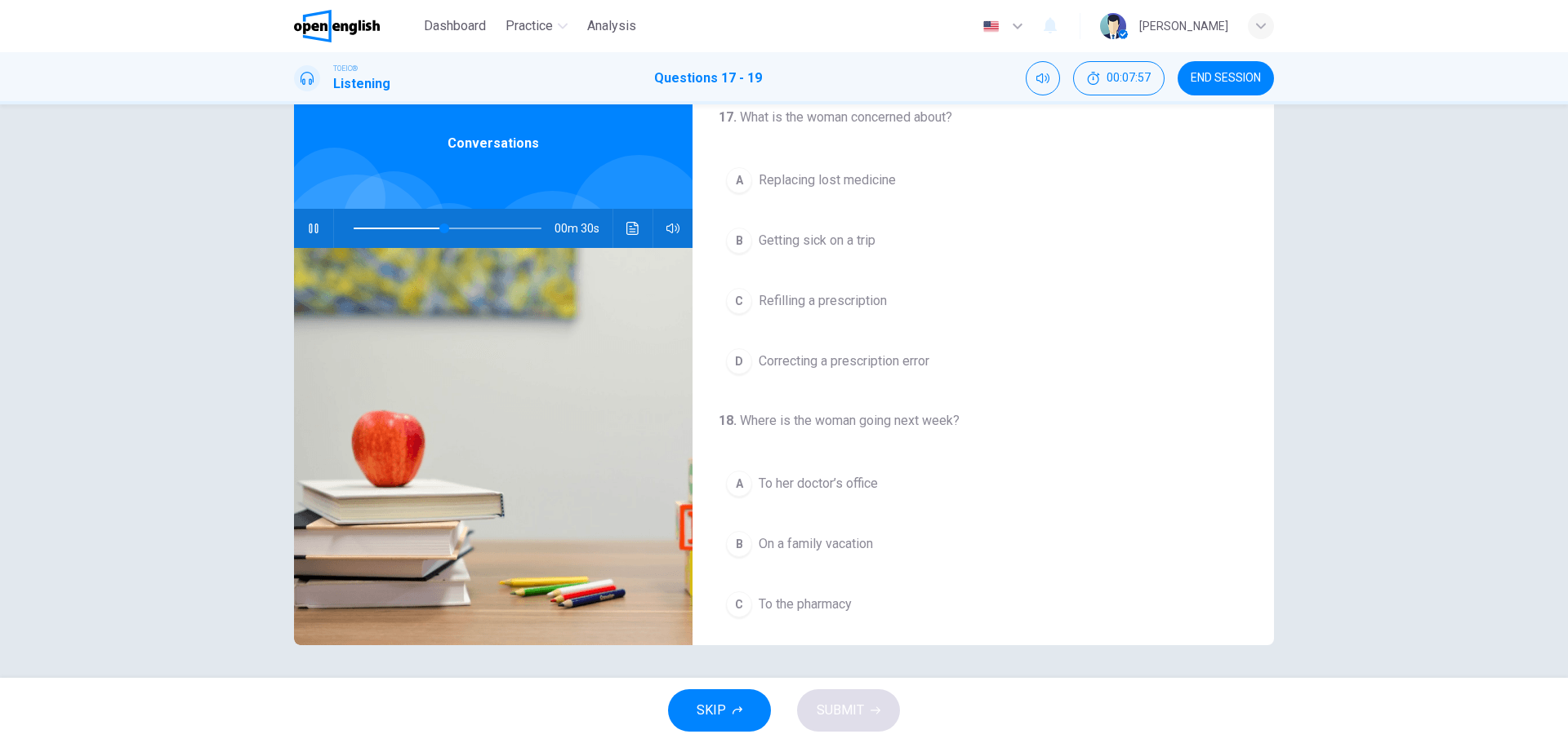
click at [314, 232] on icon "button" at bounding box center [314, 228] width 13 height 13
drag, startPoint x: 436, startPoint y: 227, endPoint x: 334, endPoint y: 227, distance: 102.0
click at [349, 227] on span at bounding box center [354, 228] width 10 height 10
click at [308, 228] on icon "button" at bounding box center [314, 228] width 13 height 13
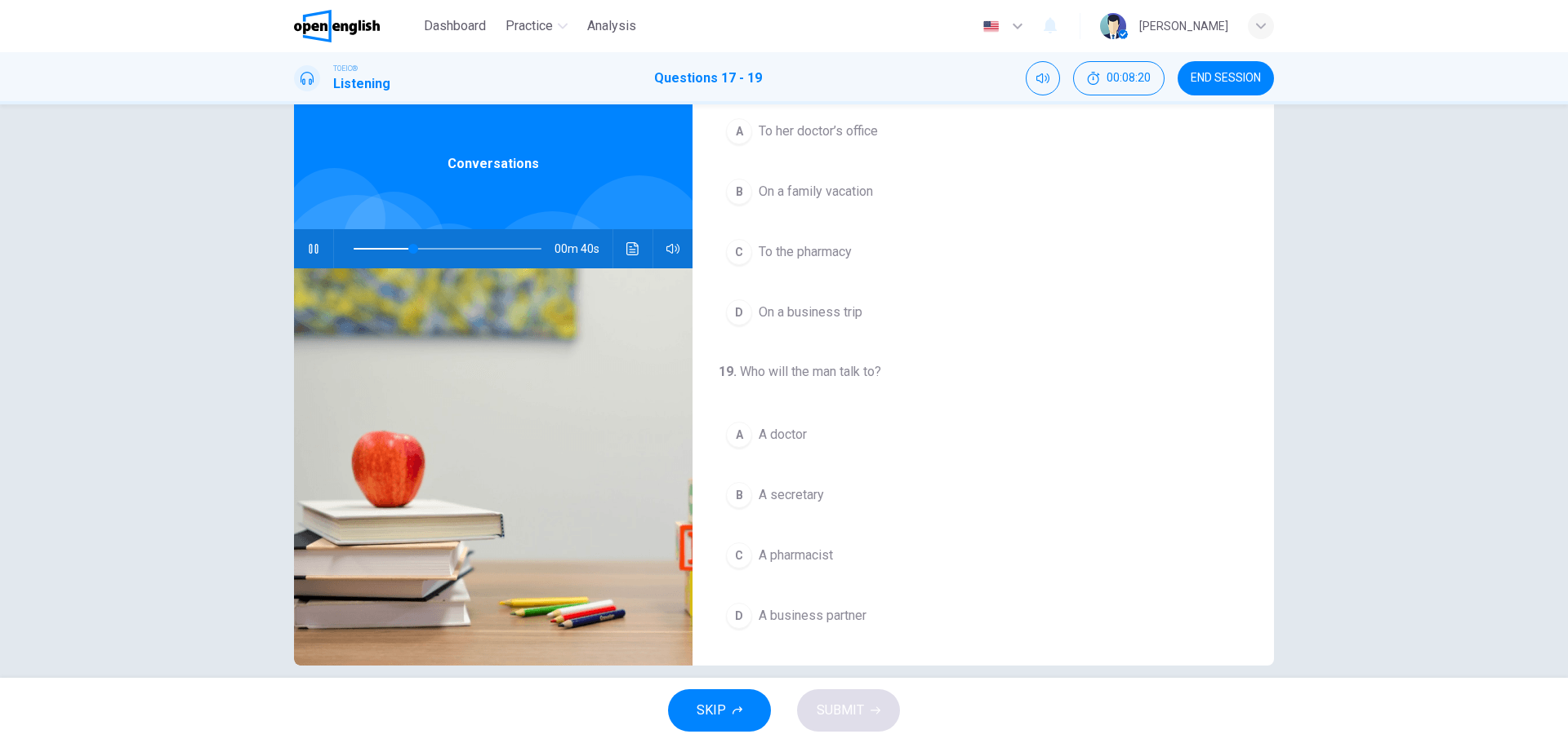
scroll to position [59, 0]
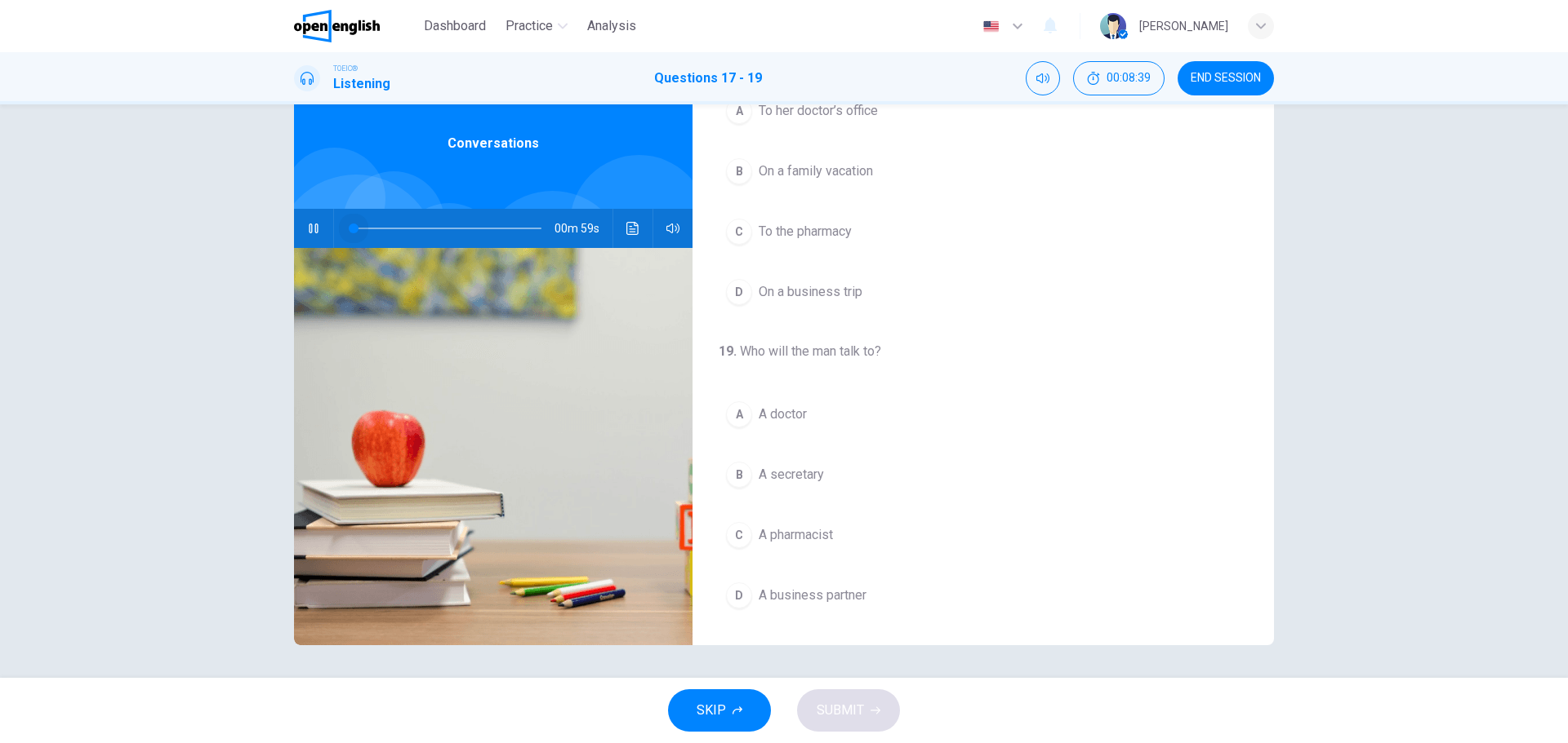
drag, startPoint x: 460, startPoint y: 229, endPoint x: 324, endPoint y: 227, distance: 136.0
click at [324, 227] on div "00m 59s" at bounding box center [493, 228] width 399 height 39
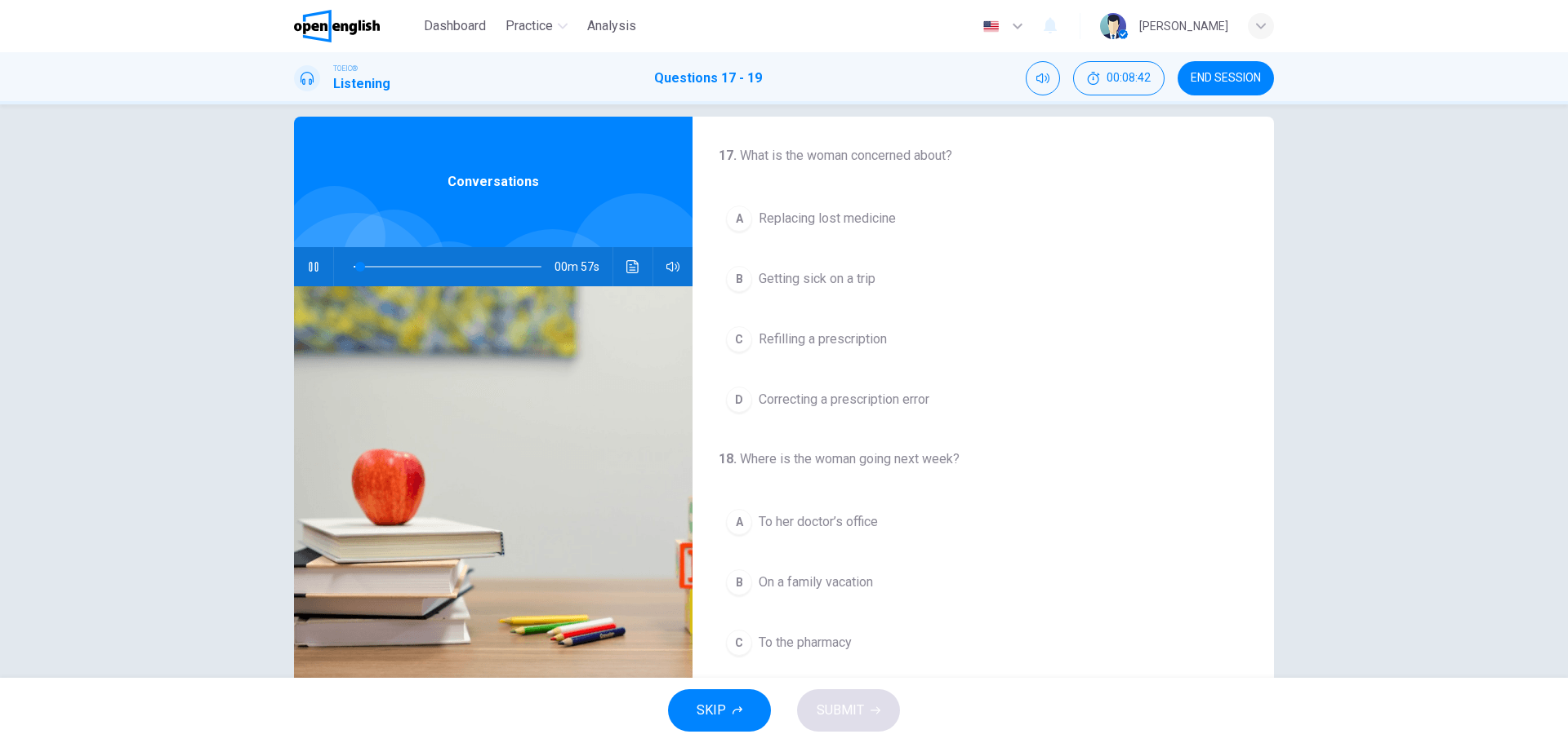
scroll to position [0, 0]
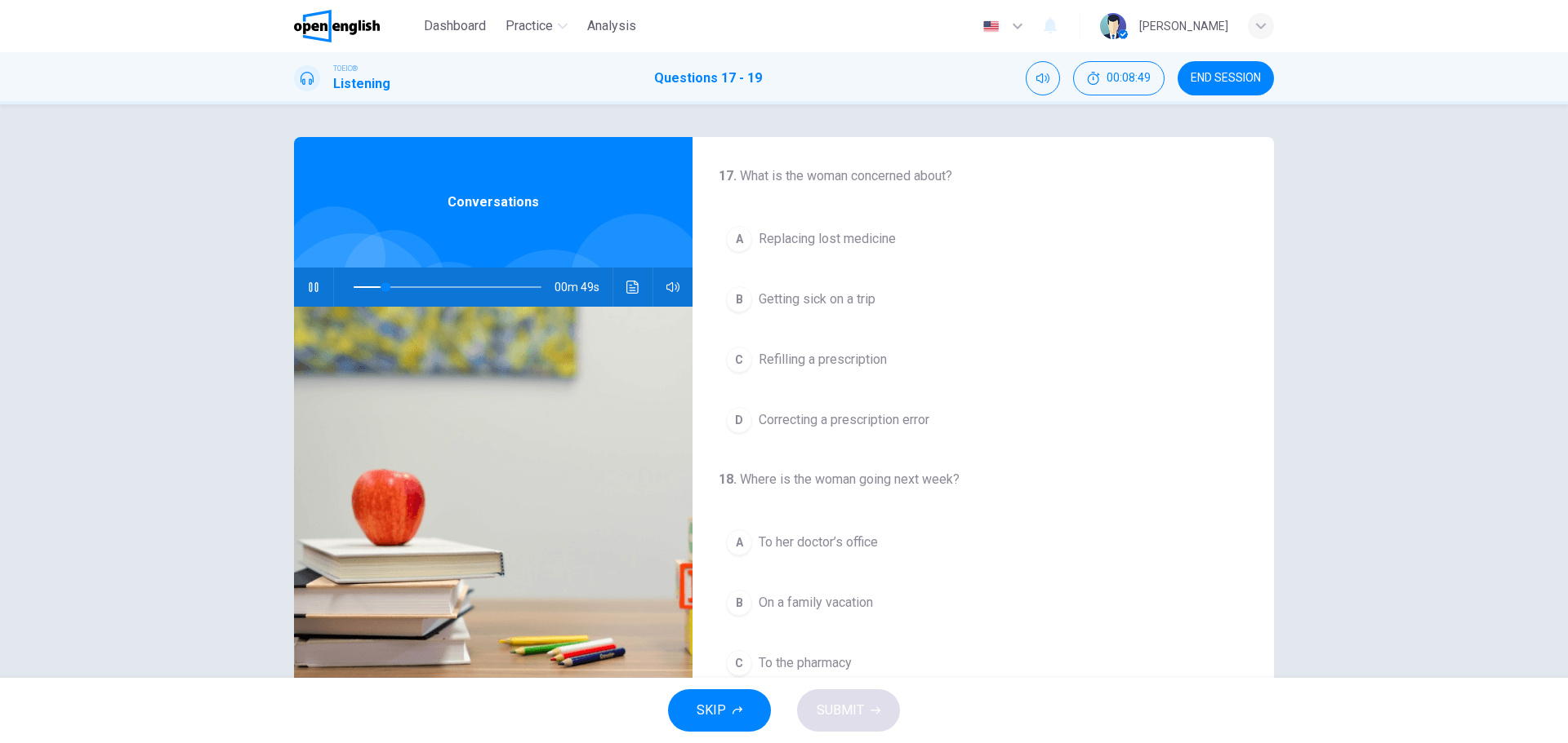
click at [739, 423] on div "D" at bounding box center [739, 421] width 26 height 26
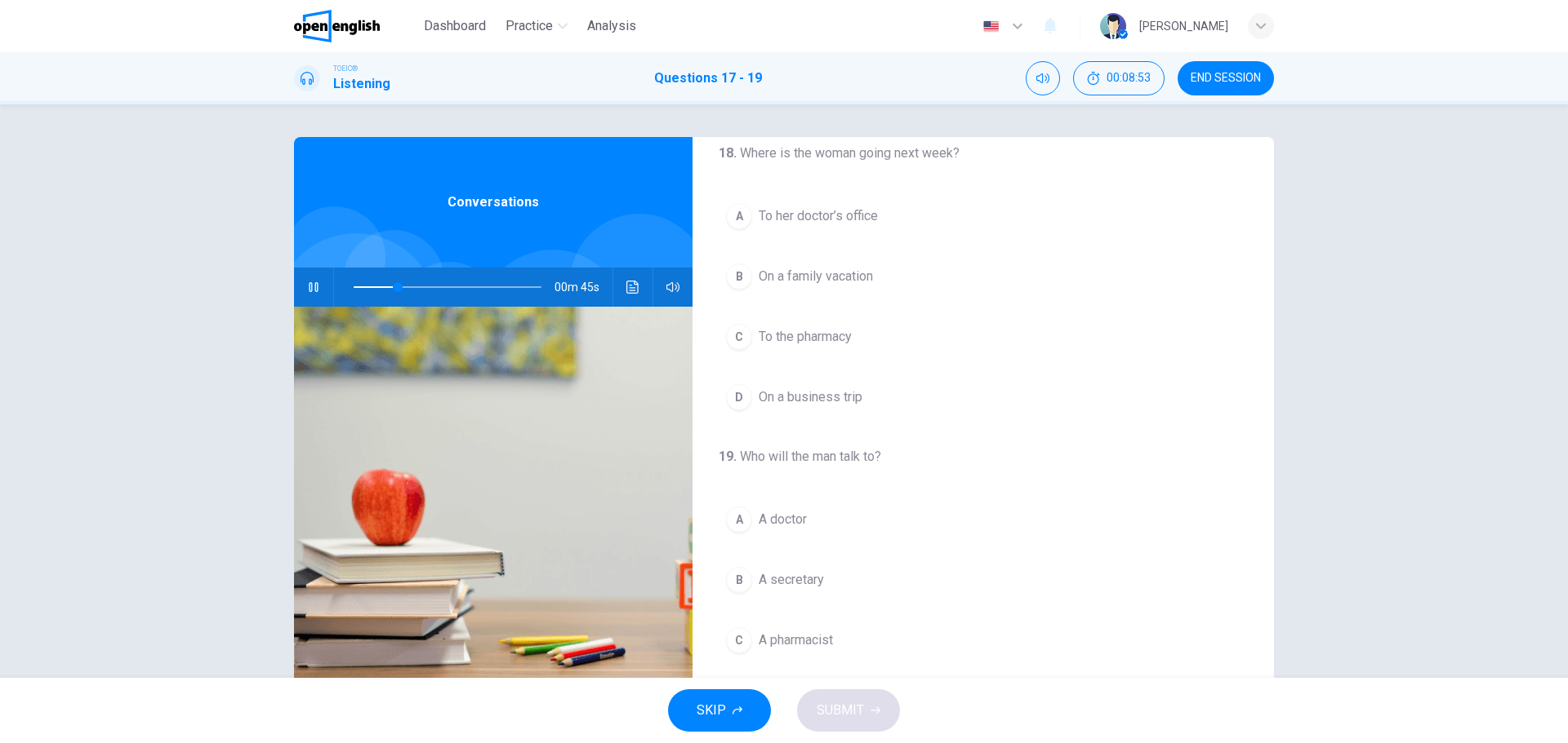
scroll to position [163, 0]
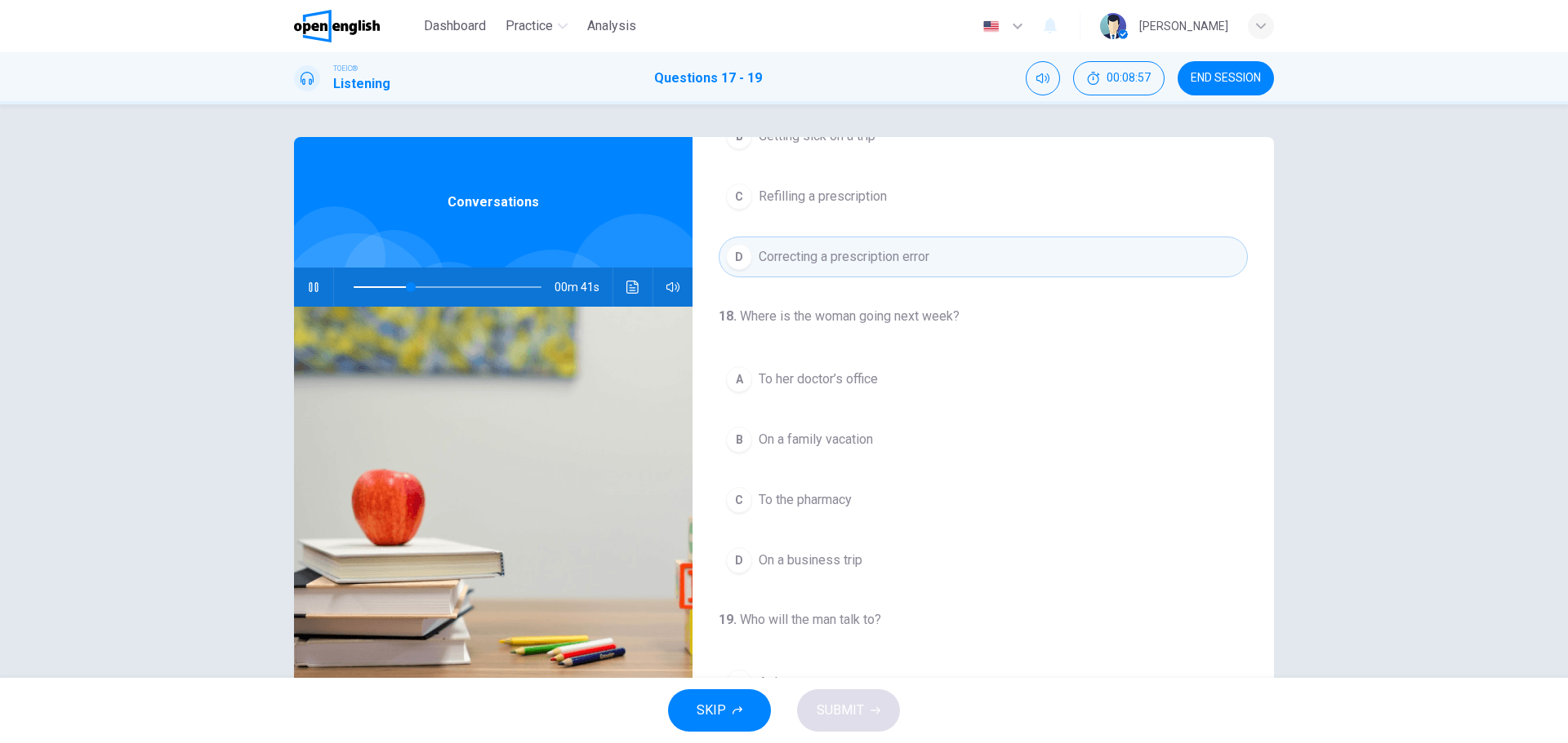
click at [732, 441] on div "B" at bounding box center [739, 440] width 26 height 26
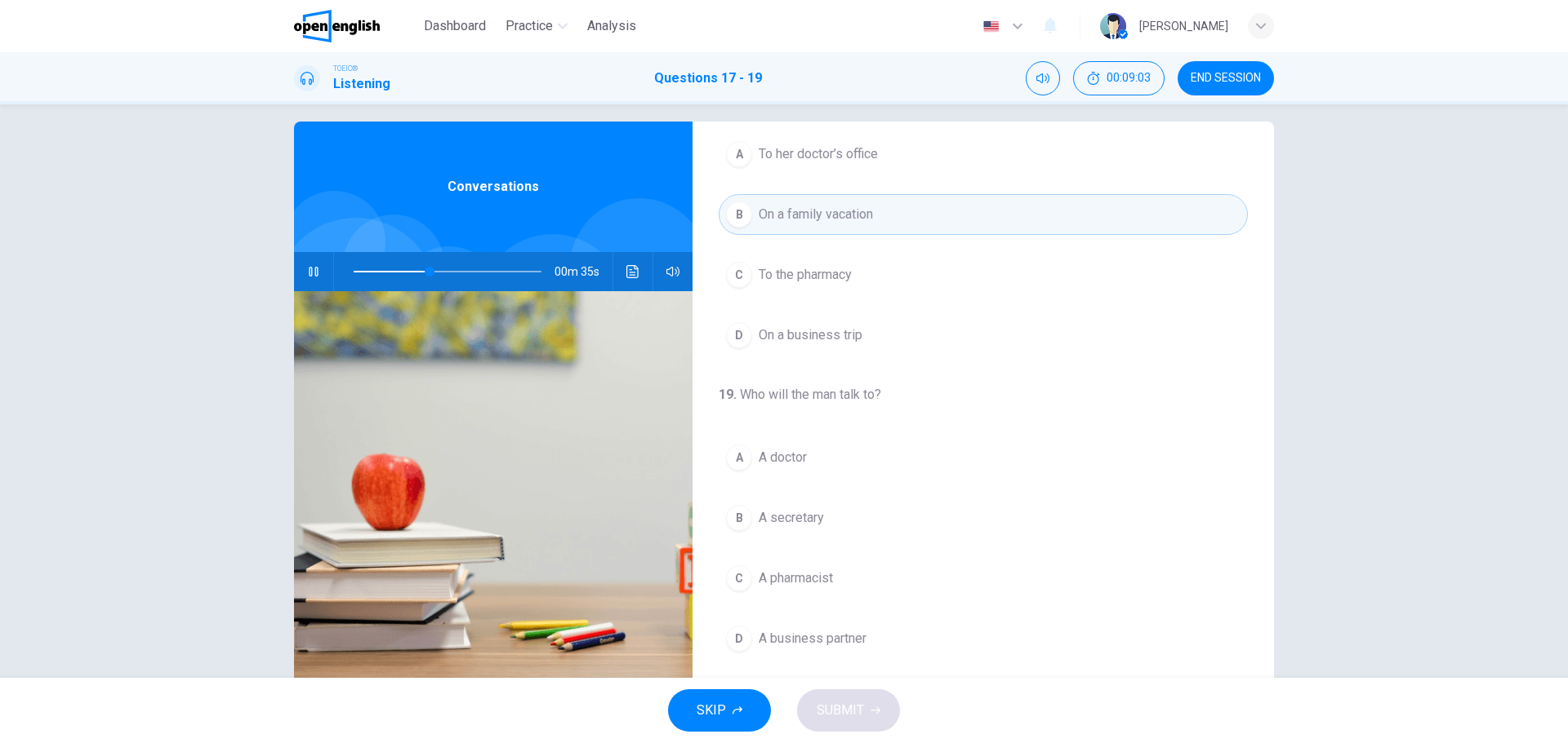
scroll to position [59, 0]
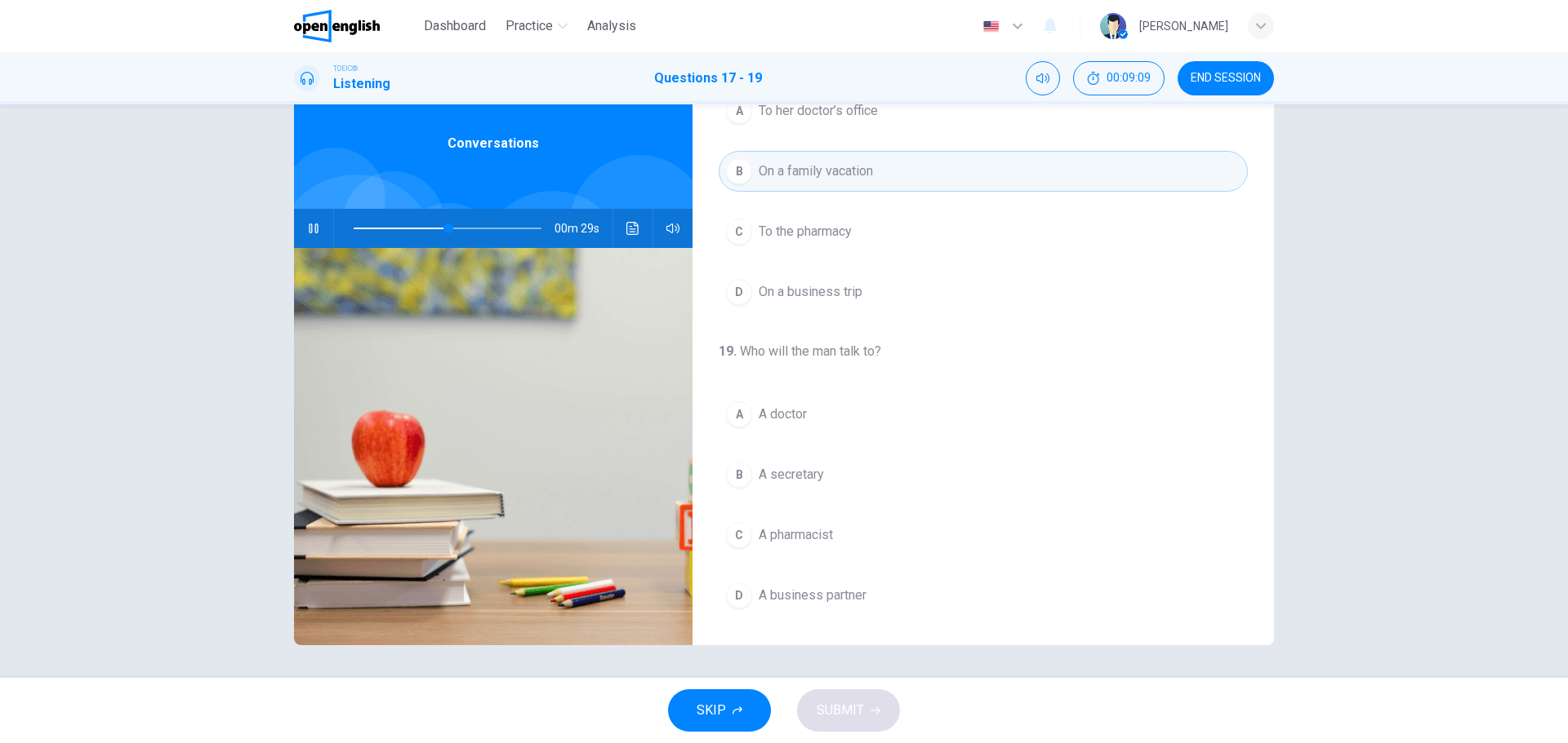
click at [730, 471] on div "B" at bounding box center [739, 475] width 26 height 26
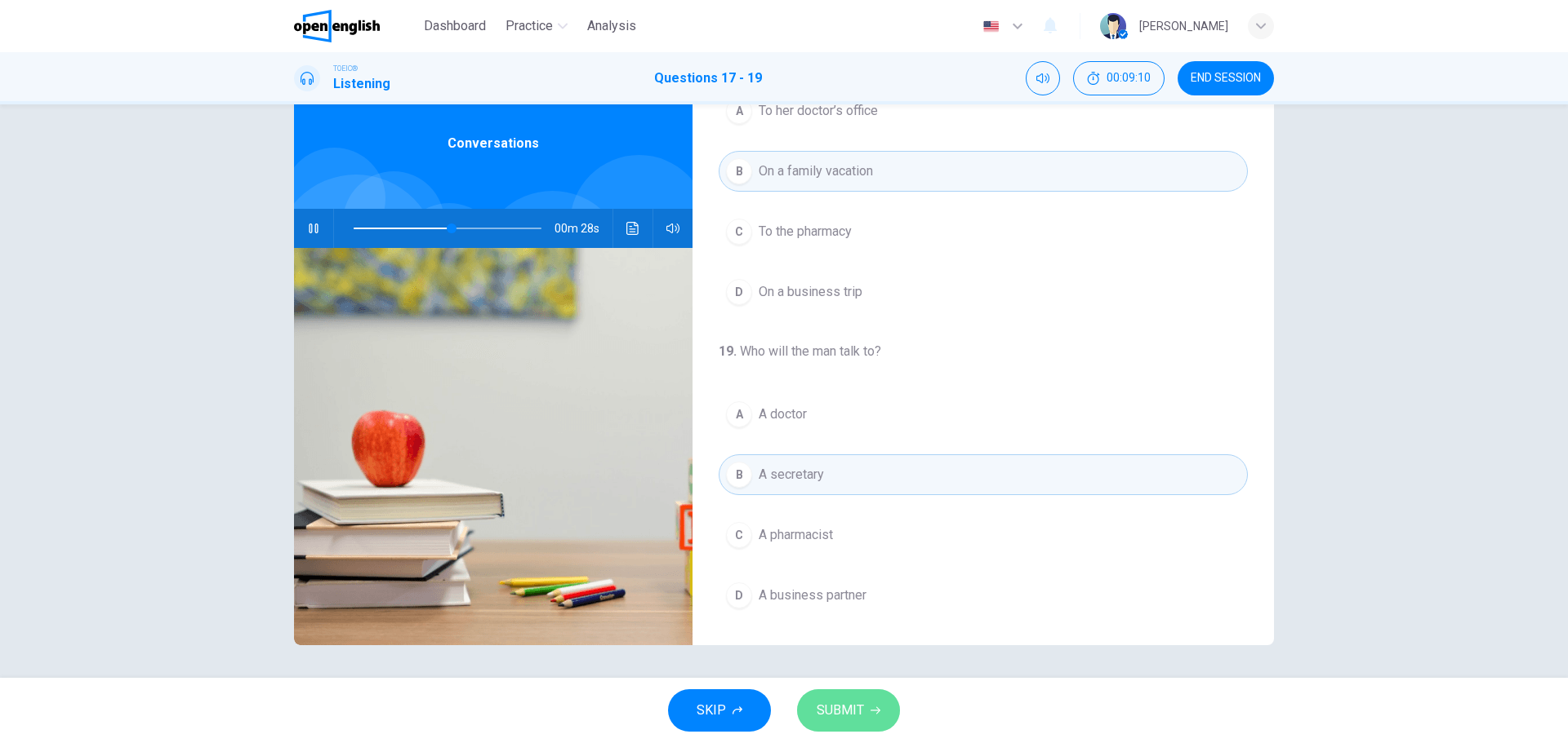
click at [856, 703] on span "SUBMIT" at bounding box center [840, 711] width 47 height 23
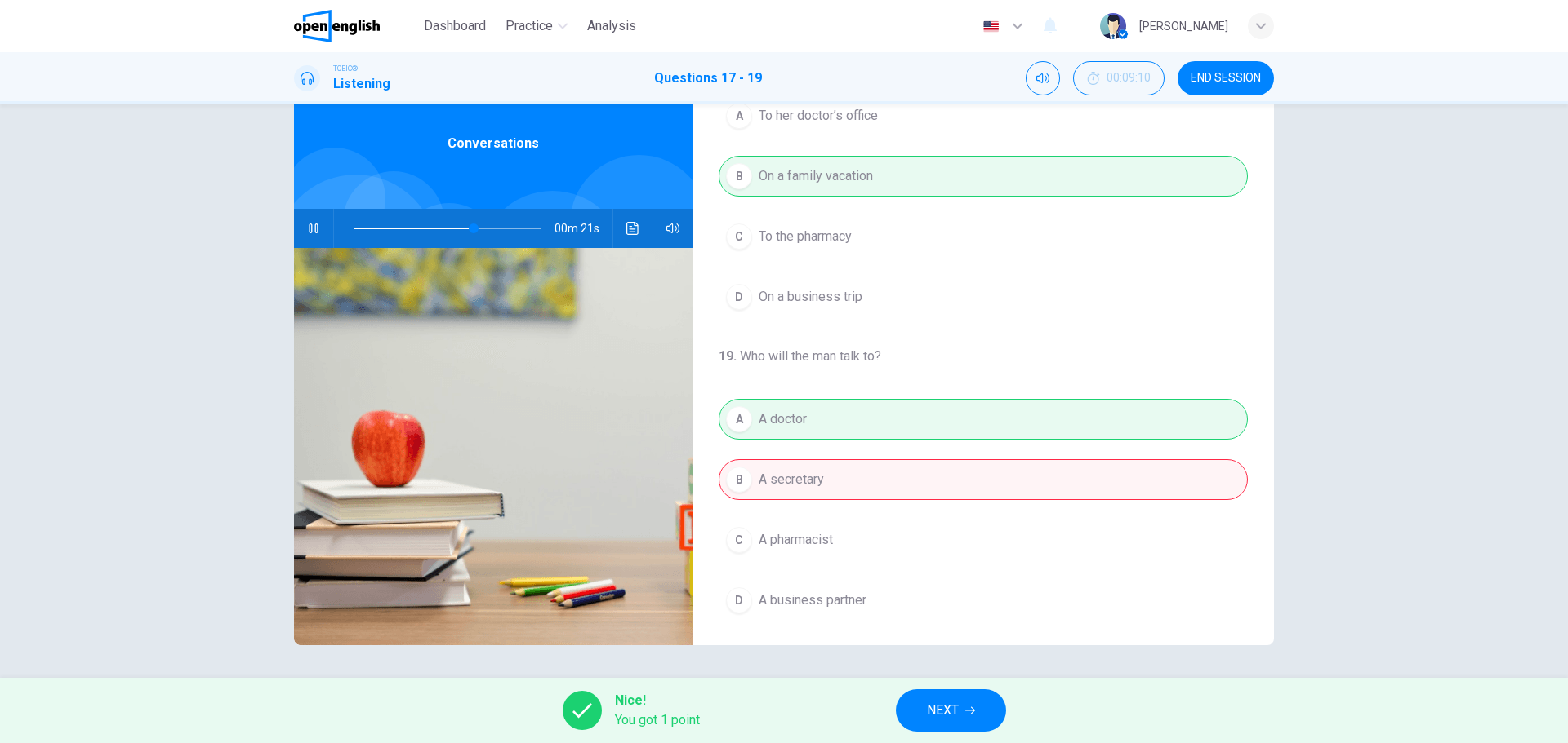
scroll to position [373, 0]
type input "**"
click at [956, 706] on span "NEXT" at bounding box center [942, 711] width 32 height 23
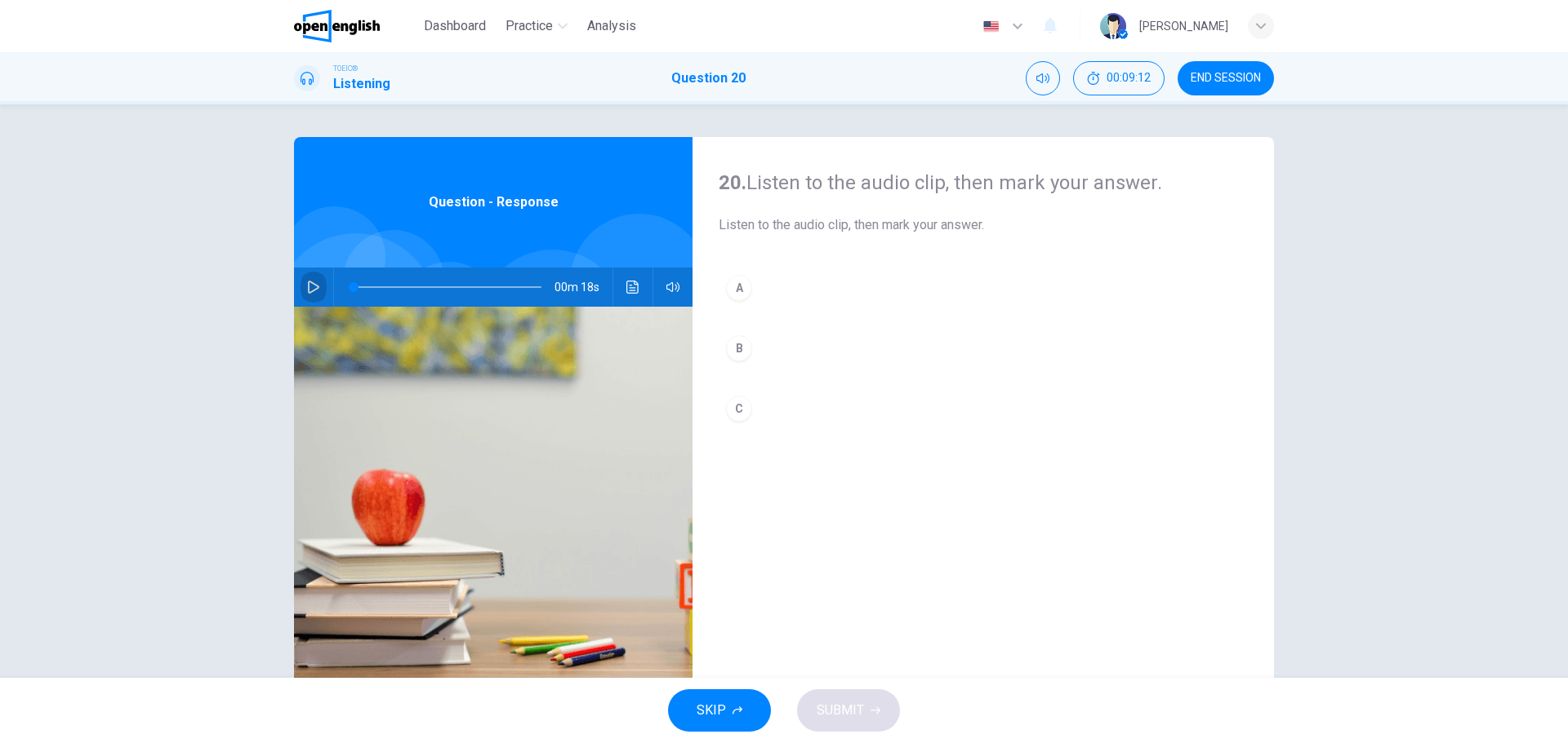
click at [301, 284] on button "button" at bounding box center [314, 287] width 26 height 39
drag, startPoint x: 386, startPoint y: 280, endPoint x: 338, endPoint y: 281, distance: 48.0
click at [353, 282] on span at bounding box center [358, 287] width 10 height 10
click at [310, 287] on icon "button" at bounding box center [314, 287] width 13 height 13
click at [736, 412] on div "C" at bounding box center [739, 409] width 26 height 26
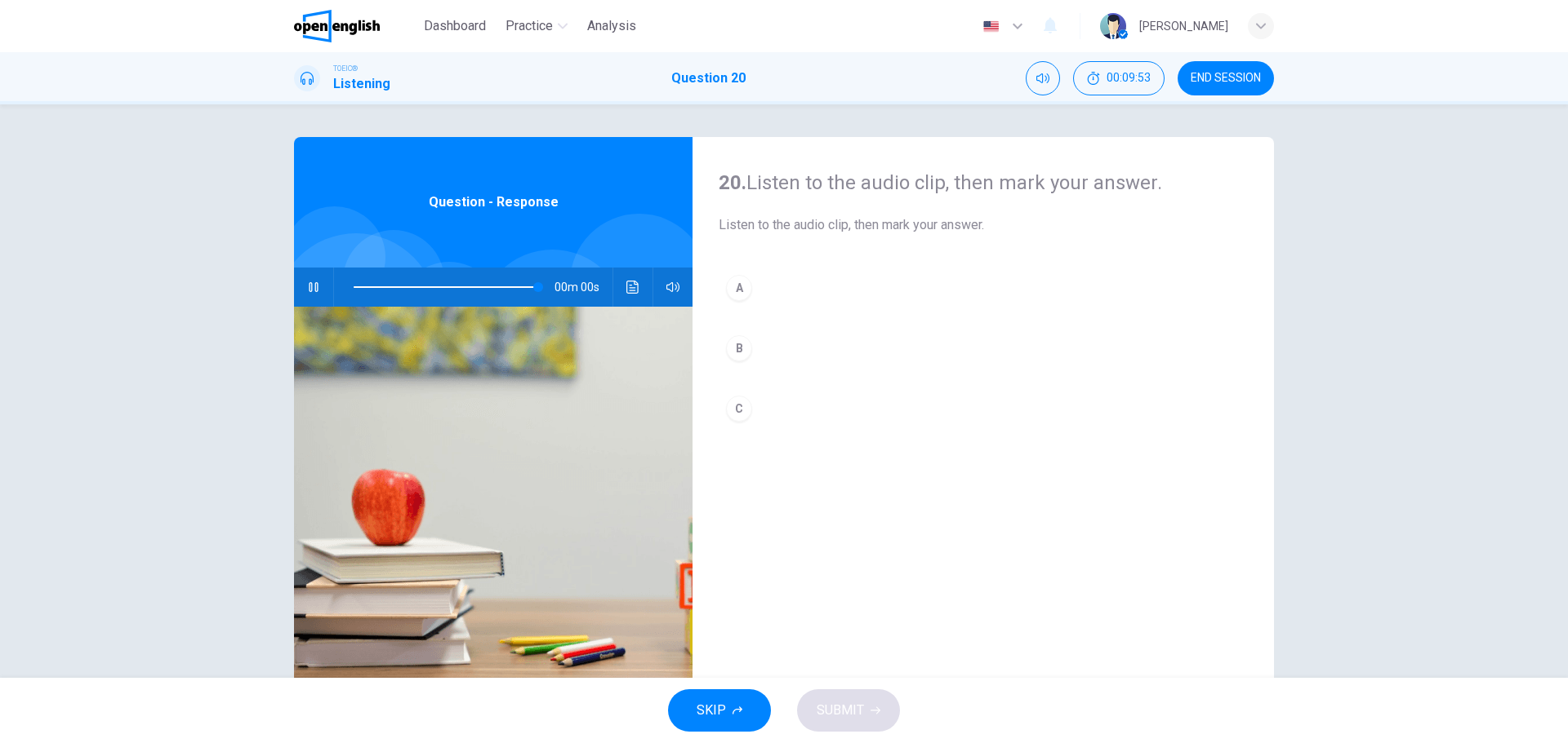
type input "*"
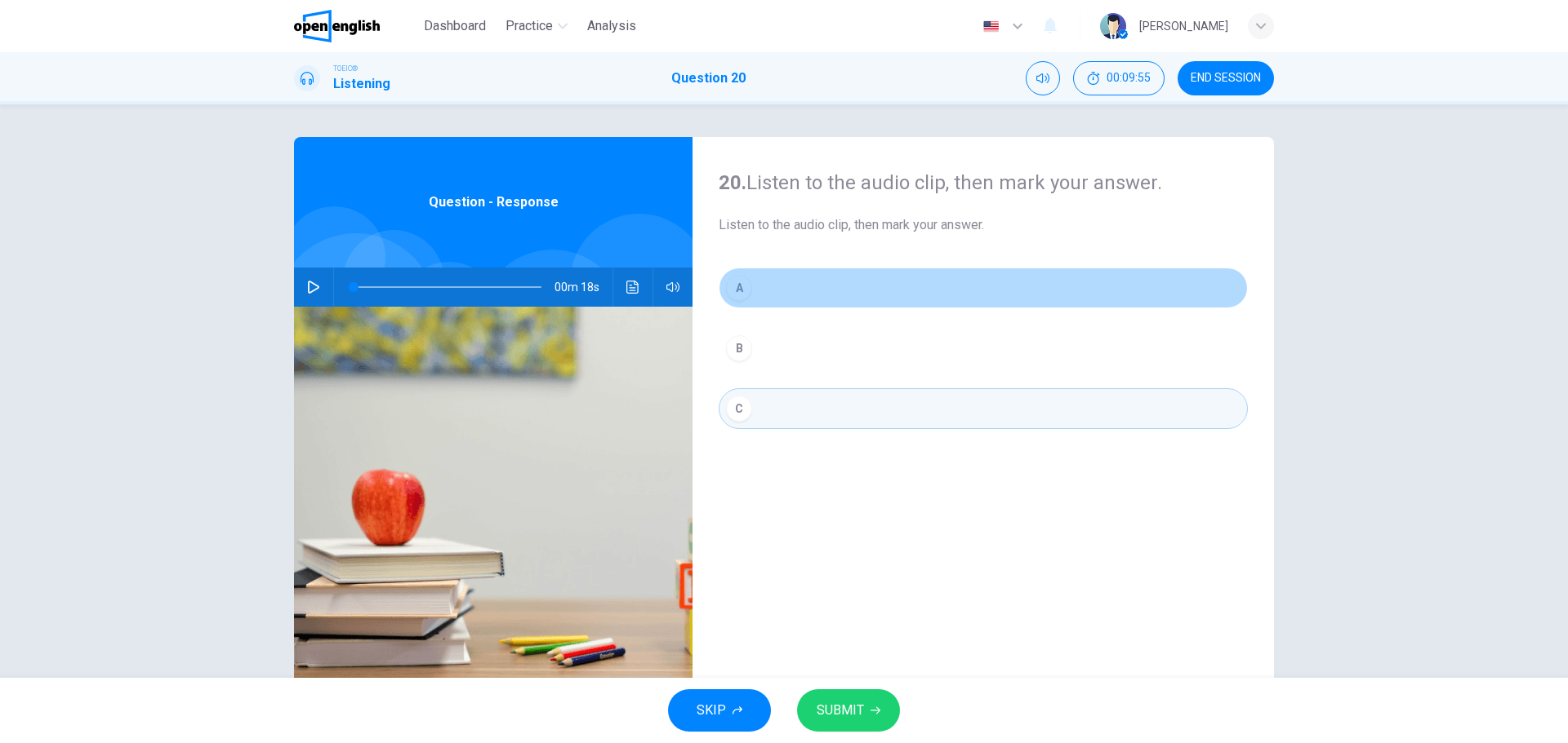
click at [737, 277] on div "A" at bounding box center [739, 288] width 26 height 26
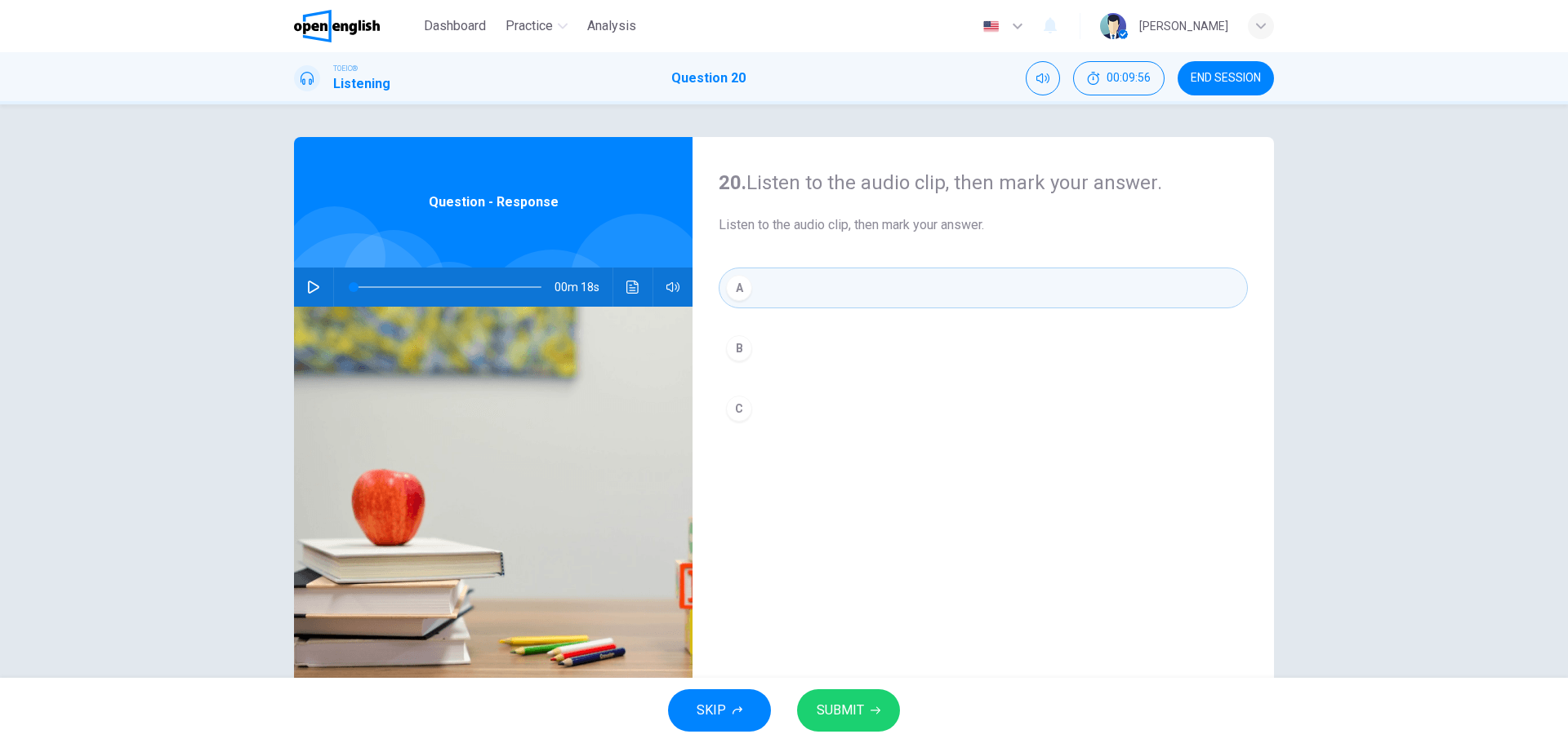
click at [854, 700] on button "SUBMIT" at bounding box center [848, 711] width 103 height 43
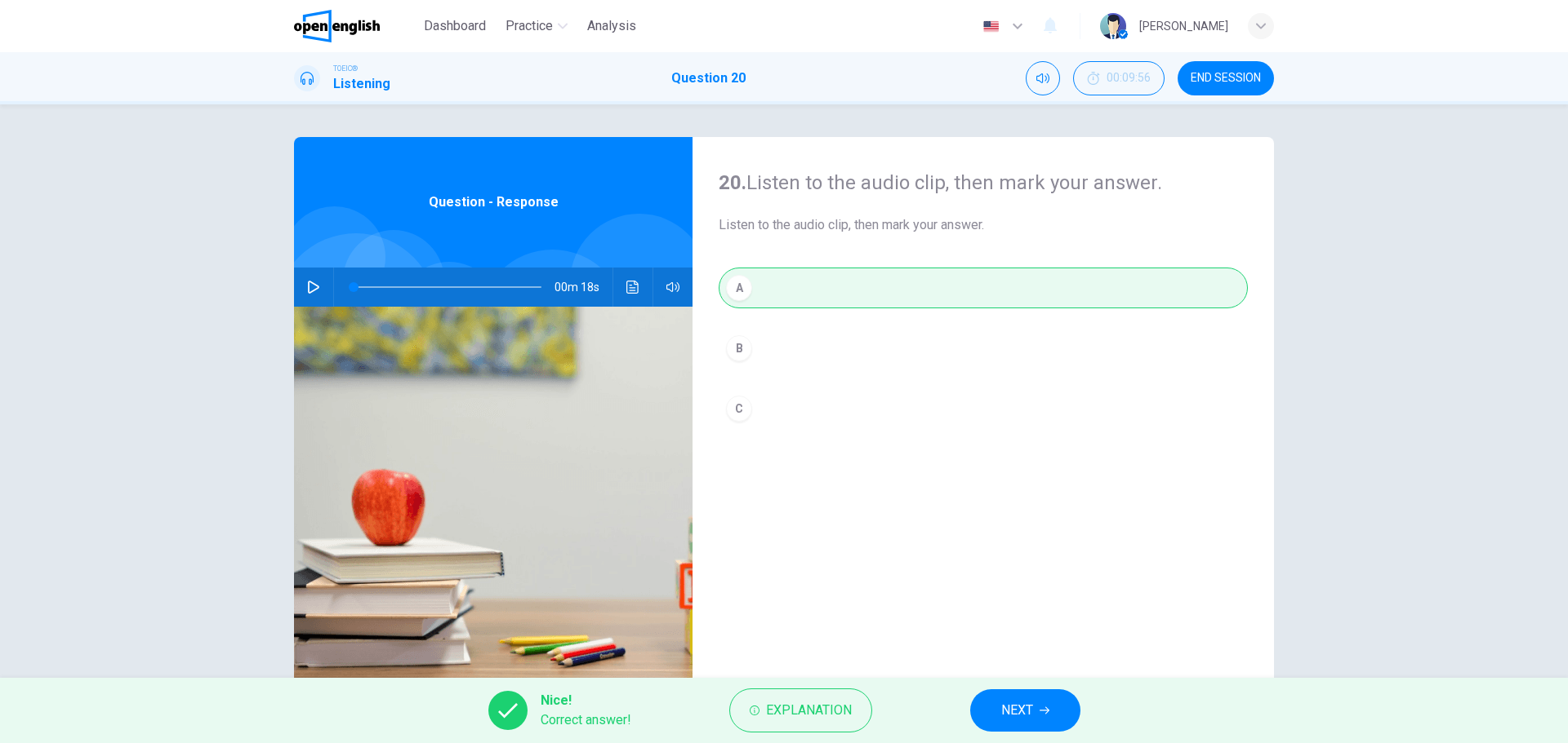
click at [1234, 74] on span "END SESSION" at bounding box center [1226, 79] width 70 height 13
